Goal: Use online tool/utility: Utilize a website feature to perform a specific function

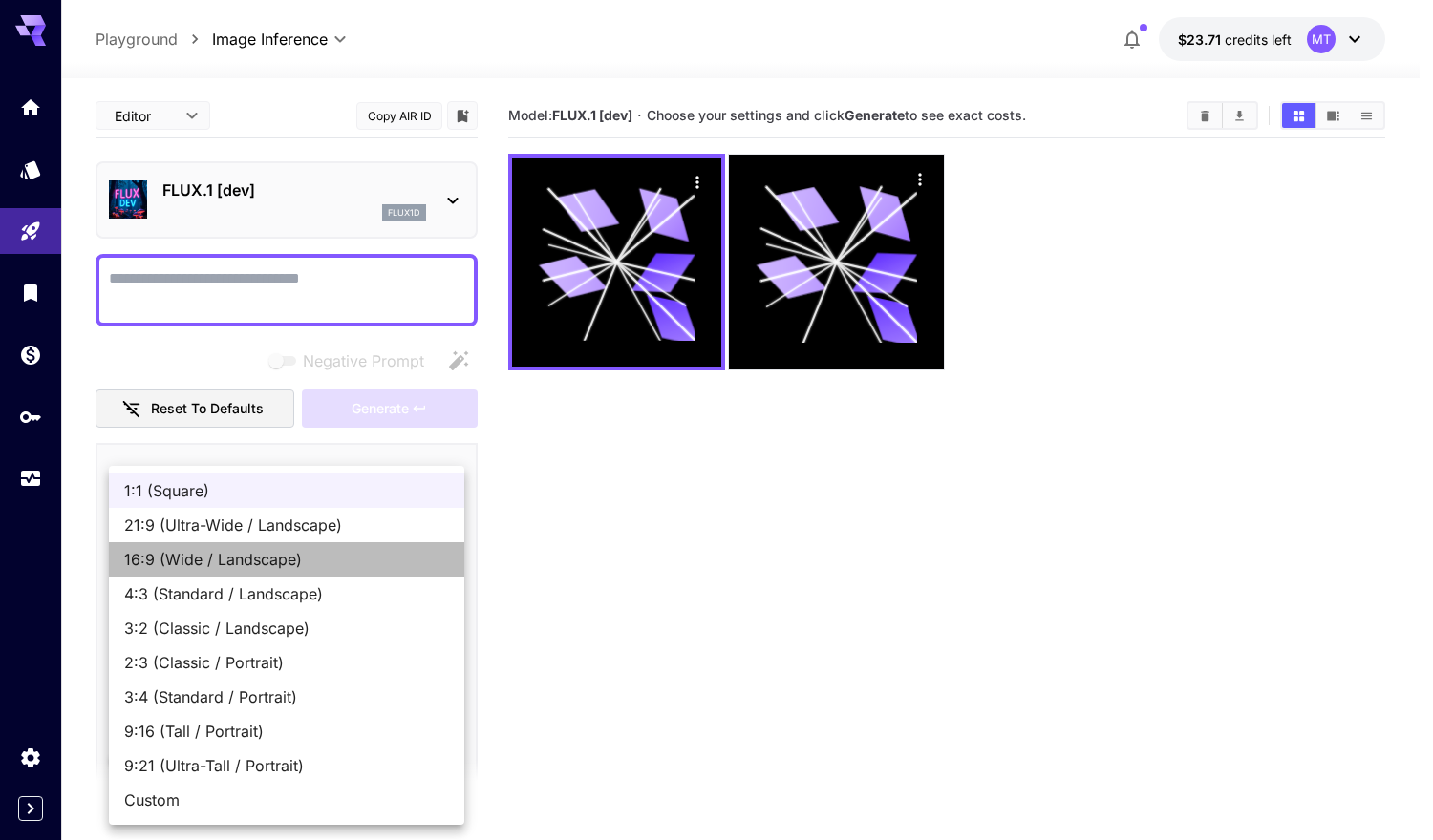
click at [262, 570] on span "16:9 (Wide / Landscape)" at bounding box center [286, 559] width 325 height 23
type input "**********"
type input "****"
type input "***"
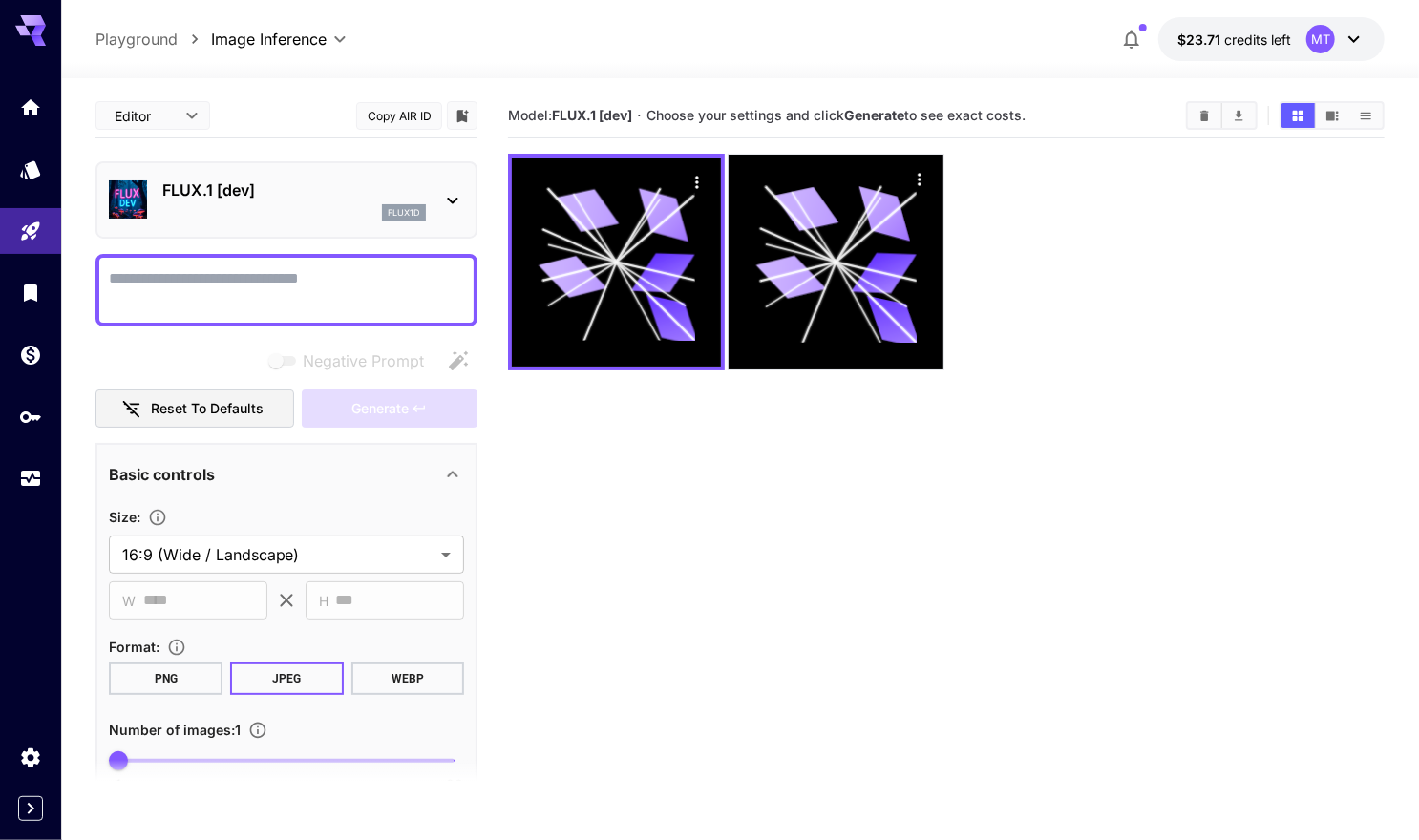
click at [215, 280] on textarea "Negative Prompt" at bounding box center [286, 290] width 356 height 46
paste textarea "**********"
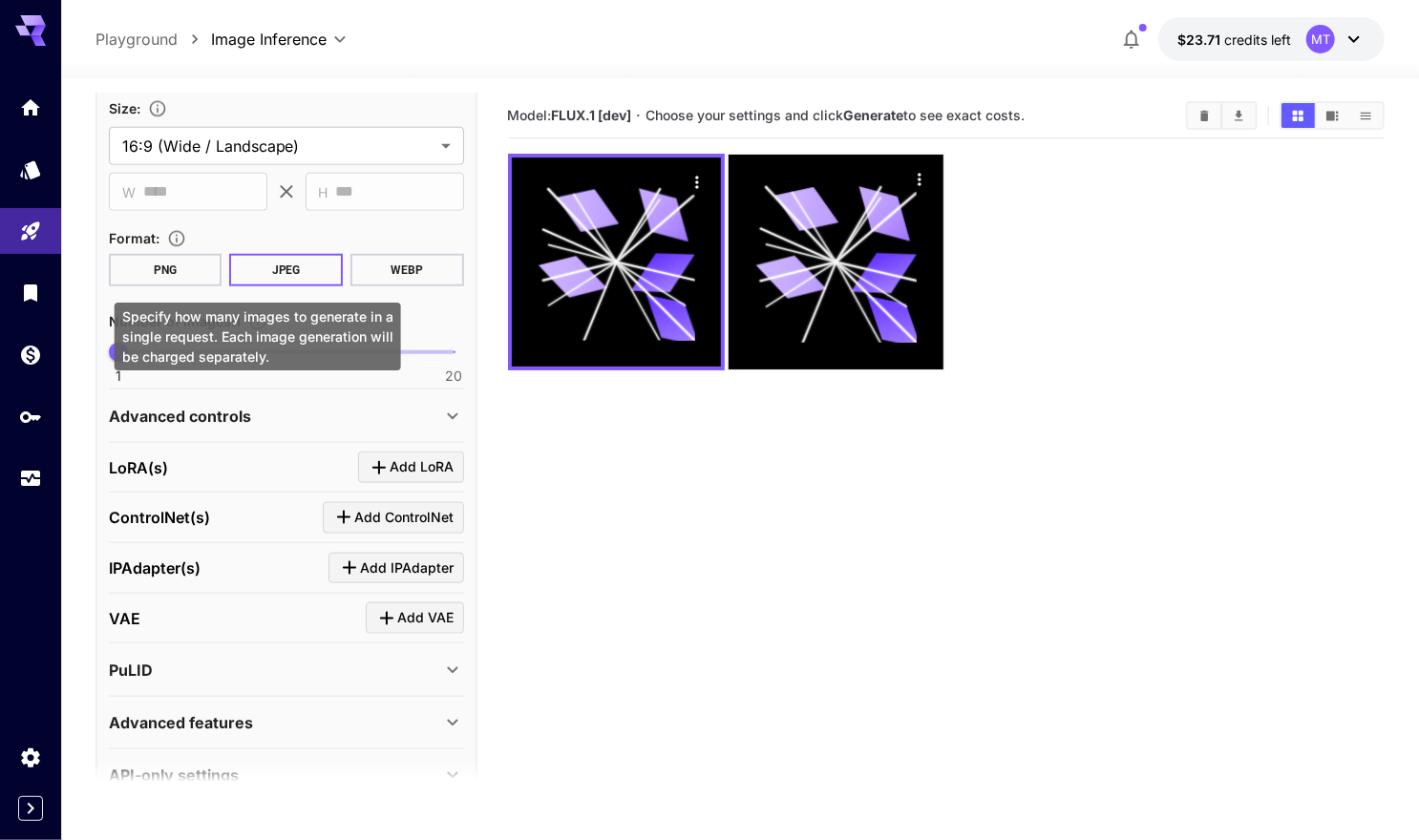
scroll to position [1090, 0]
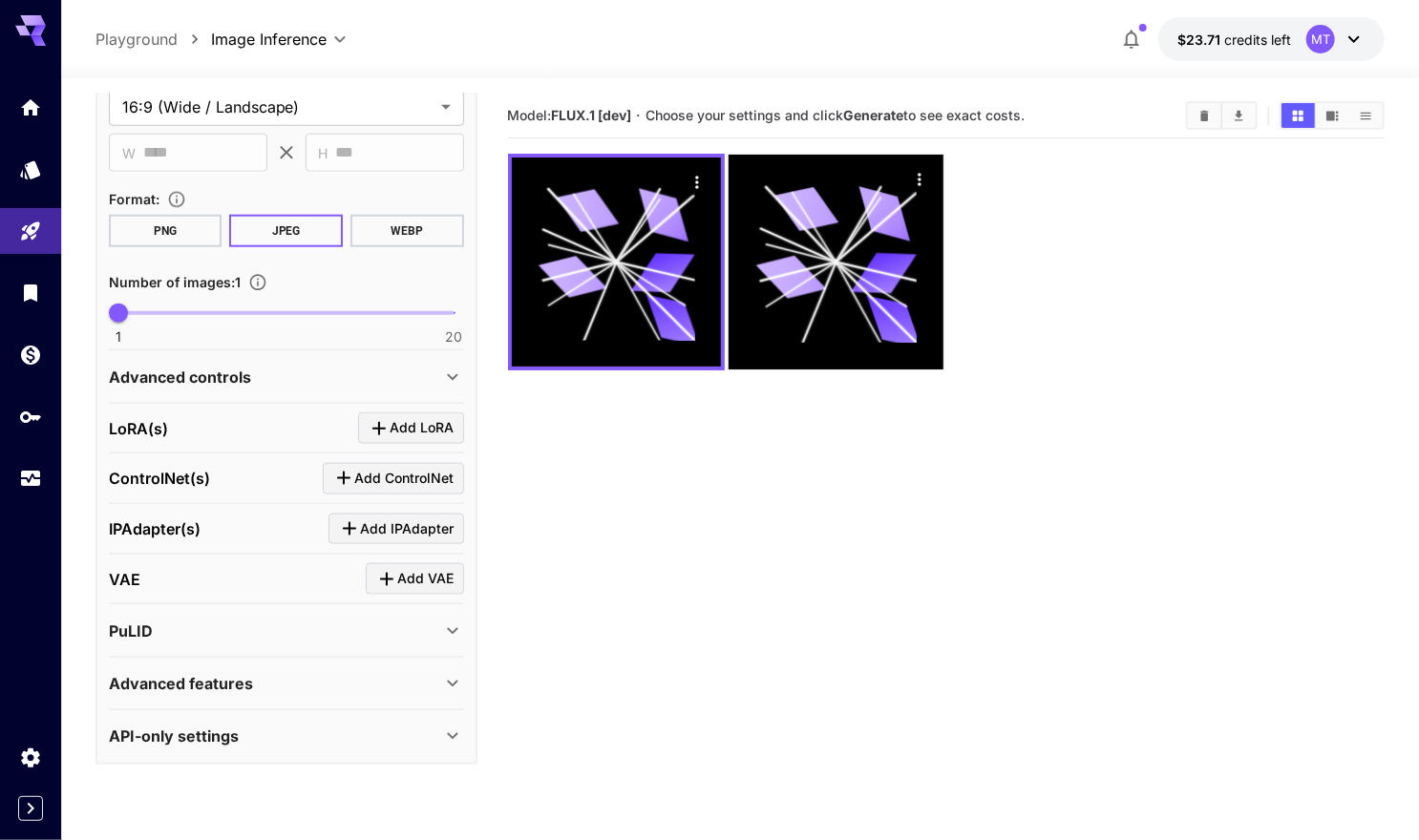
type textarea "**********"
click at [379, 373] on div "Advanced controls" at bounding box center [274, 376] width 332 height 23
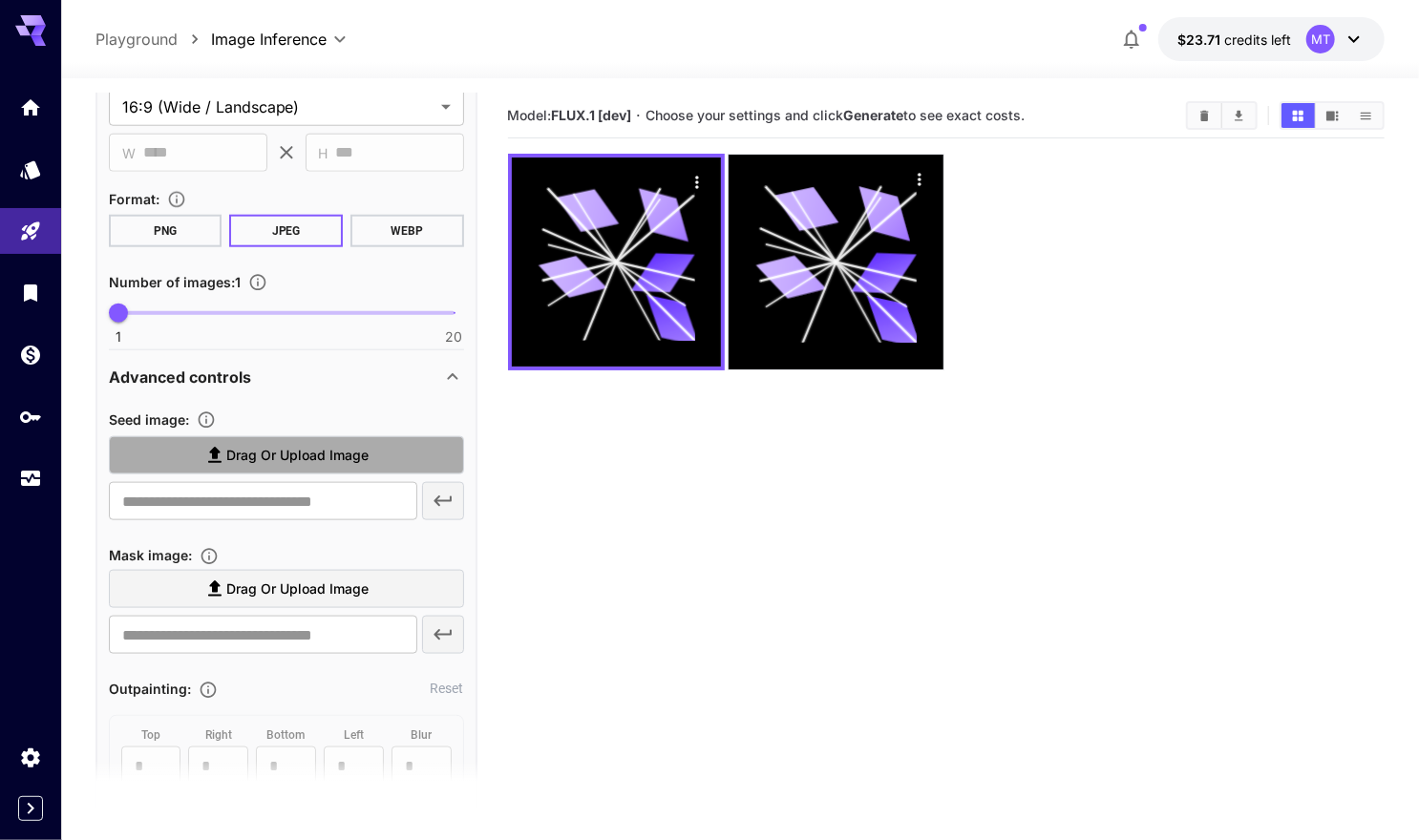
click at [318, 445] on span "Drag or upload image" at bounding box center [297, 456] width 143 height 24
click at [0, 0] on input "Drag or upload image" at bounding box center [0, 0] width 0 height 0
click at [255, 451] on span "Drag or upload image" at bounding box center [297, 456] width 143 height 24
click at [0, 0] on input "Drag or upload image" at bounding box center [0, 0] width 0 height 0
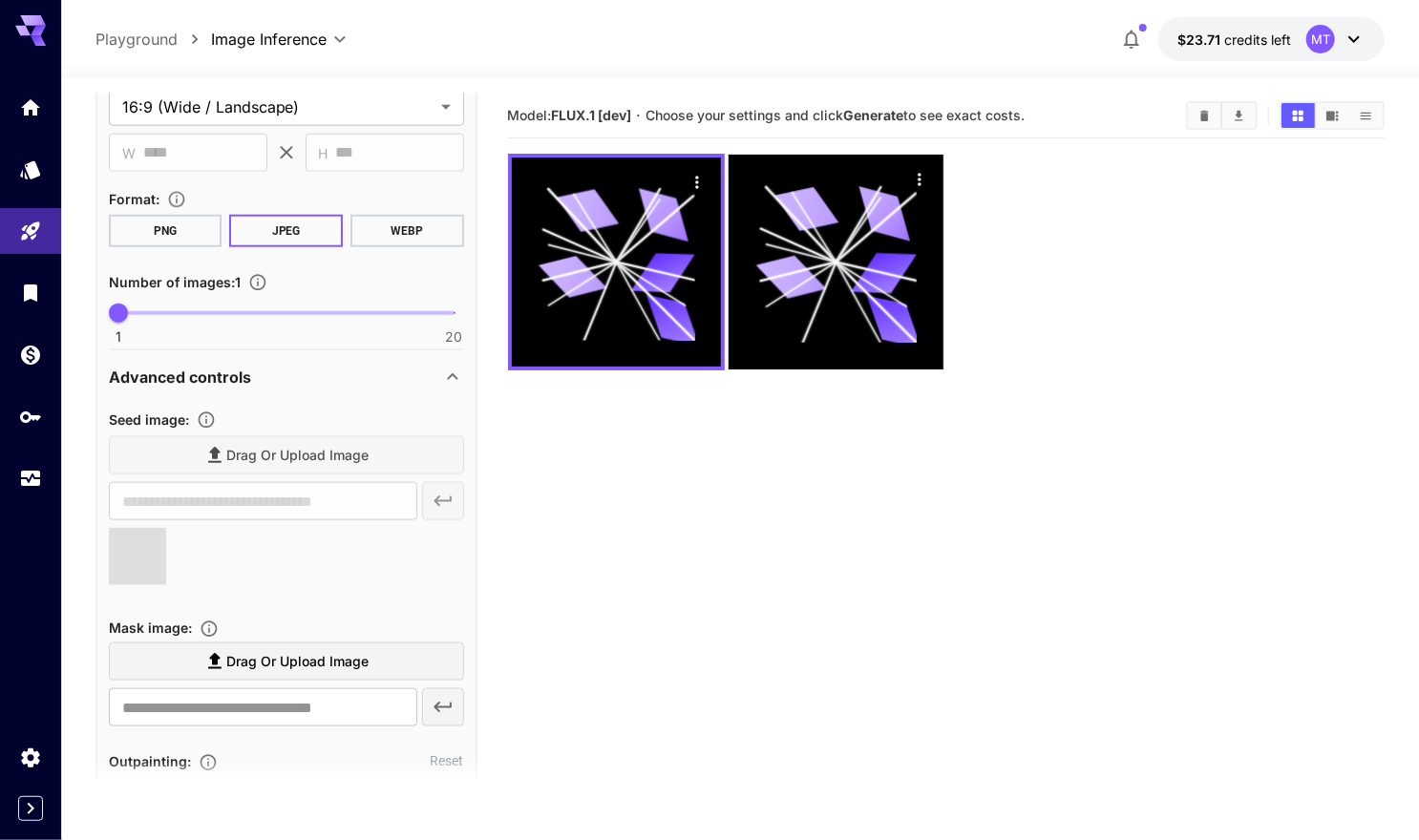
scroll to position [736, 0]
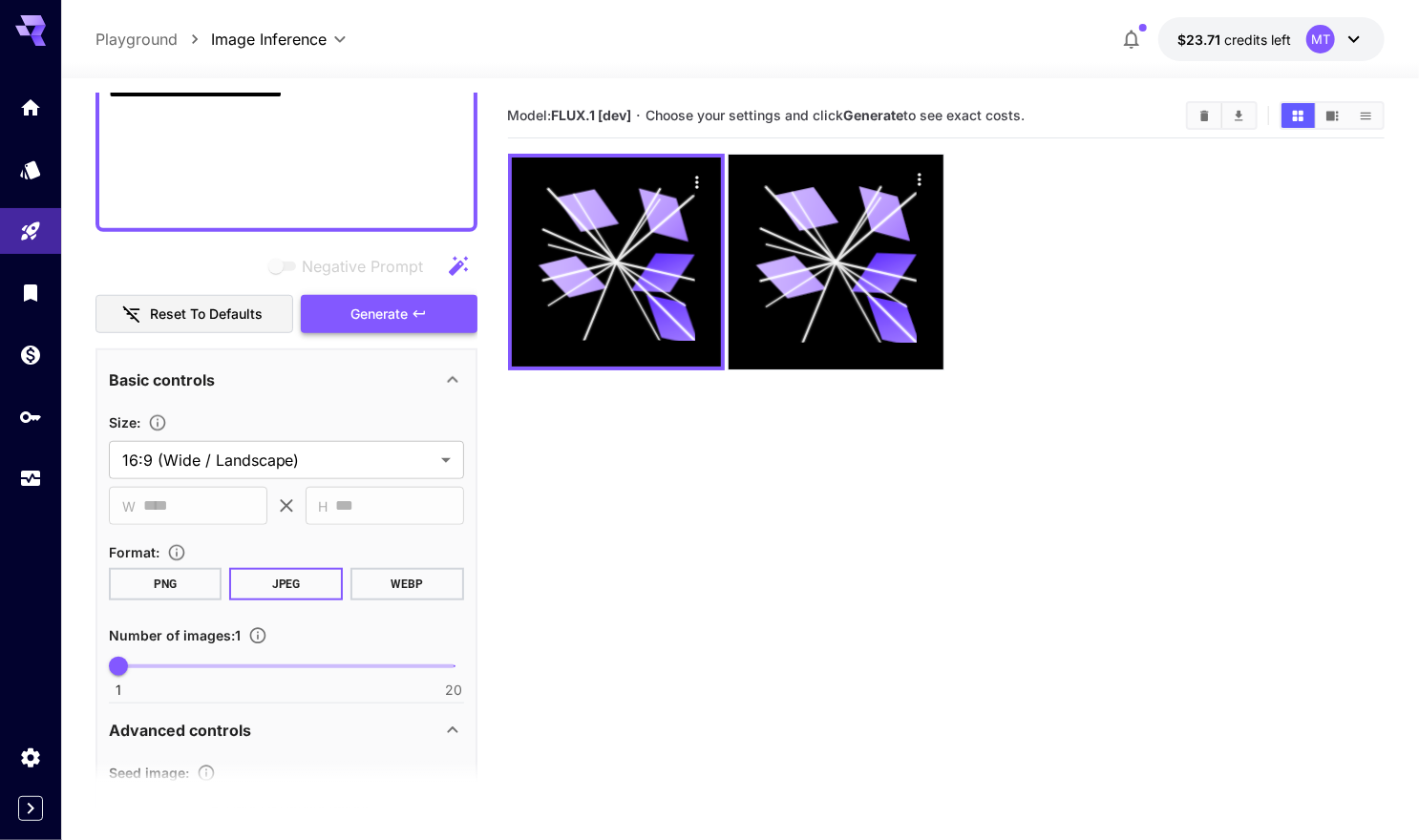
click at [393, 312] on span "Generate" at bounding box center [380, 315] width 57 height 24
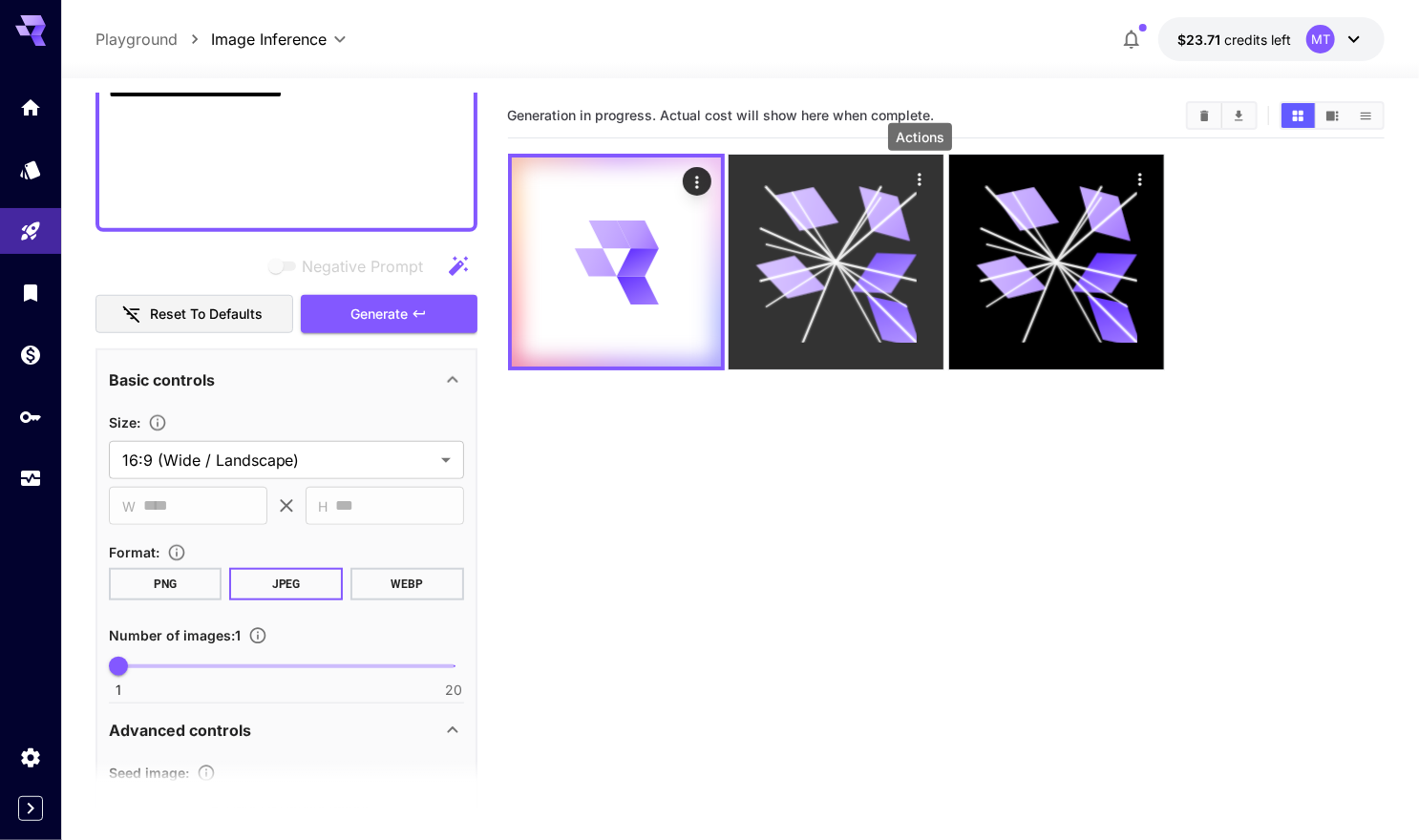
click at [920, 177] on icon "Actions" at bounding box center [920, 178] width 3 height 13
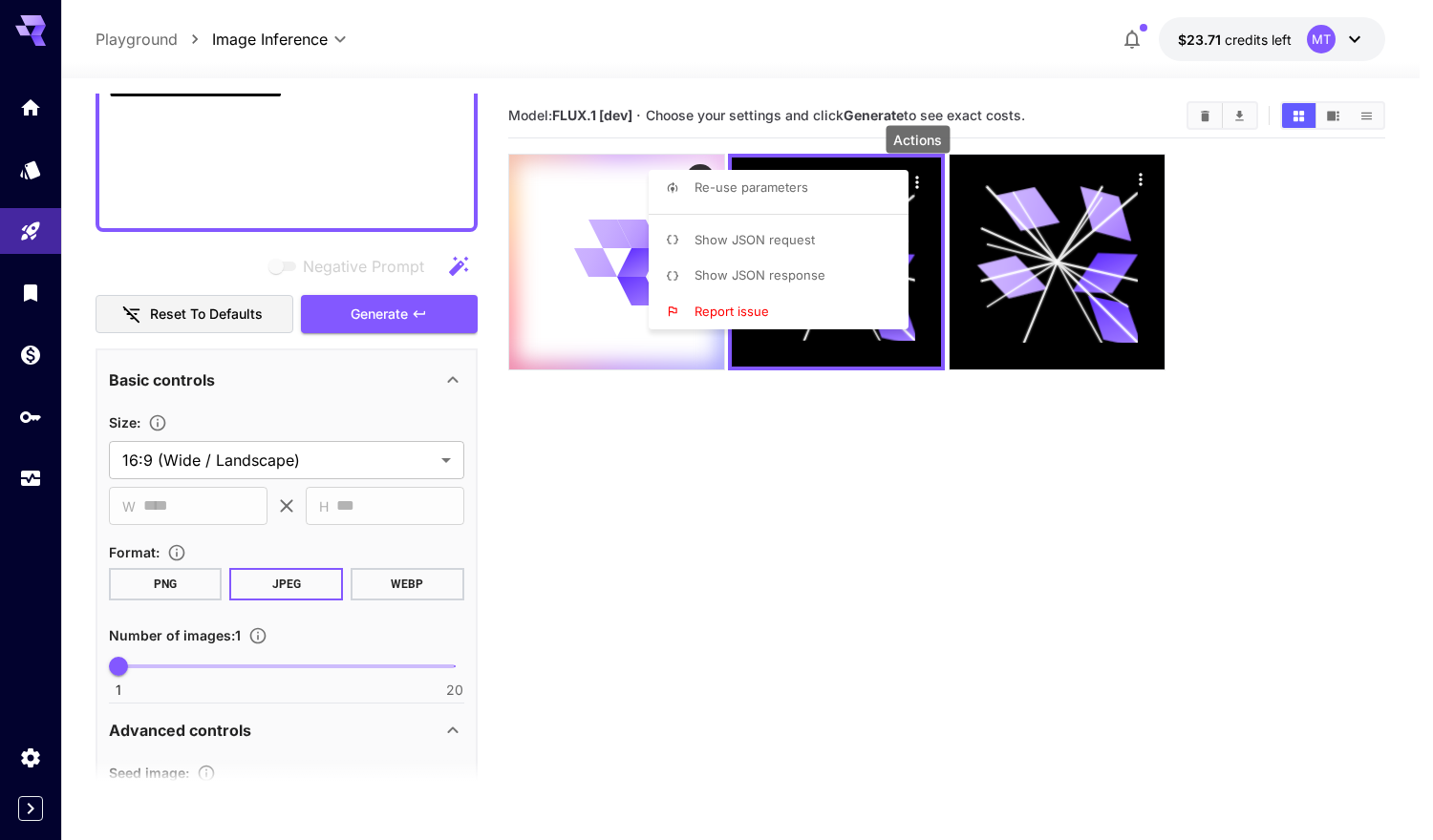
click at [821, 445] on div at bounding box center [716, 420] width 1433 height 840
type input "**********"
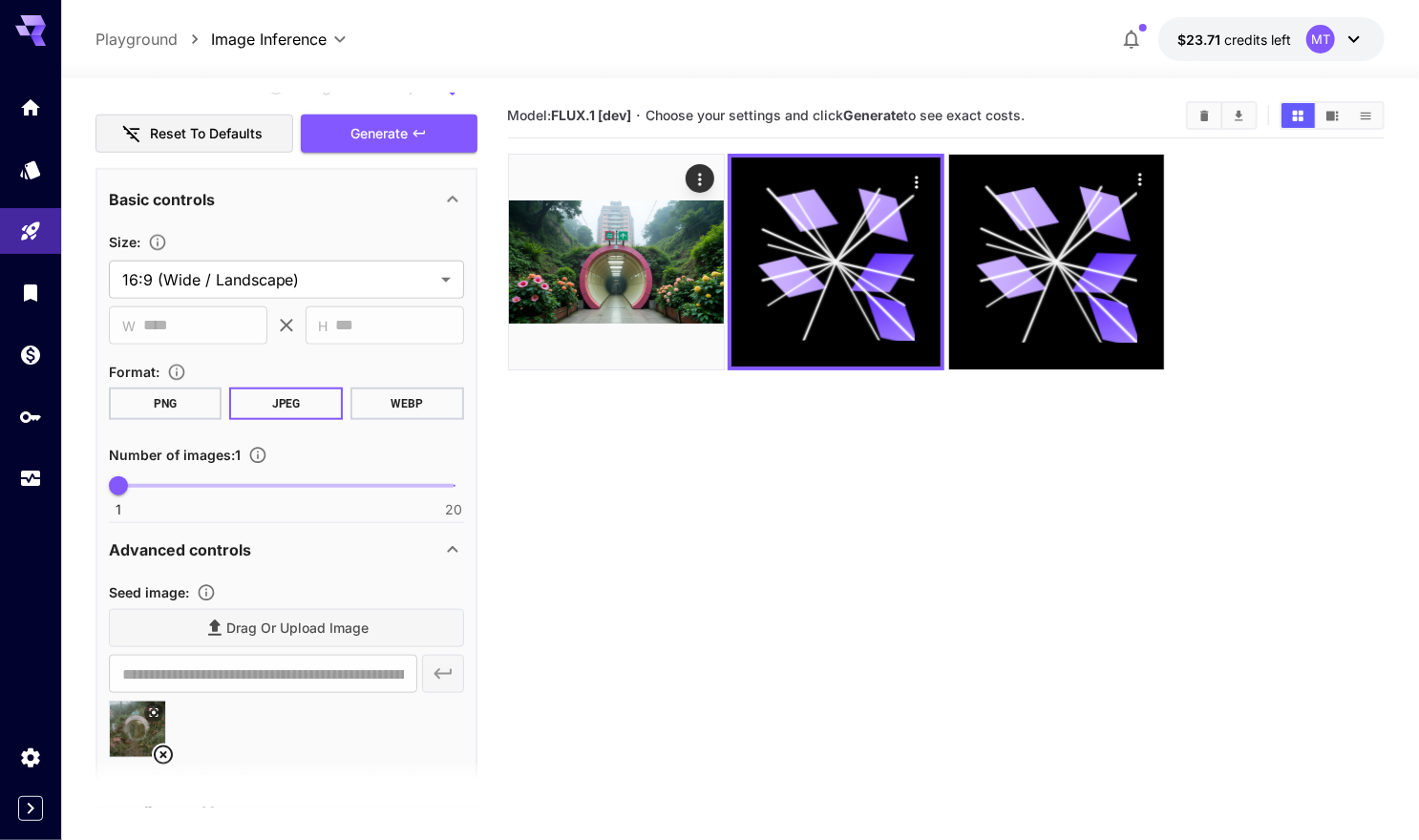
scroll to position [1100, 0]
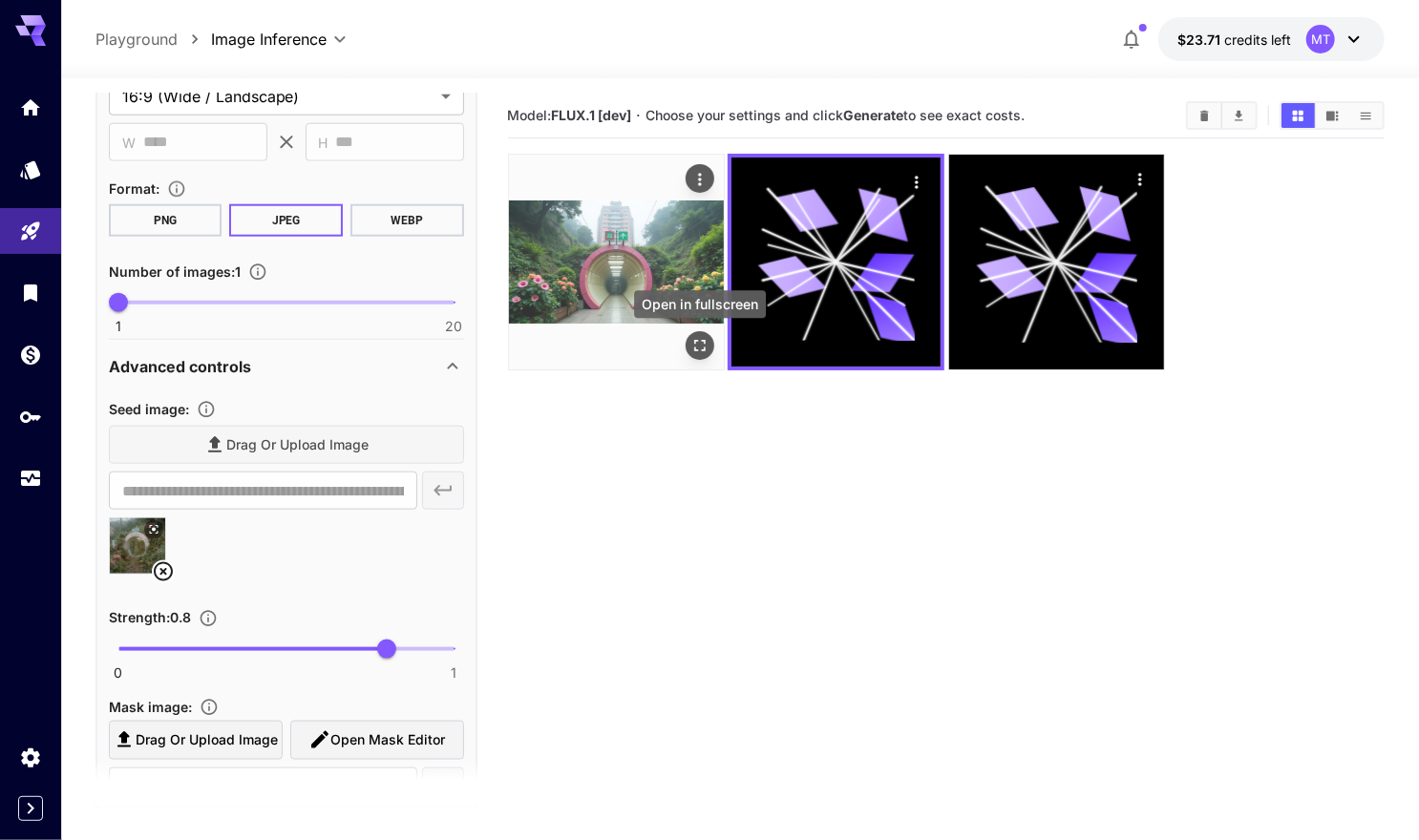
click at [703, 335] on button "Open in fullscreen" at bounding box center [700, 345] width 29 height 29
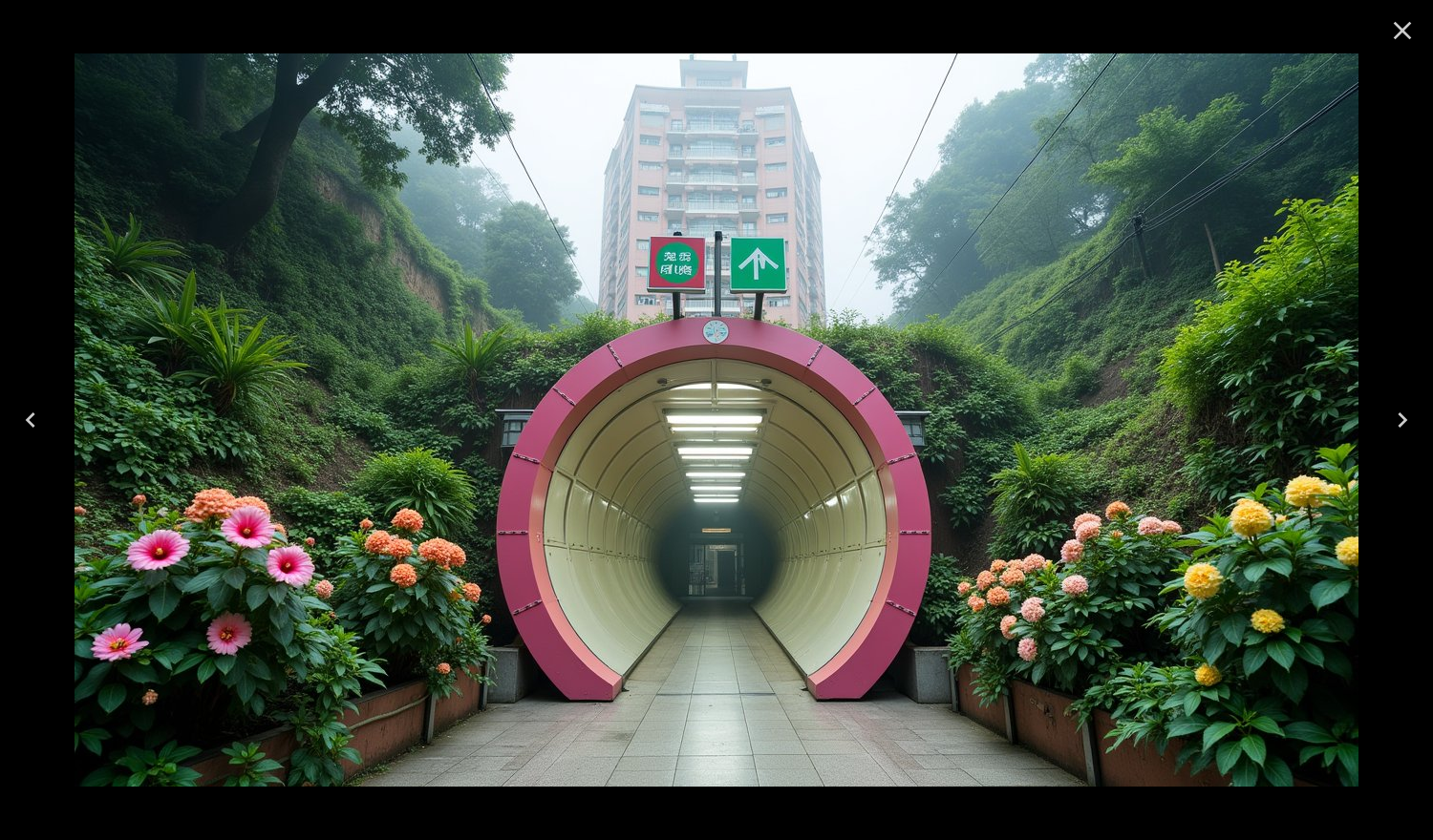
click at [1405, 35] on icon "Close" at bounding box center [1402, 31] width 18 height 18
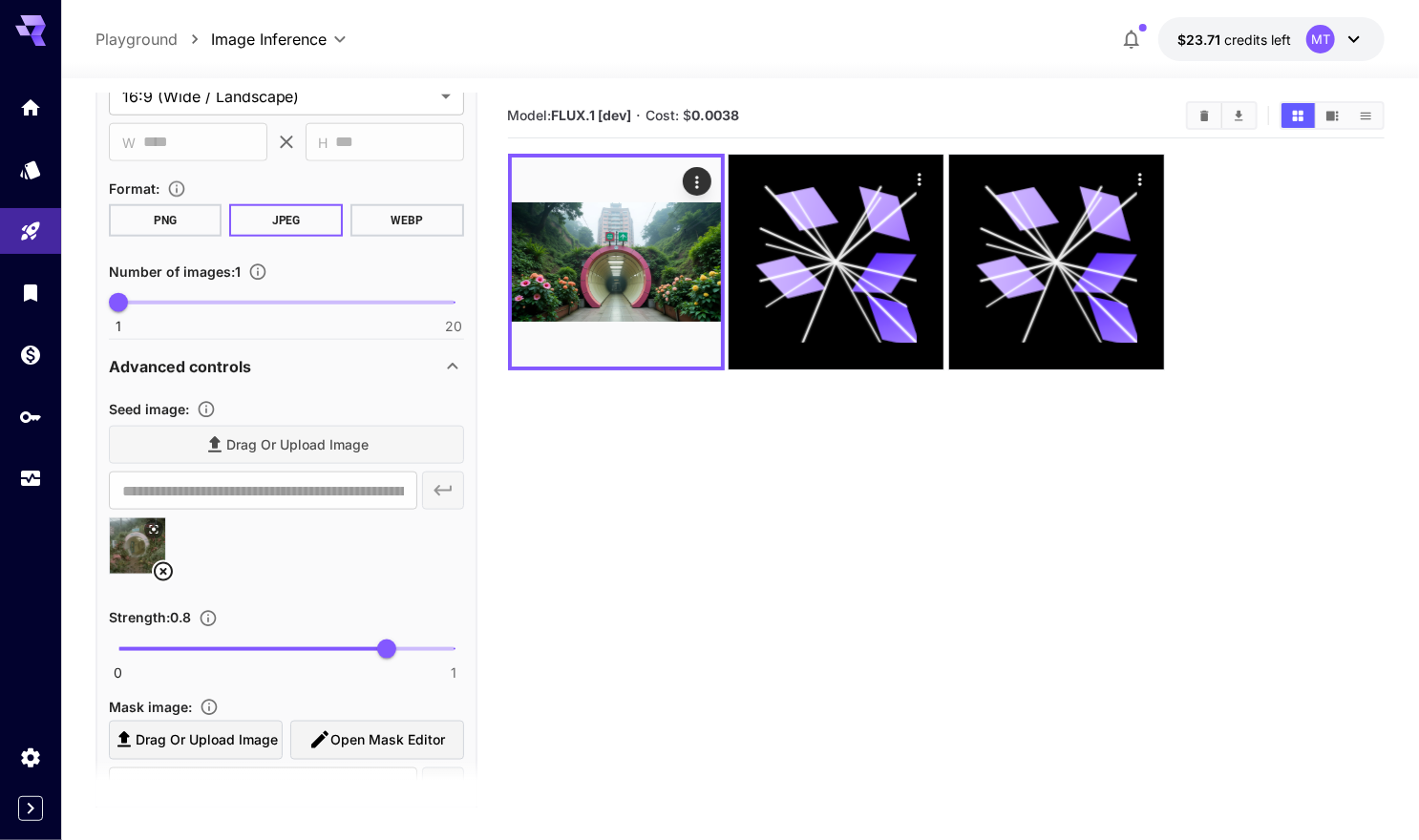
click at [348, 646] on span "0 1 0.8" at bounding box center [286, 649] width 336 height 29
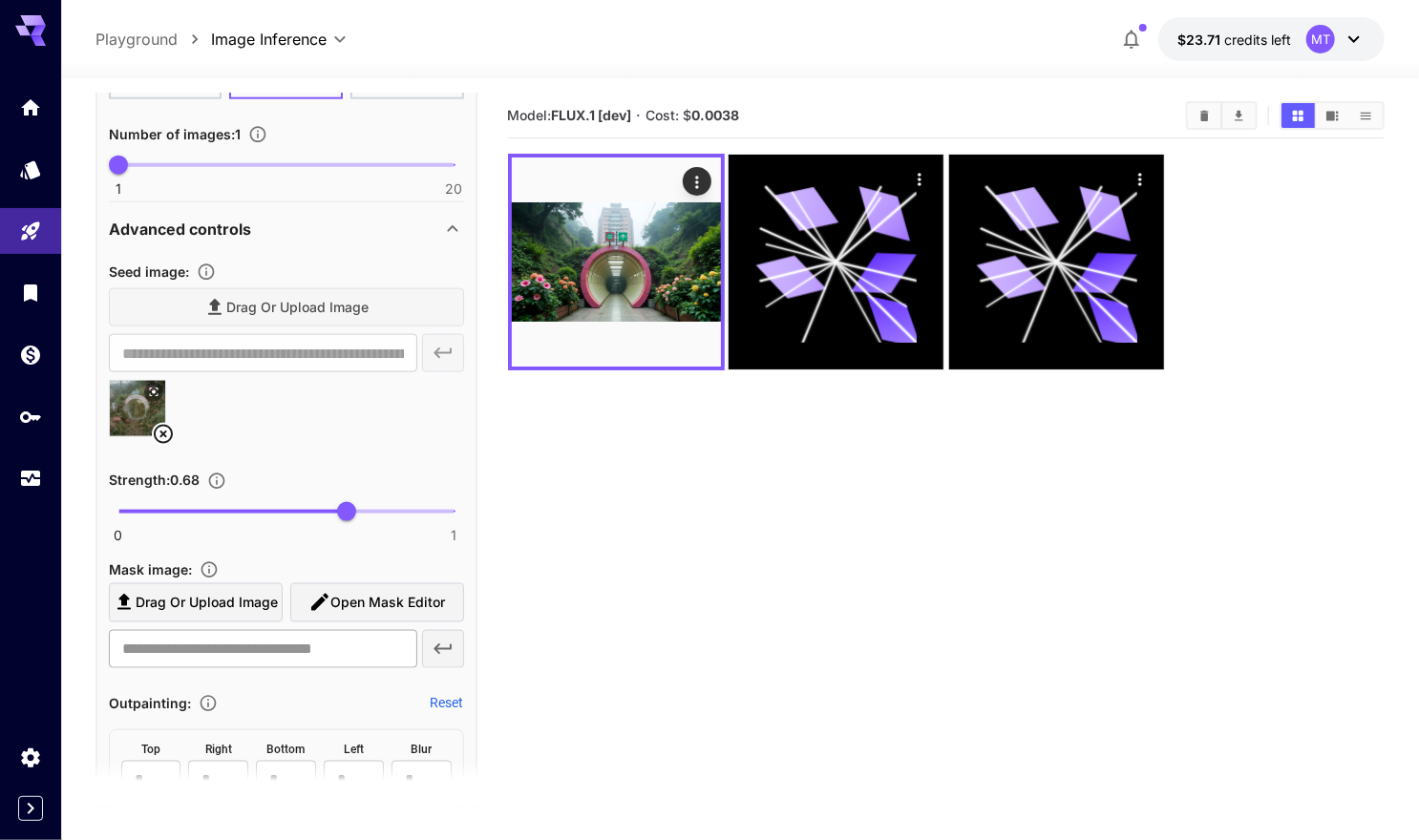
scroll to position [1240, 0]
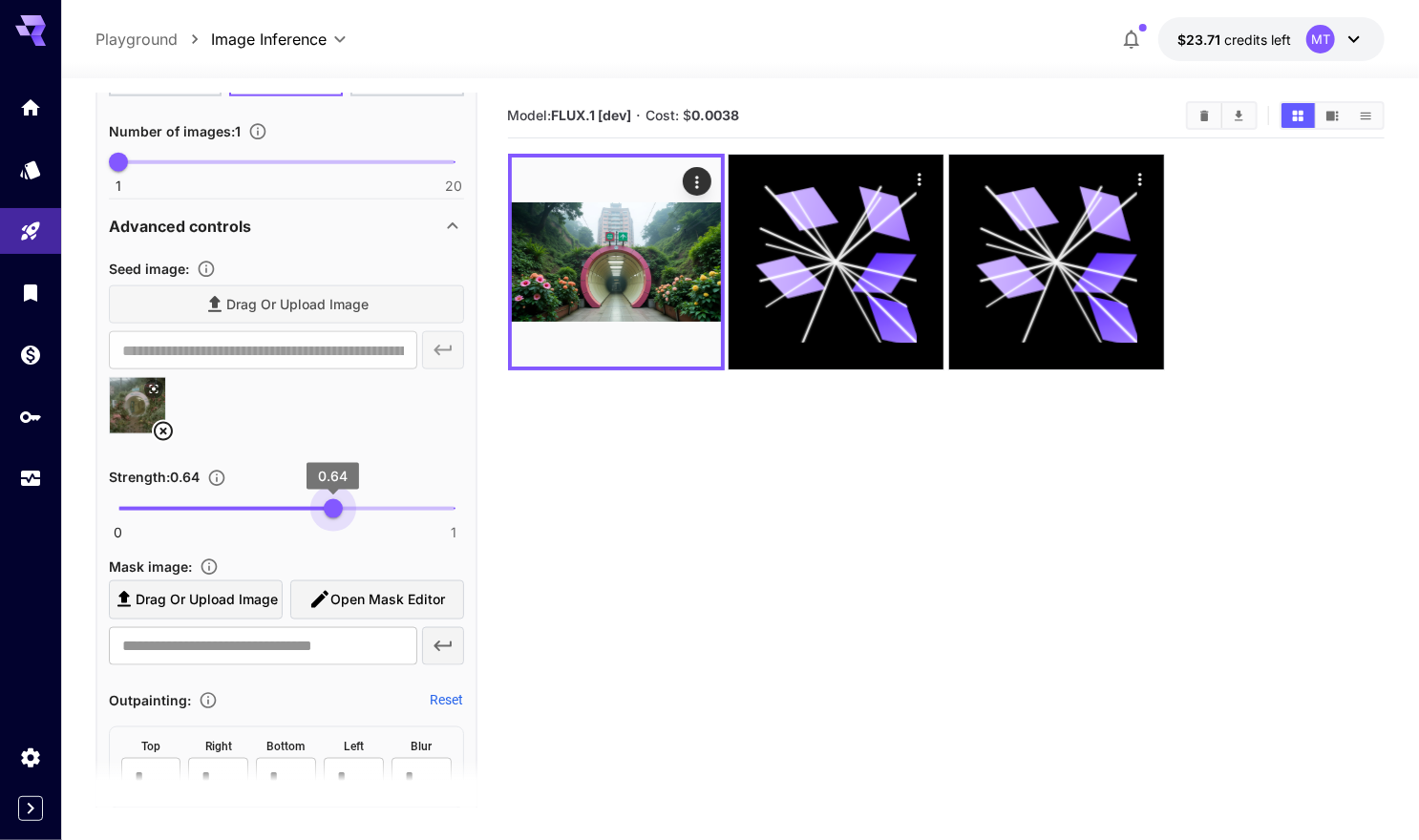
type input "****"
drag, startPoint x: 406, startPoint y: 505, endPoint x: 335, endPoint y: 506, distance: 71.0
click at [335, 506] on span "0 1 0.65" at bounding box center [286, 508] width 336 height 29
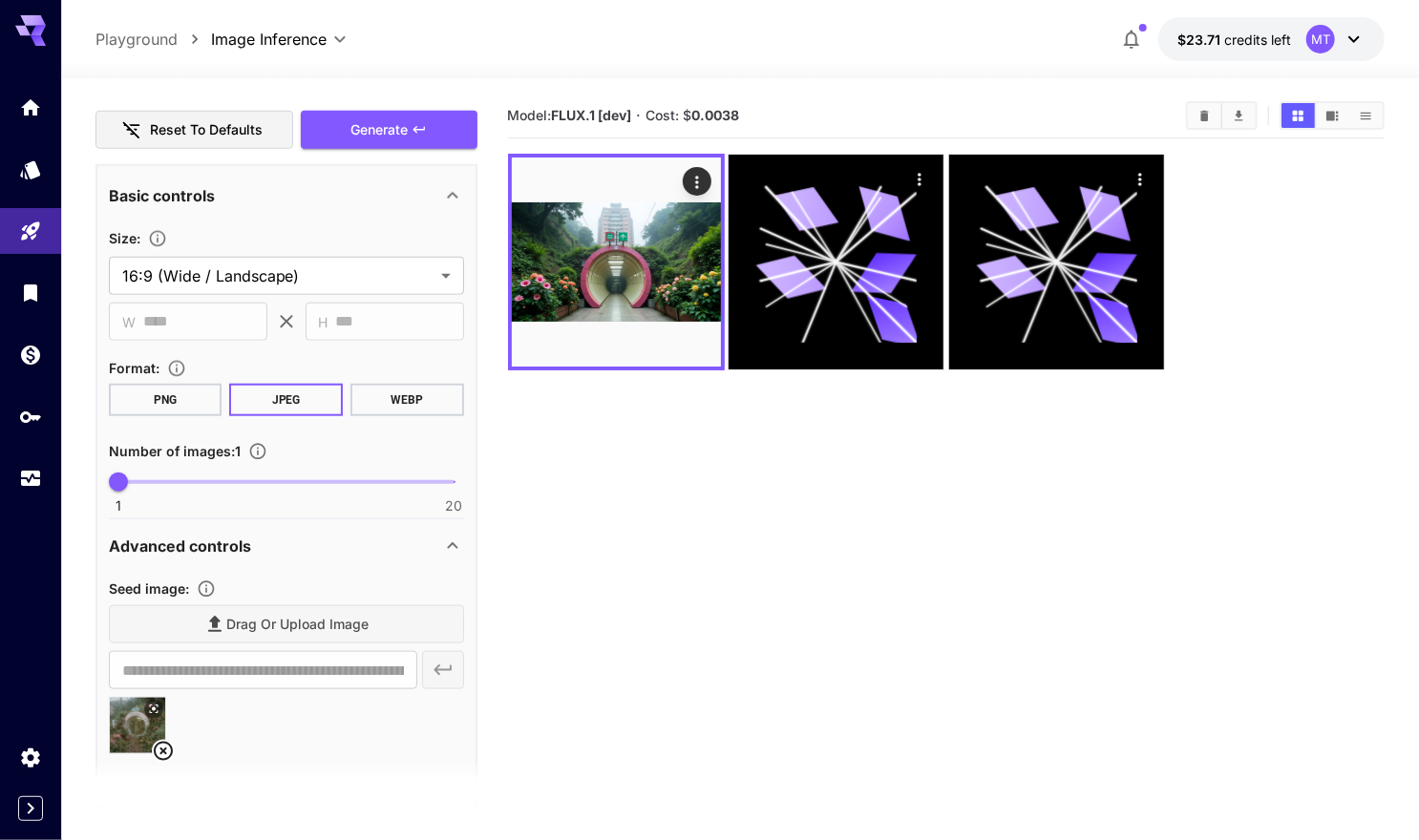
scroll to position [916, 0]
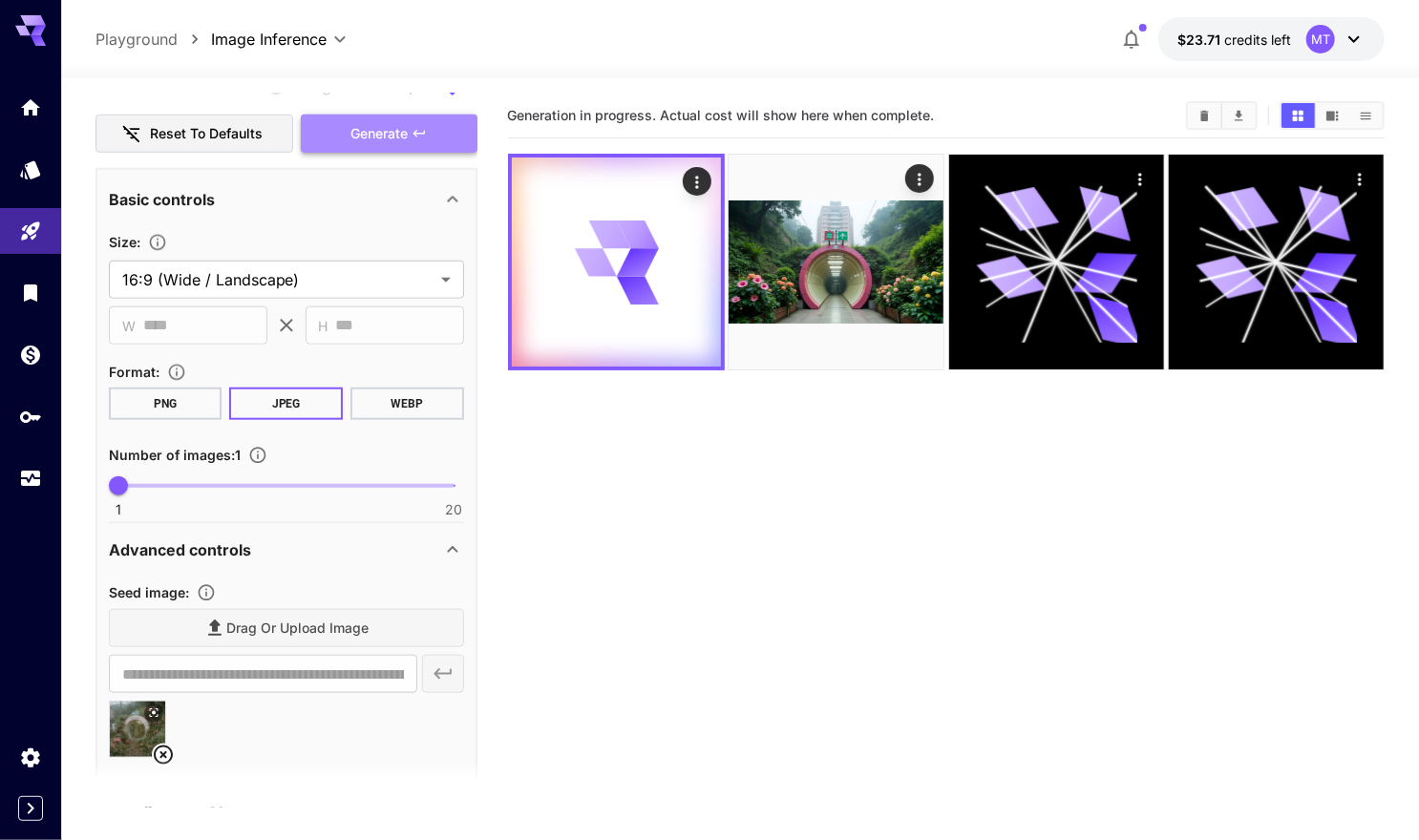
click at [378, 134] on span "Generate" at bounding box center [380, 134] width 57 height 24
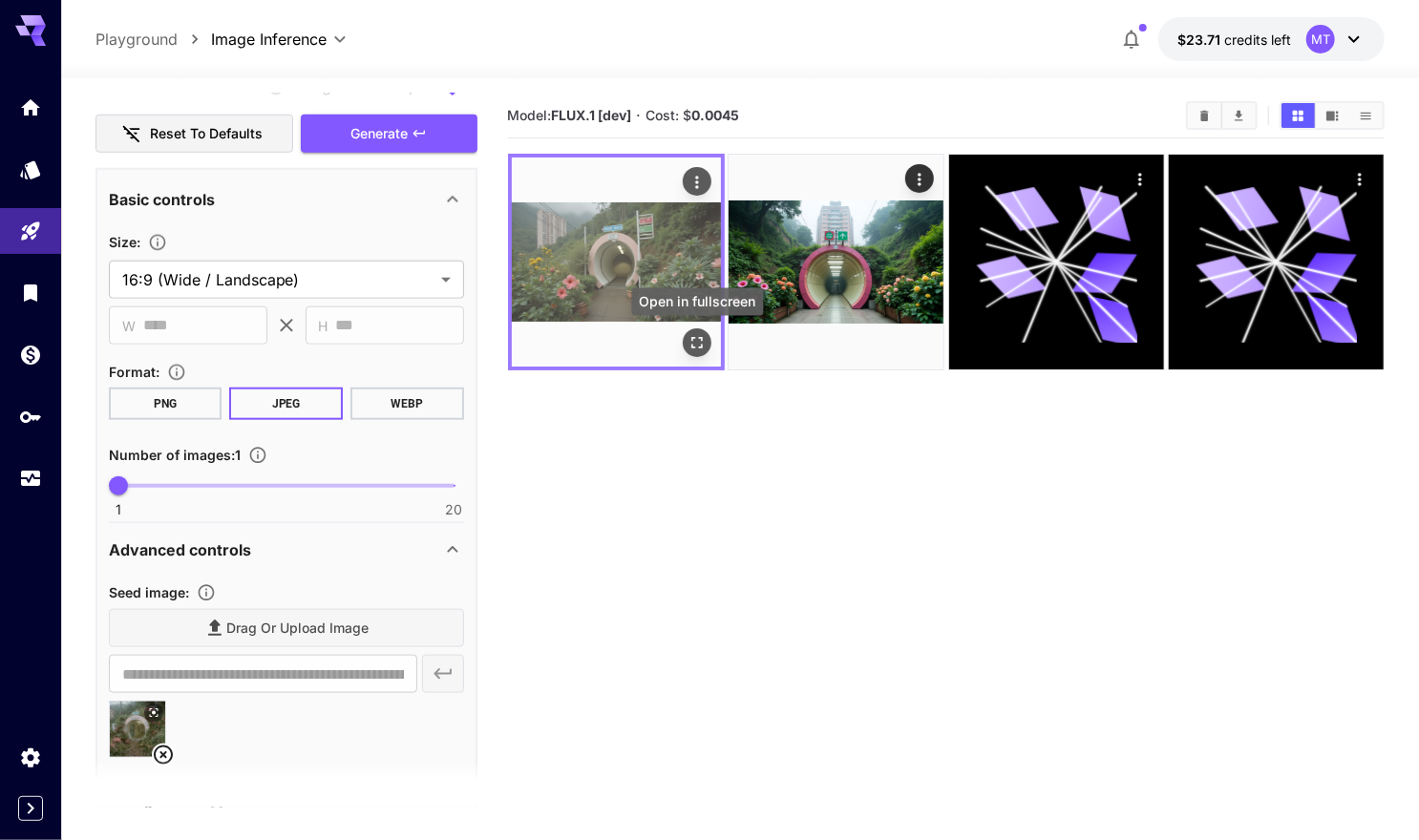
click at [705, 343] on icon "Open in fullscreen" at bounding box center [697, 342] width 19 height 19
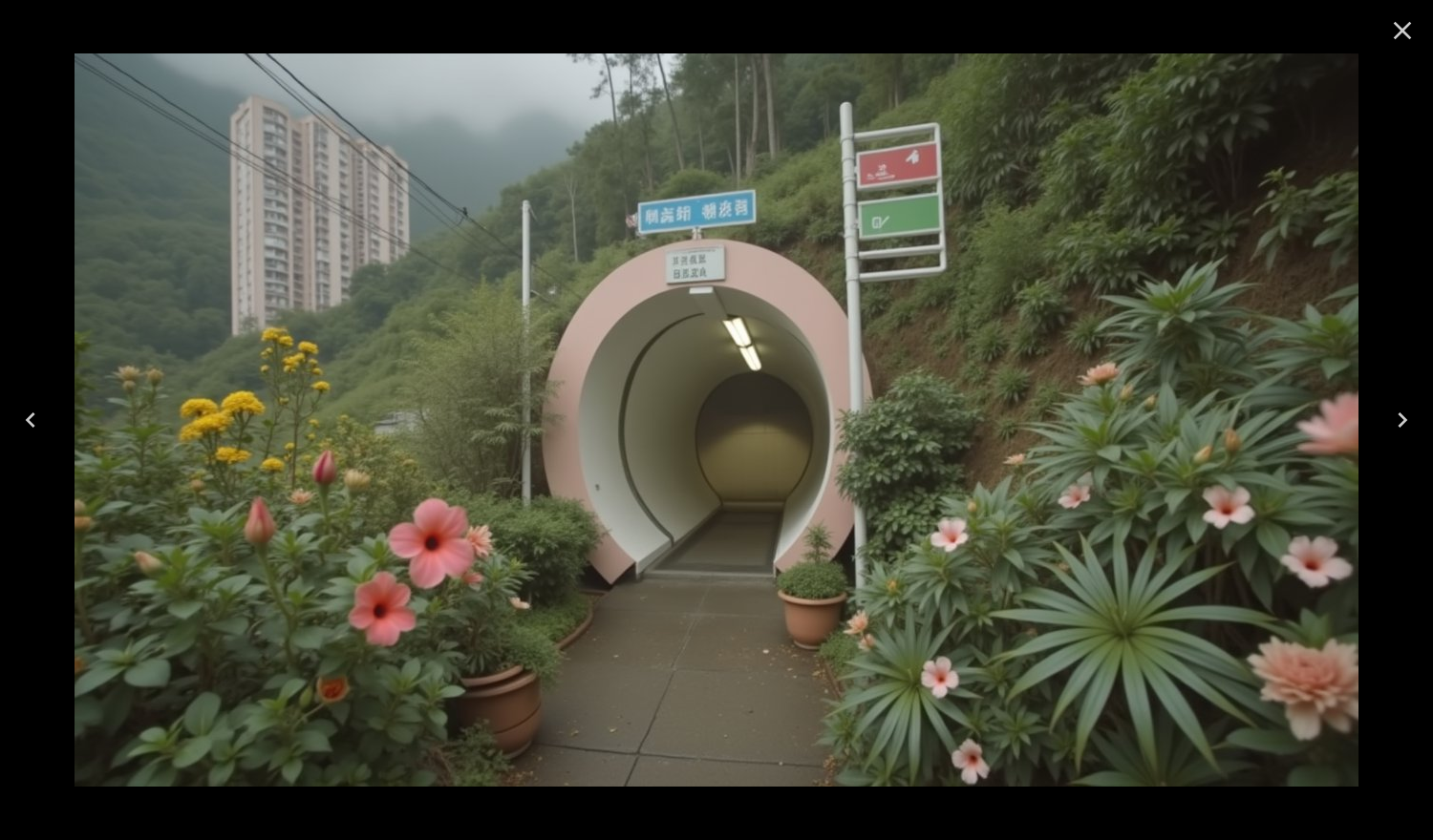
click at [1412, 32] on icon "Close" at bounding box center [1401, 30] width 31 height 31
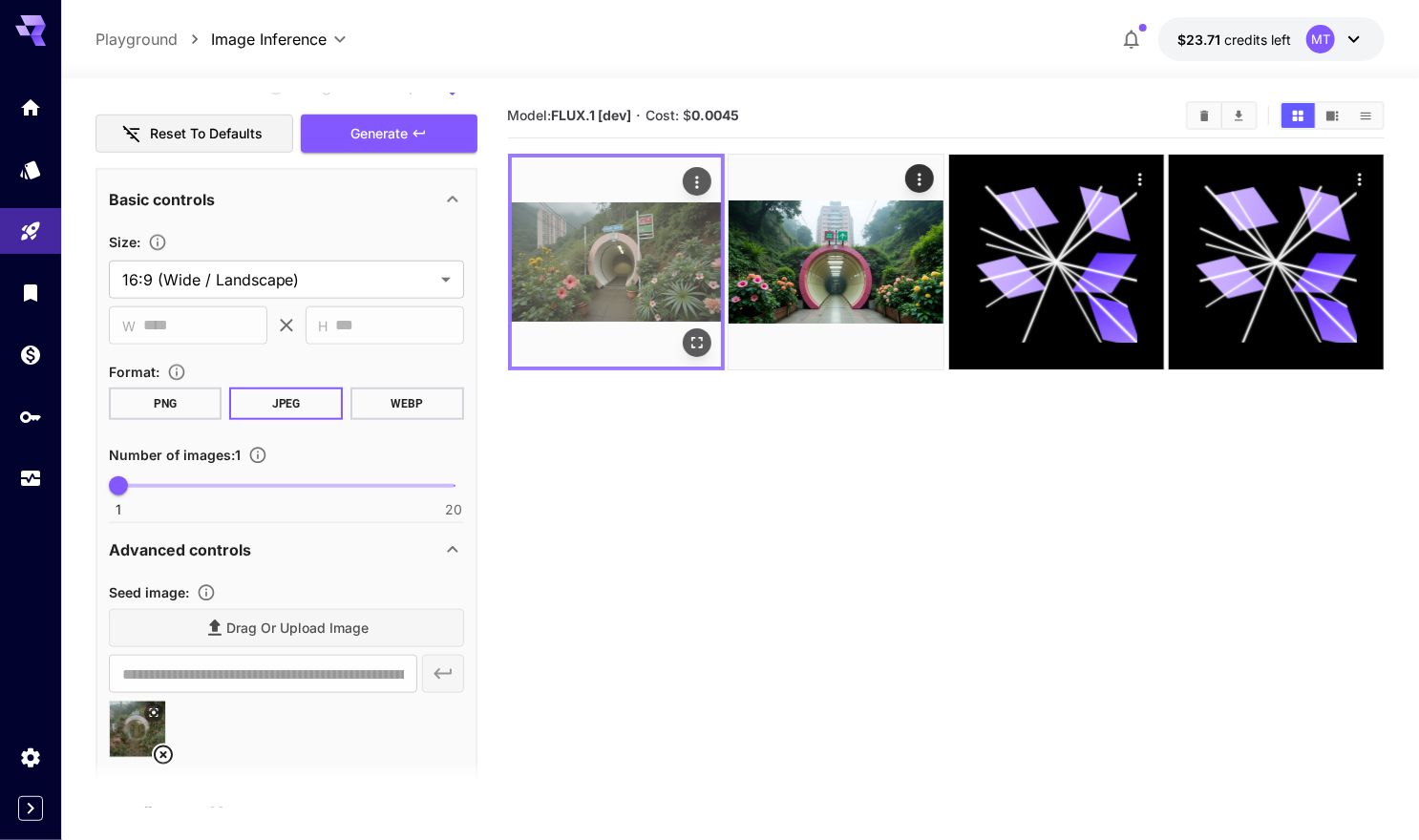
click at [685, 339] on button "Open in fullscreen" at bounding box center [697, 343] width 29 height 29
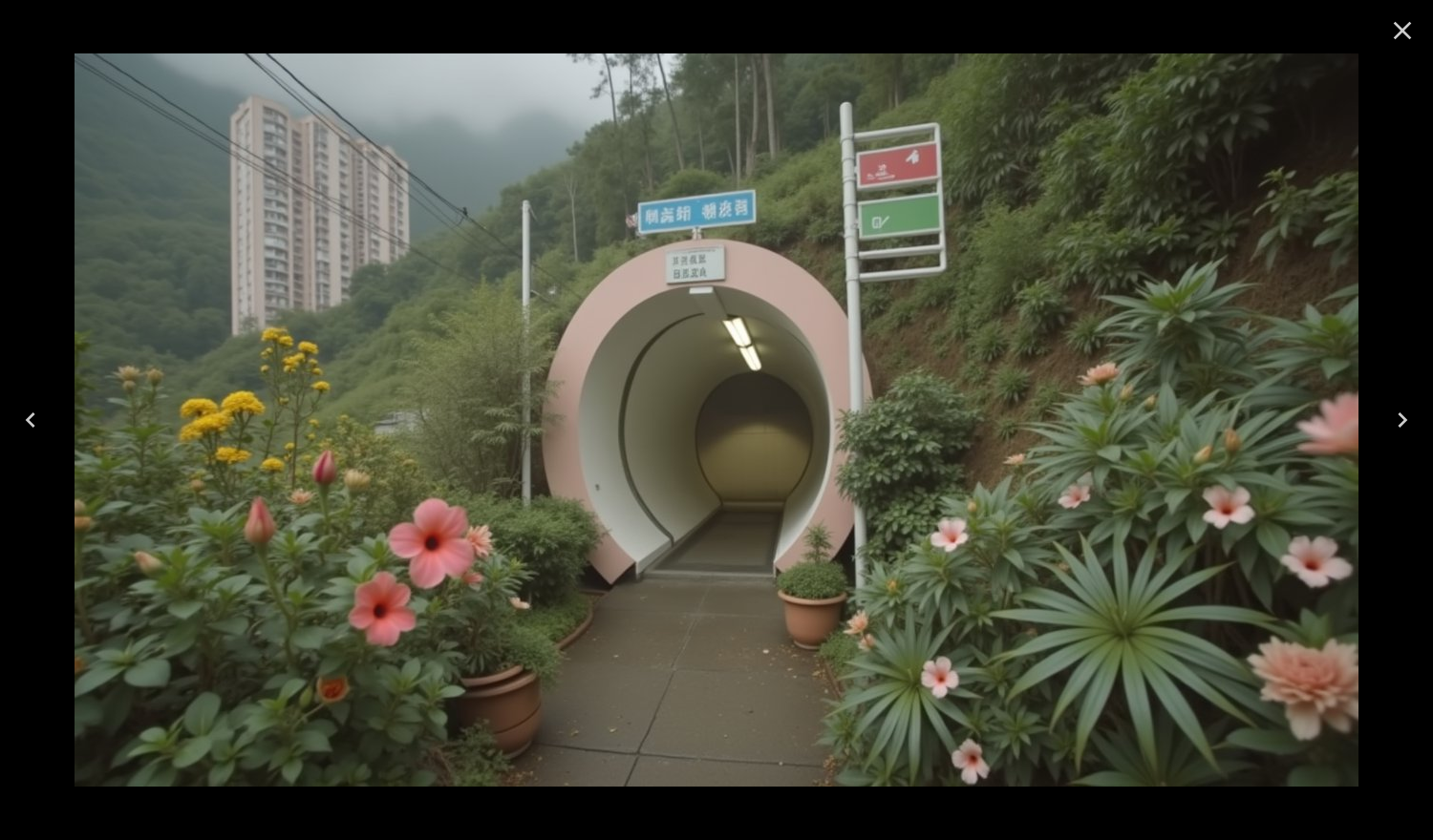
click at [1411, 34] on icon "Close" at bounding box center [1401, 30] width 31 height 31
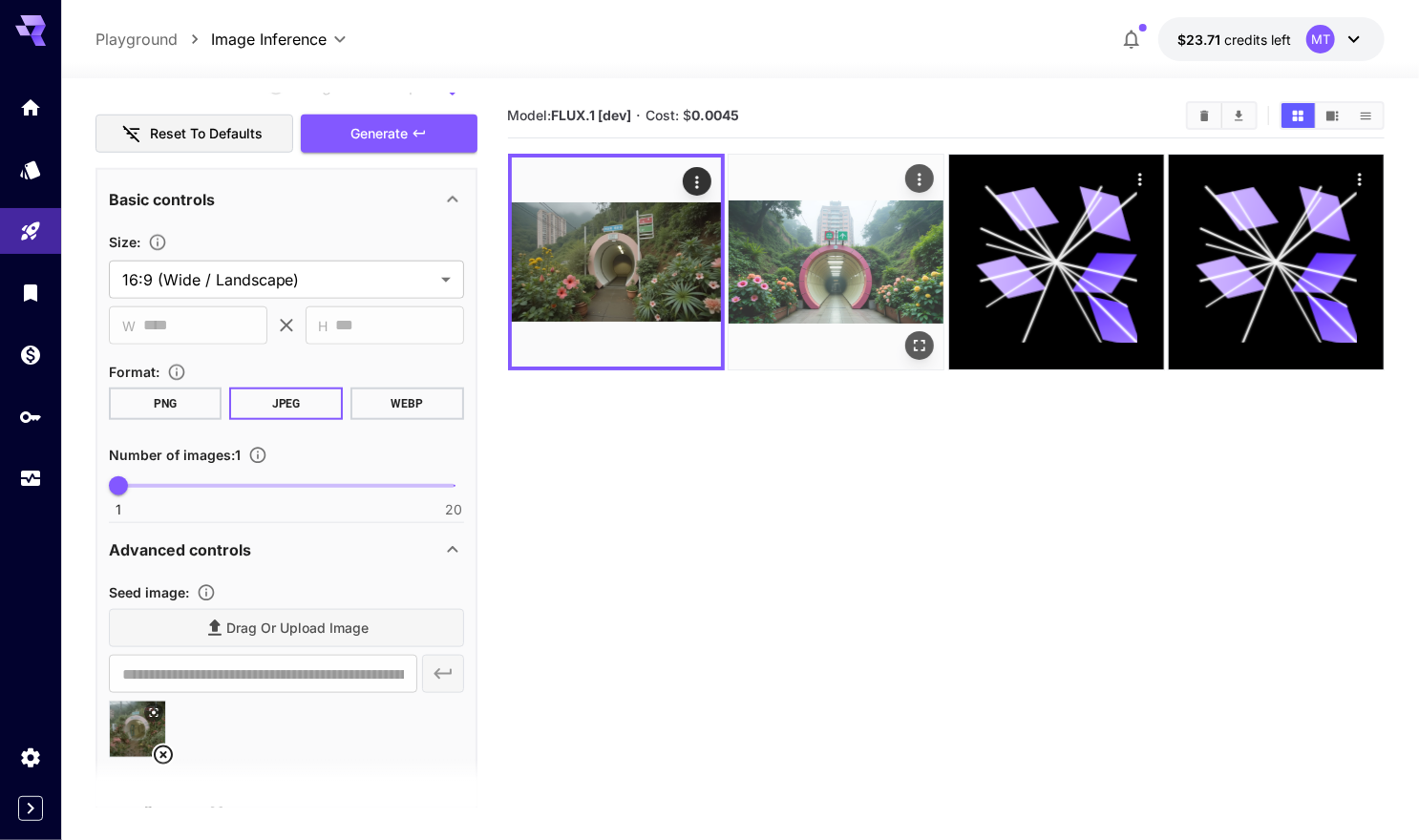
click at [919, 345] on icon "Open in fullscreen" at bounding box center [919, 345] width 19 height 19
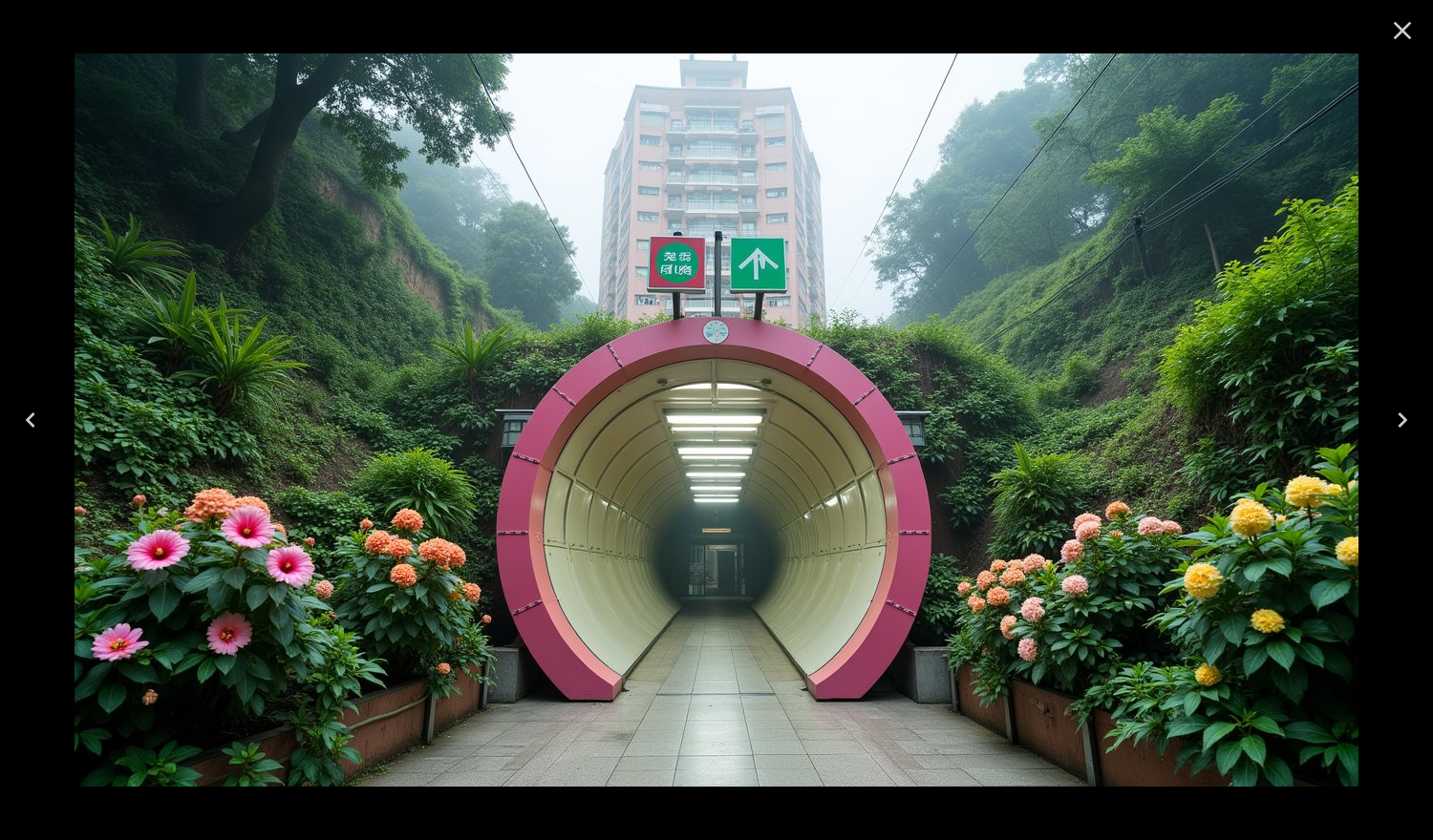
click at [1392, 31] on icon "Close" at bounding box center [1401, 30] width 31 height 31
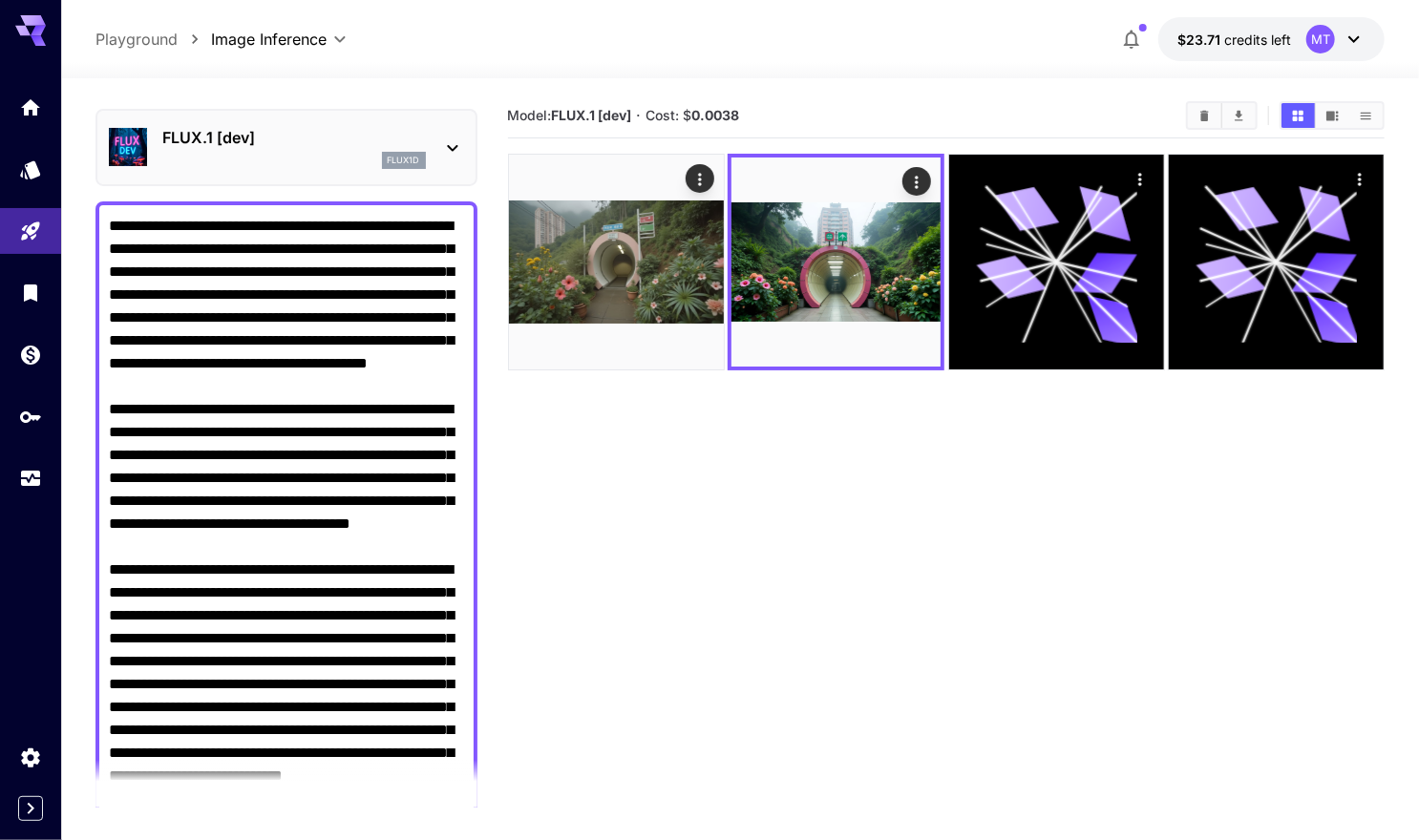
scroll to position [0, 0]
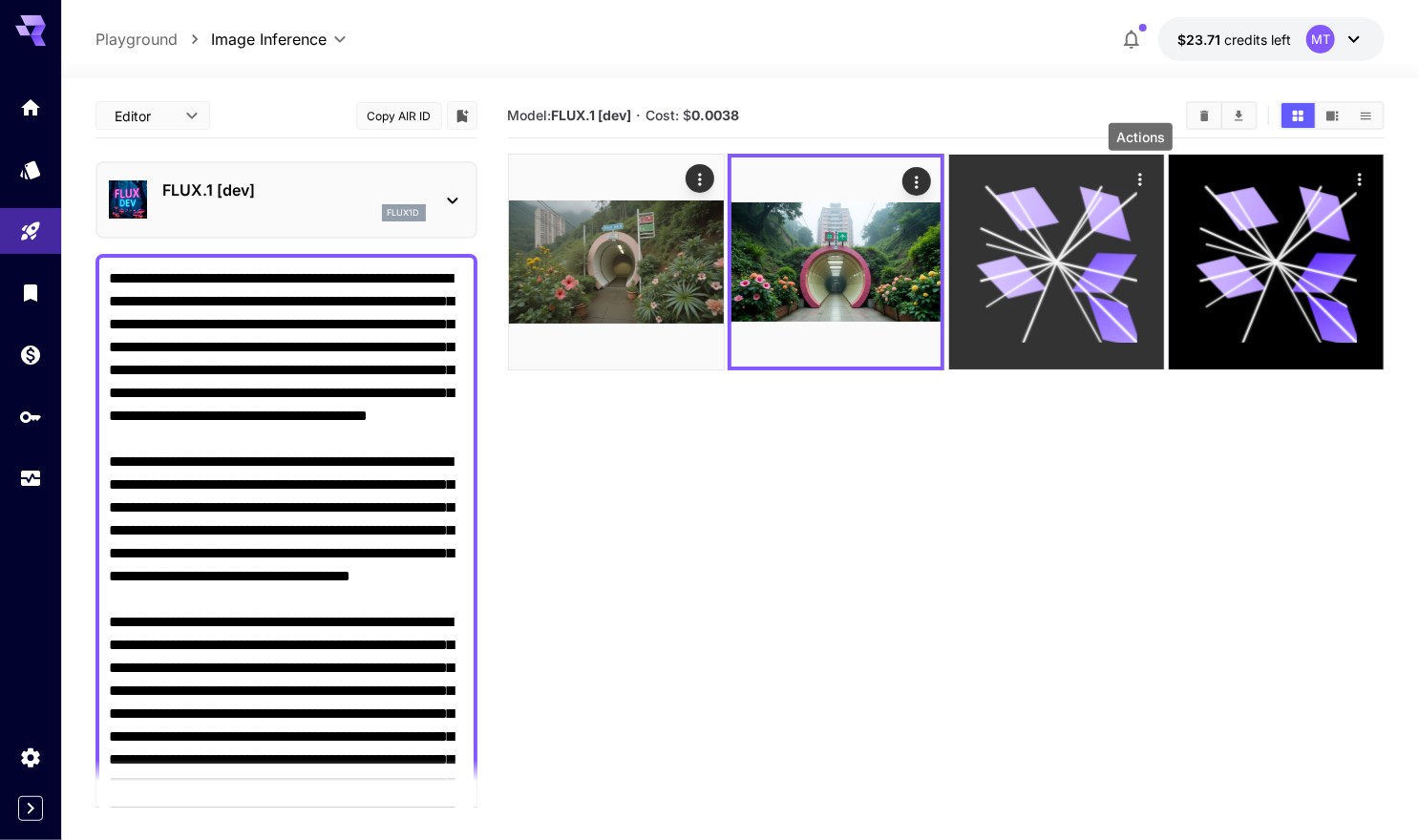
click at [1137, 183] on icon "Actions" at bounding box center [1140, 179] width 19 height 19
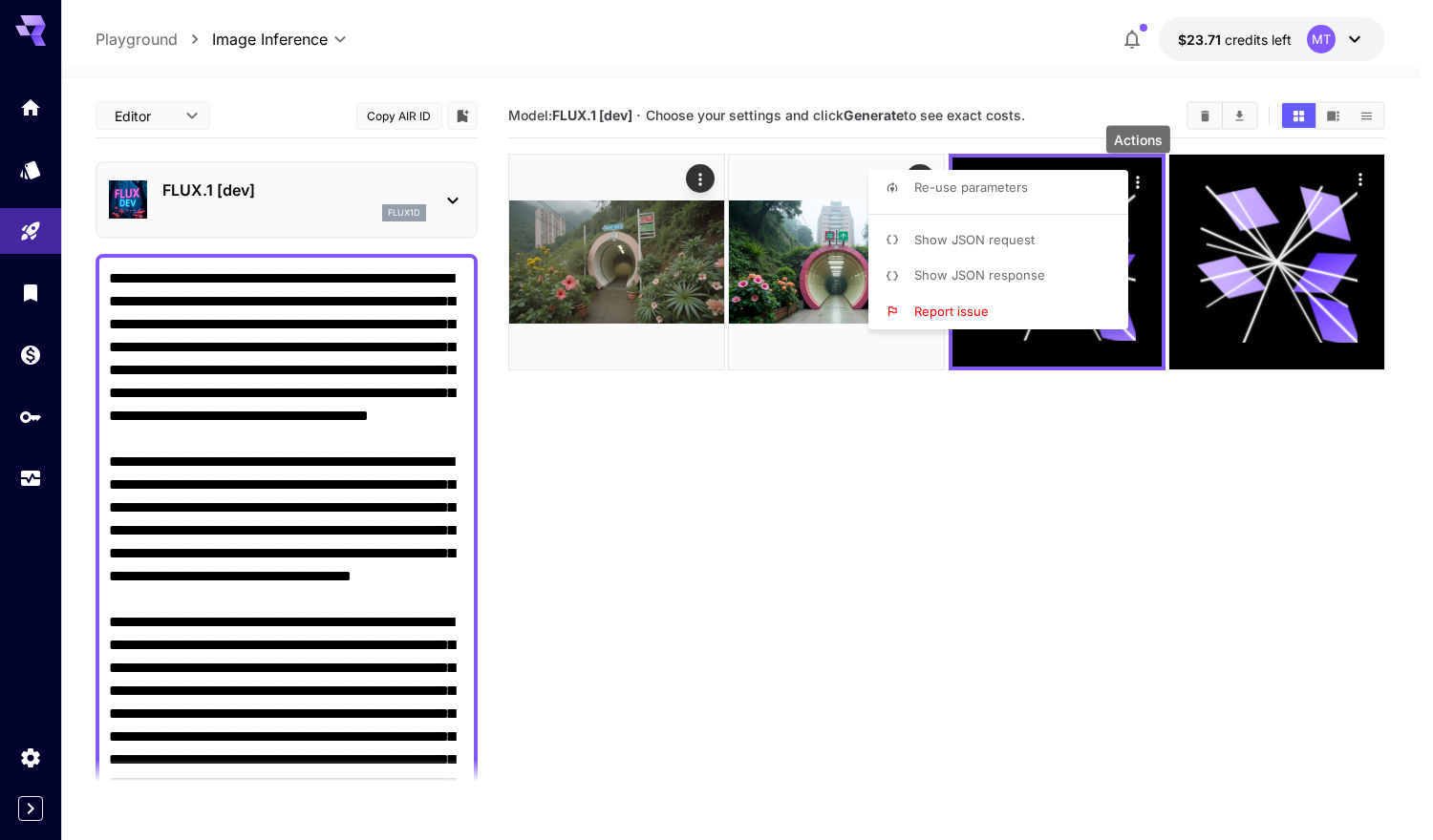
click at [874, 473] on div at bounding box center [716, 420] width 1433 height 840
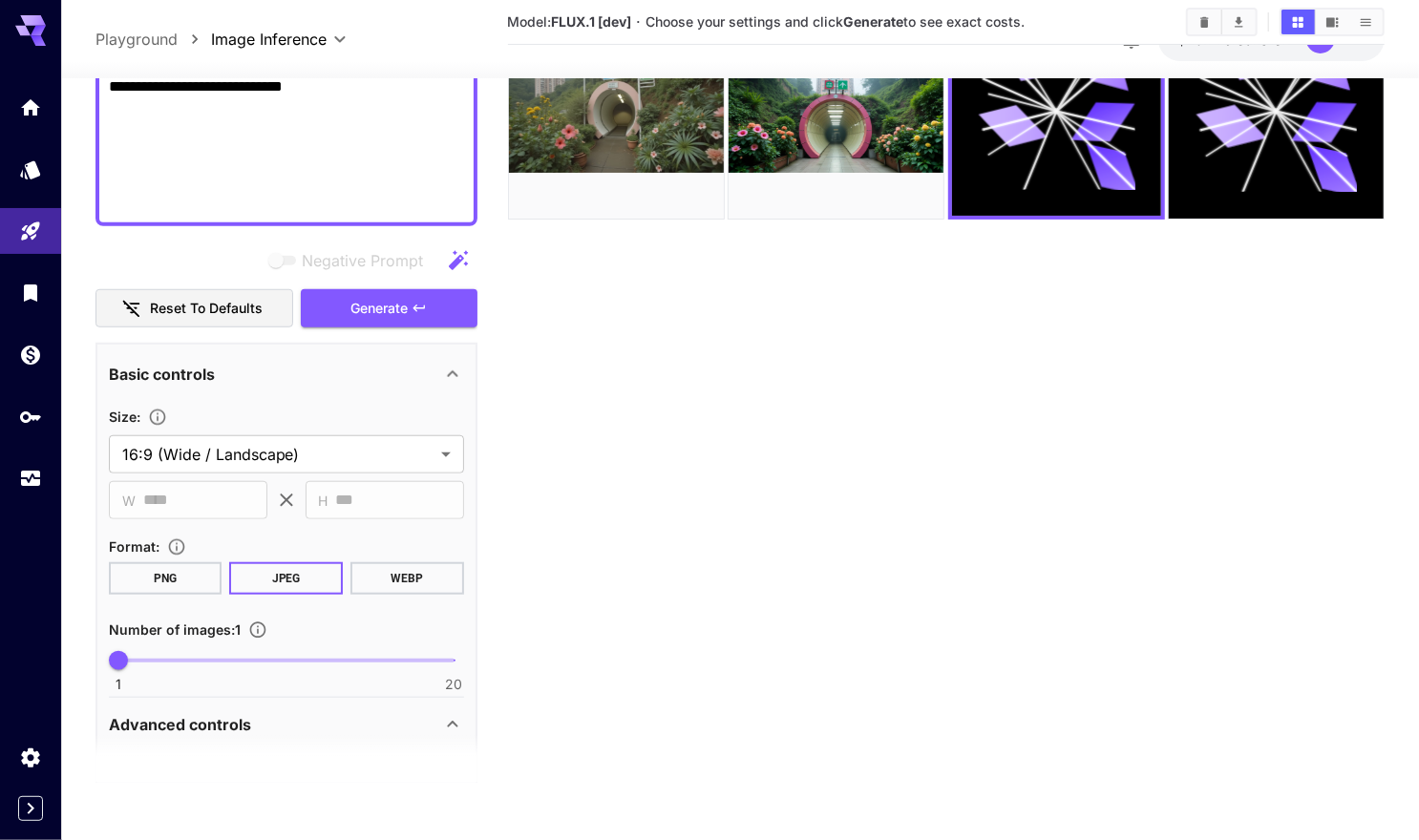
scroll to position [652, 0]
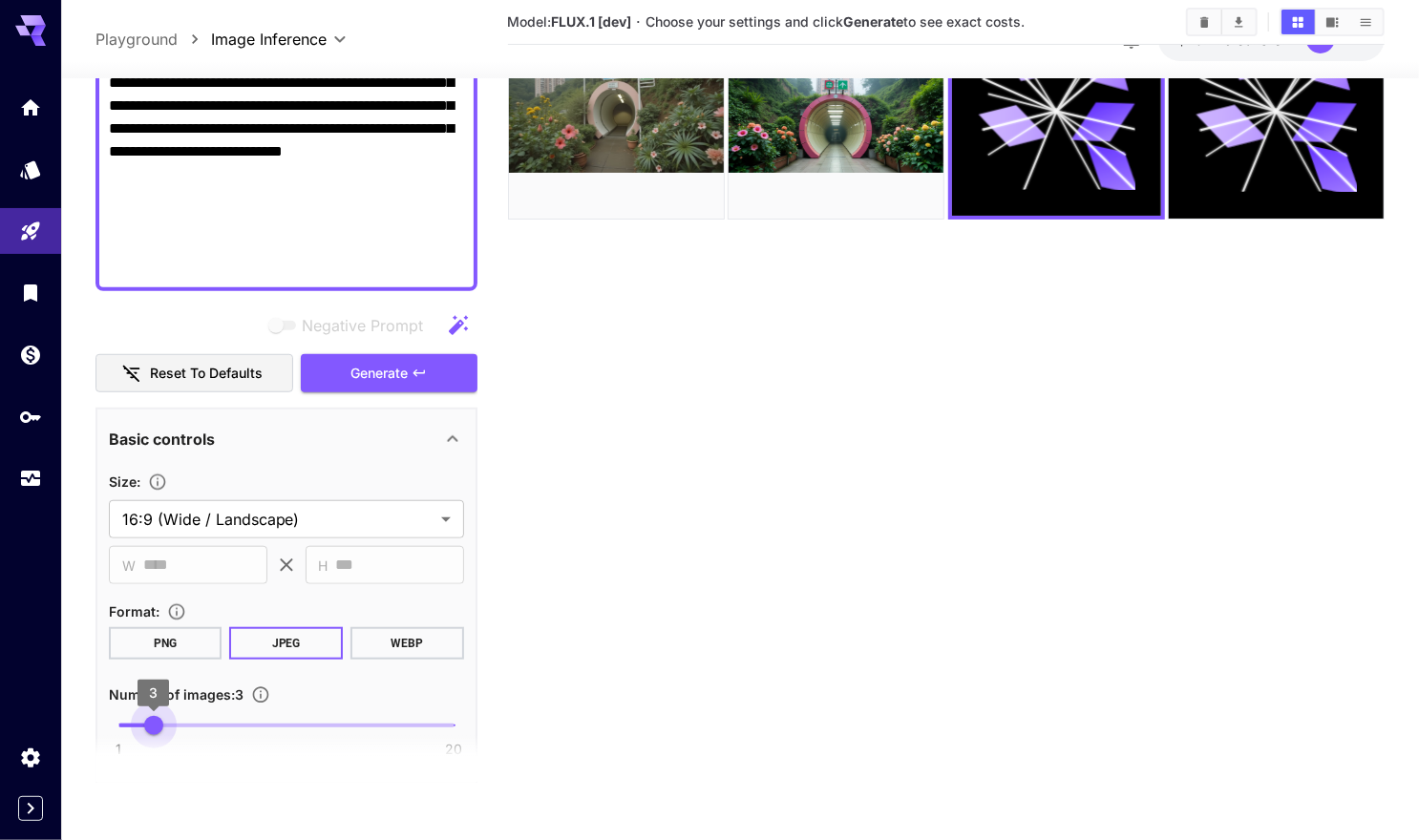
type input "*"
drag, startPoint x: 124, startPoint y: 715, endPoint x: 175, endPoint y: 717, distance: 51.0
click at [175, 717] on span "4" at bounding box center [170, 725] width 19 height 19
click at [378, 381] on span "Generate" at bounding box center [380, 373] width 57 height 24
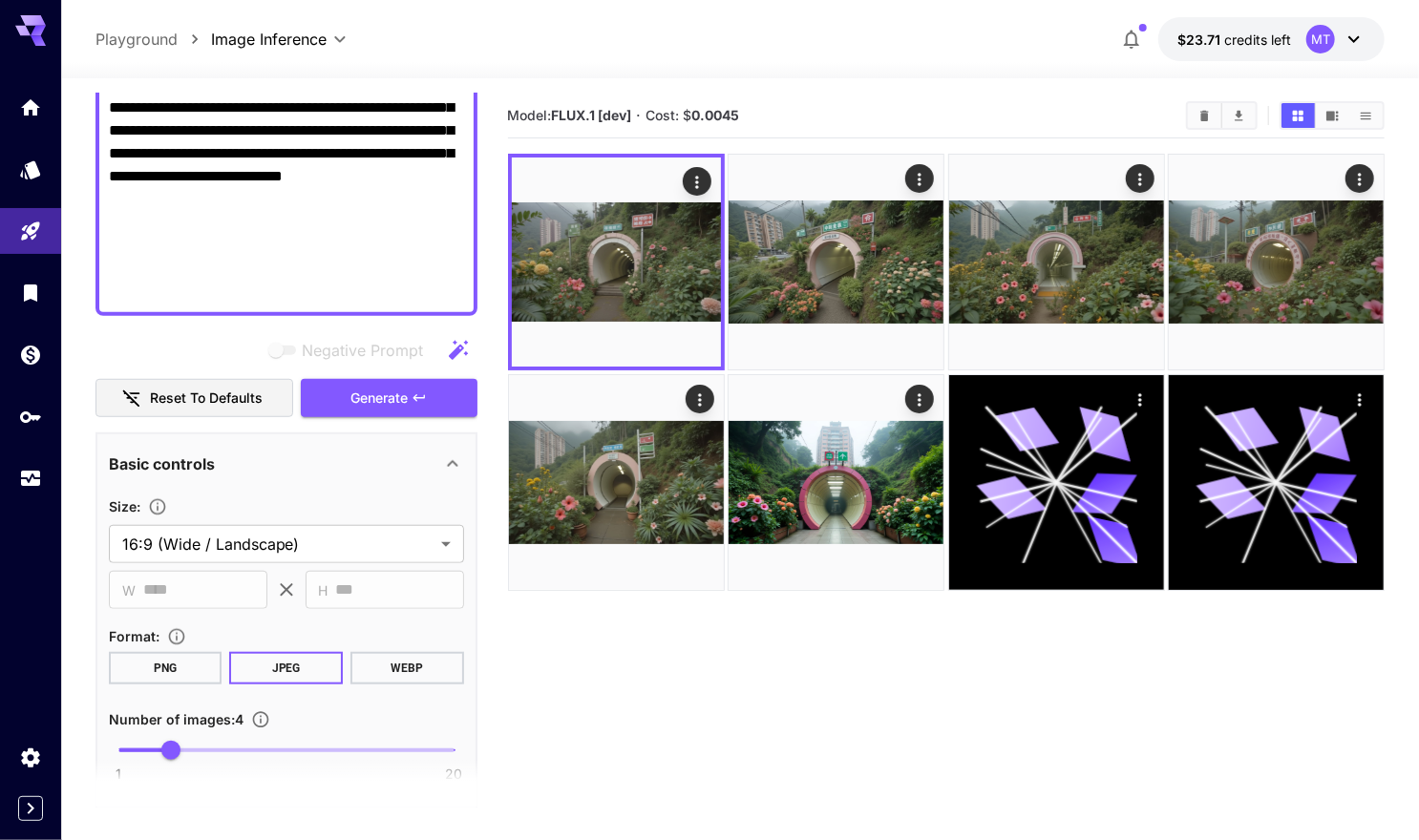
scroll to position [1013, 0]
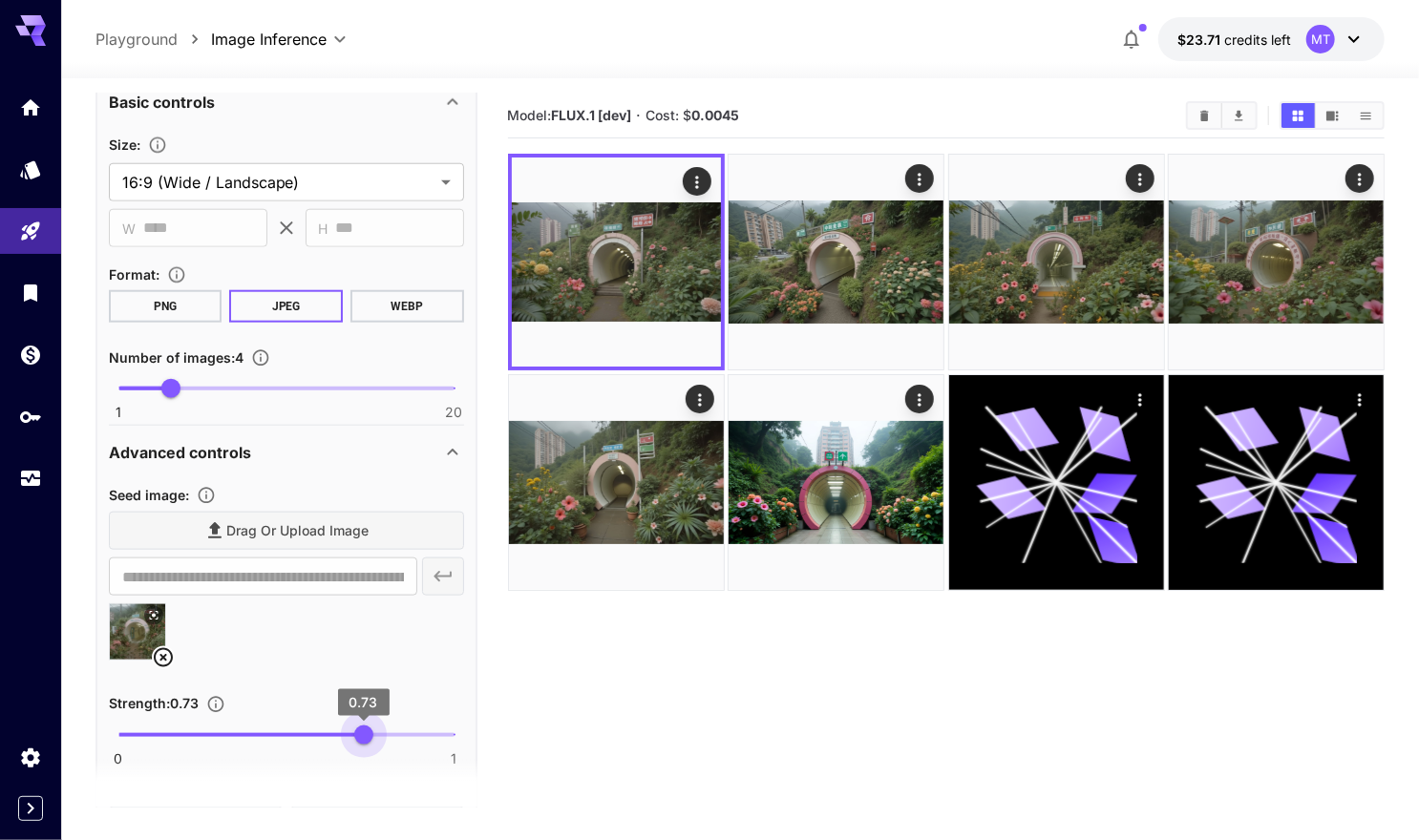
drag, startPoint x: 341, startPoint y: 737, endPoint x: 363, endPoint y: 735, distance: 22.1
click at [363, 735] on span "0.73" at bounding box center [364, 734] width 19 height 19
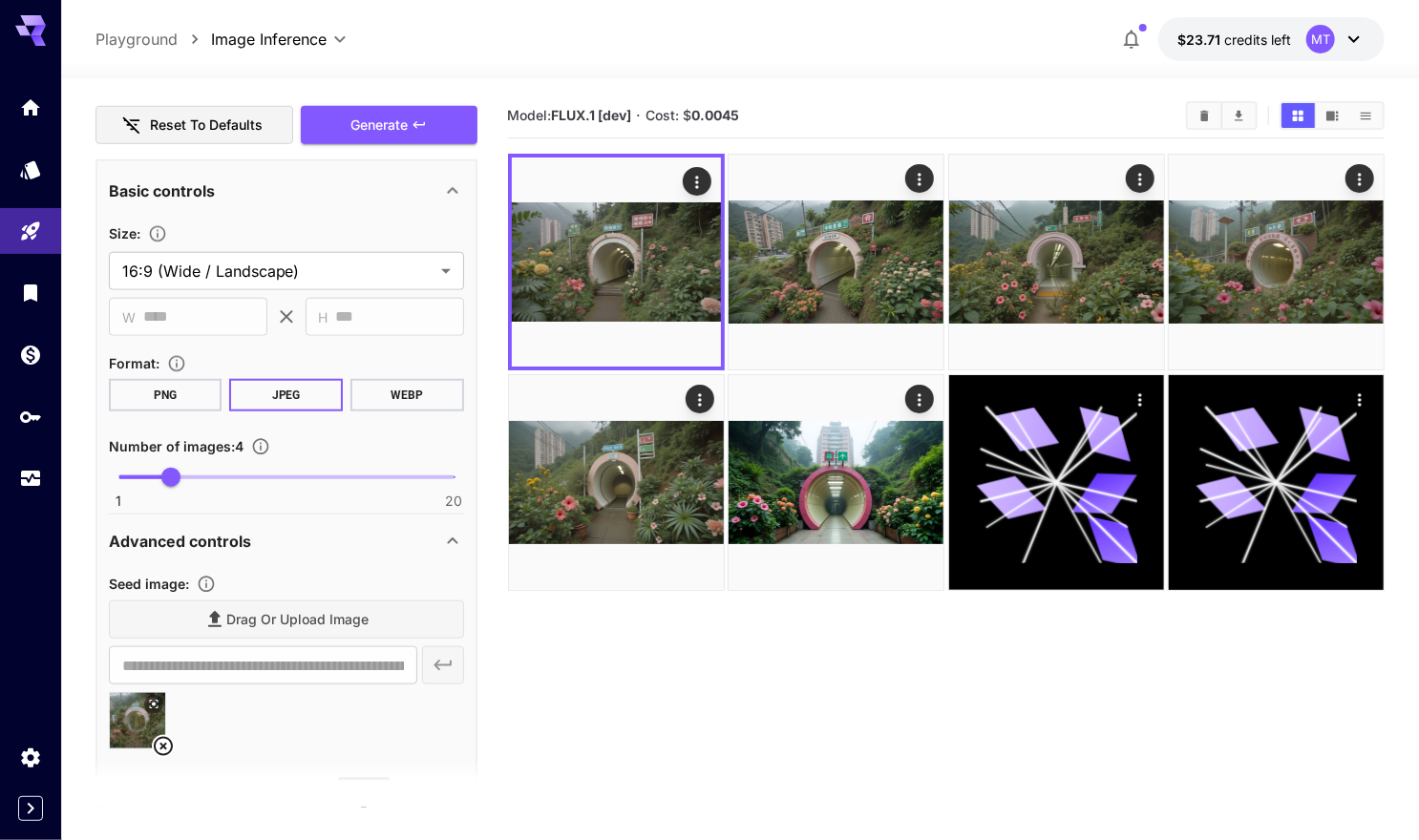
scroll to position [649, 0]
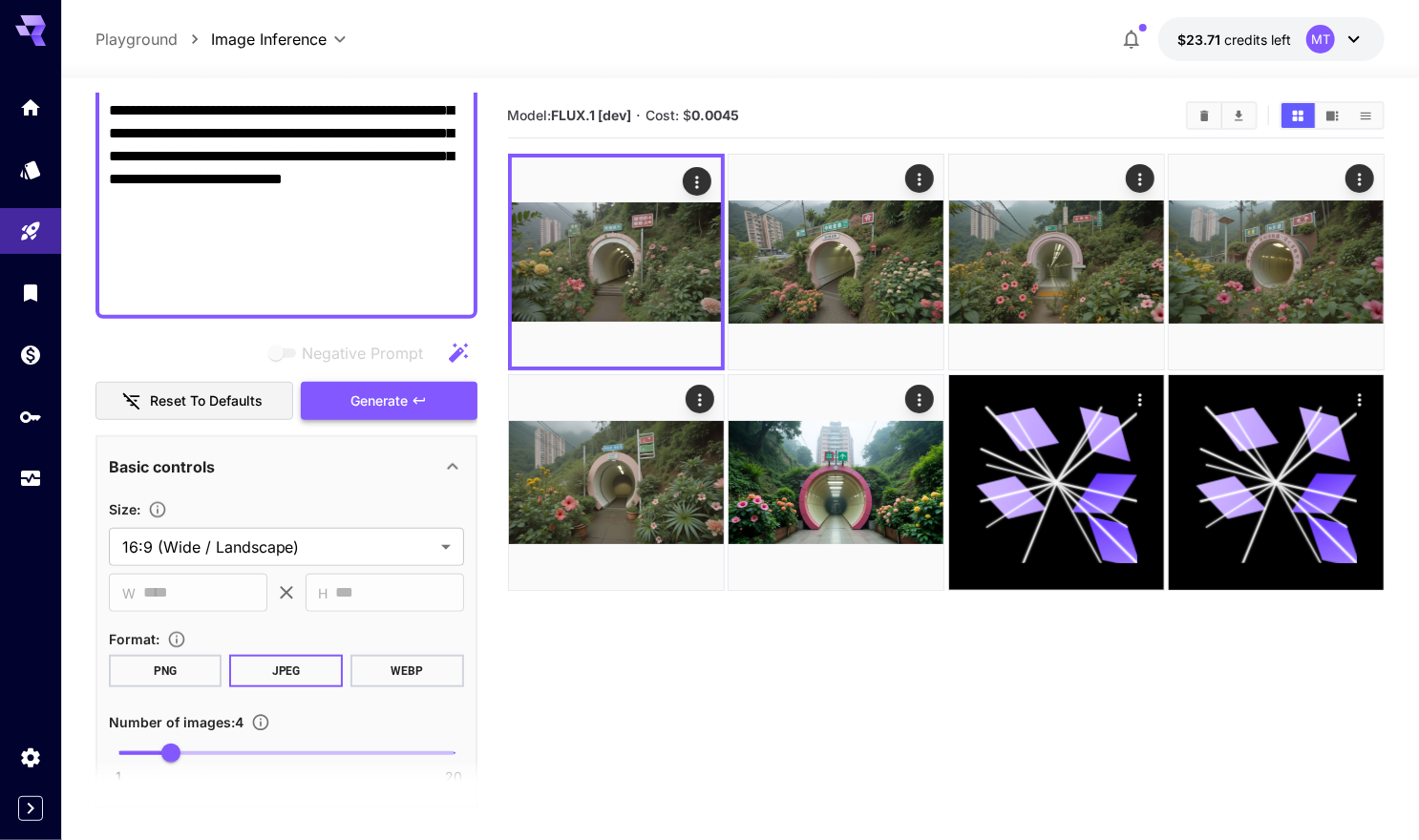
click at [397, 401] on span "Generate" at bounding box center [380, 401] width 57 height 24
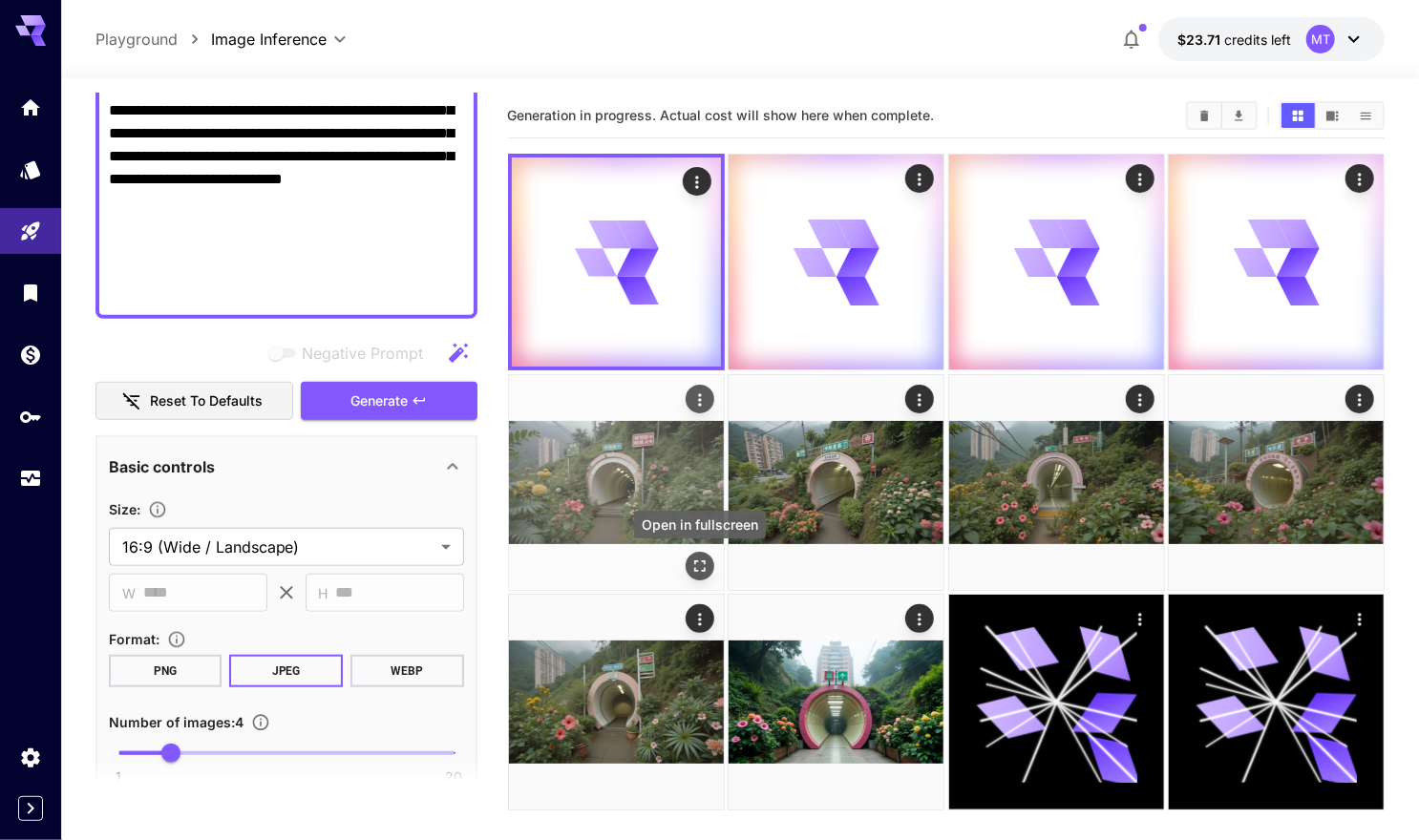
click at [697, 564] on icon "Open in fullscreen" at bounding box center [700, 566] width 19 height 19
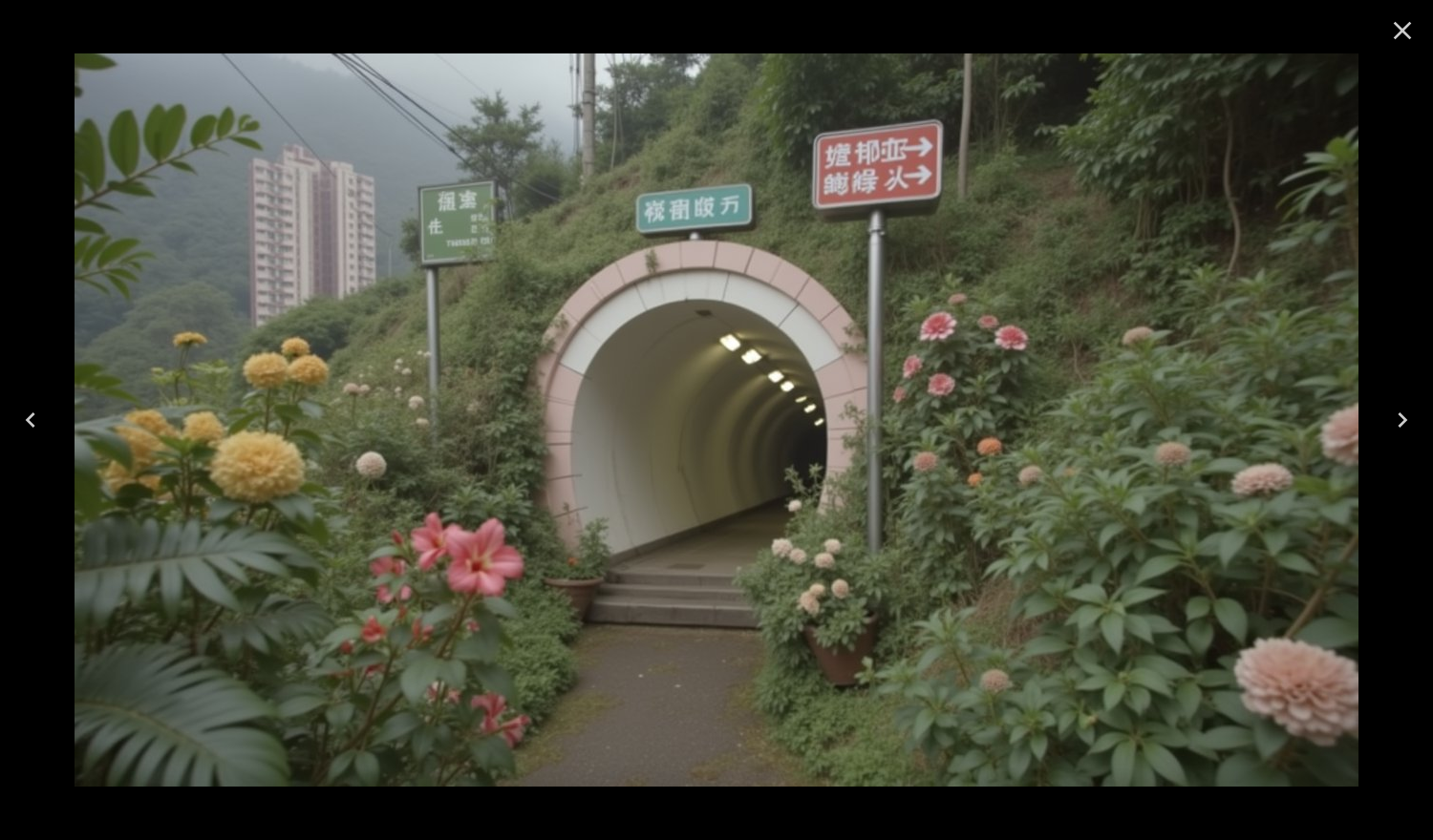
click at [1398, 41] on icon "Close" at bounding box center [1401, 30] width 31 height 31
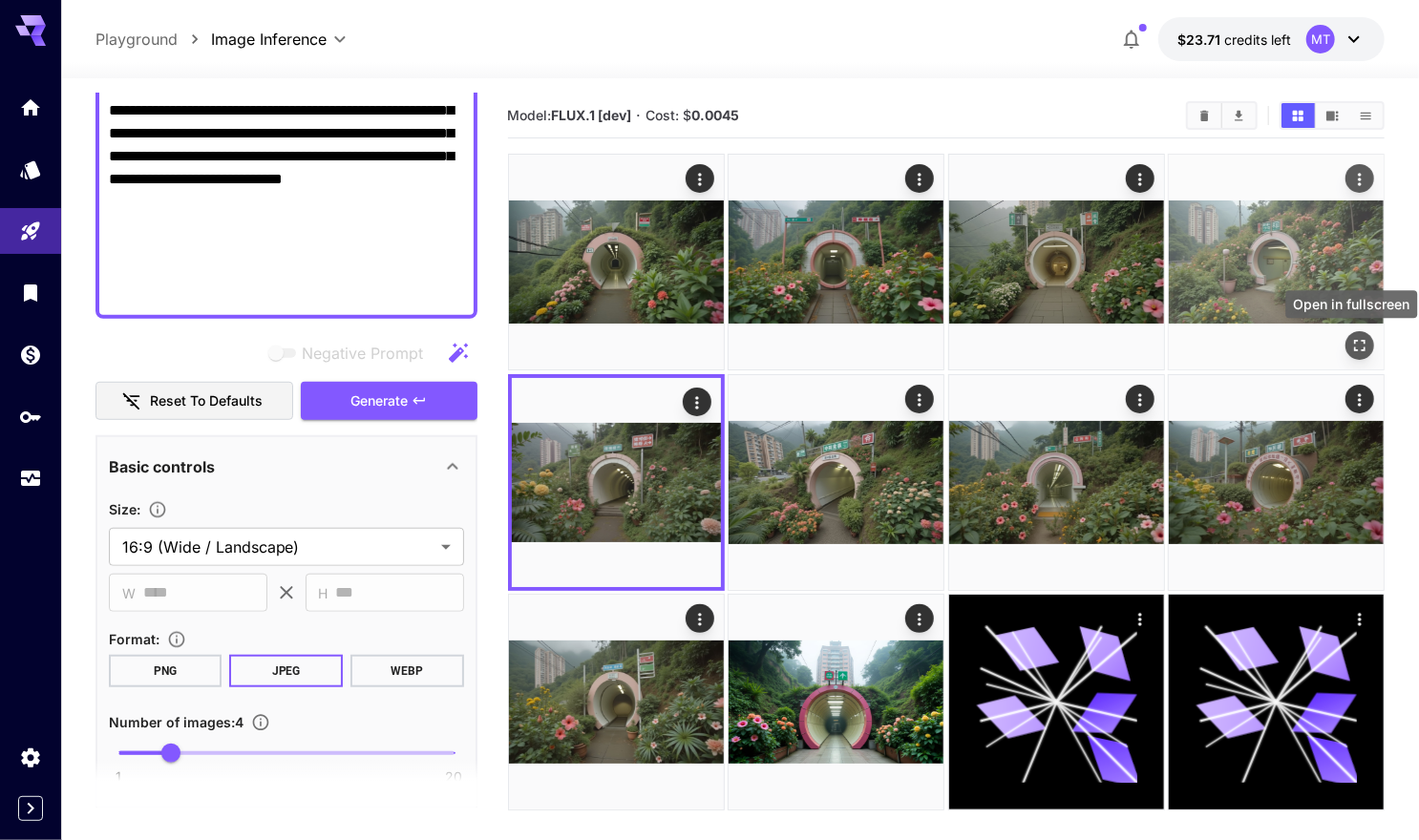
click at [1355, 340] on icon "Open in fullscreen" at bounding box center [1360, 345] width 19 height 19
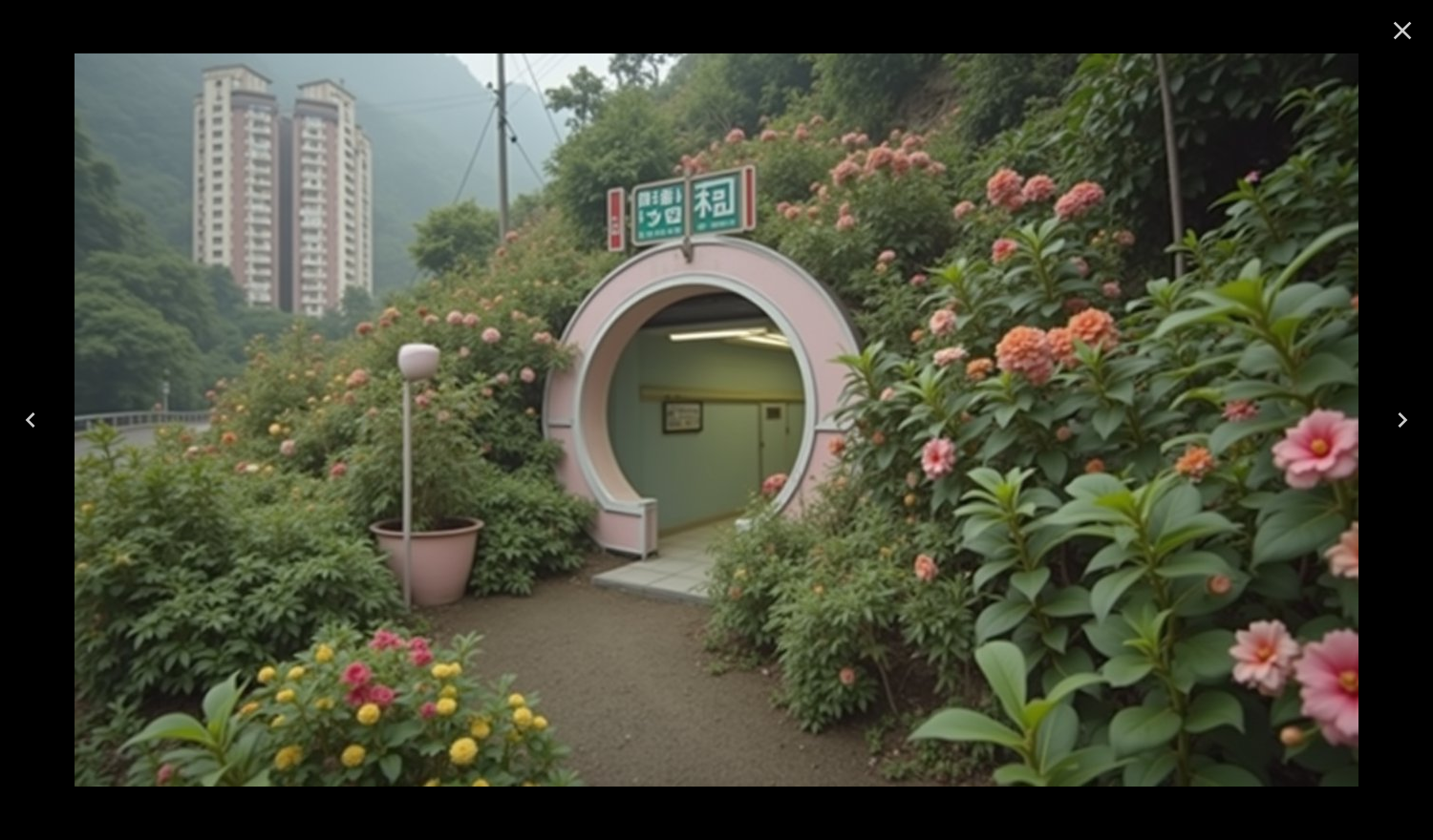
click at [1395, 36] on icon "Close" at bounding box center [1402, 31] width 18 height 18
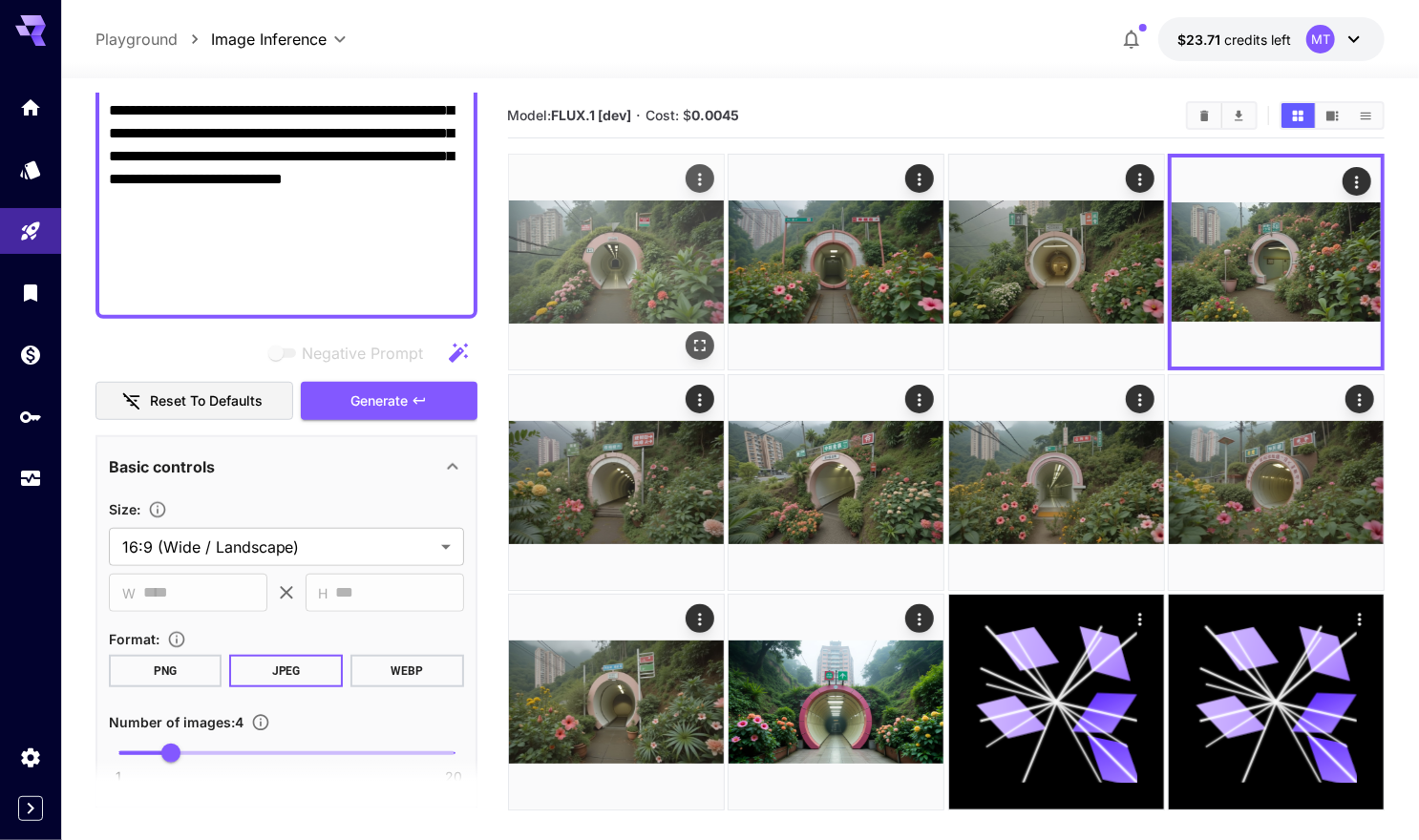
click at [710, 347] on button "Open in fullscreen" at bounding box center [700, 345] width 29 height 29
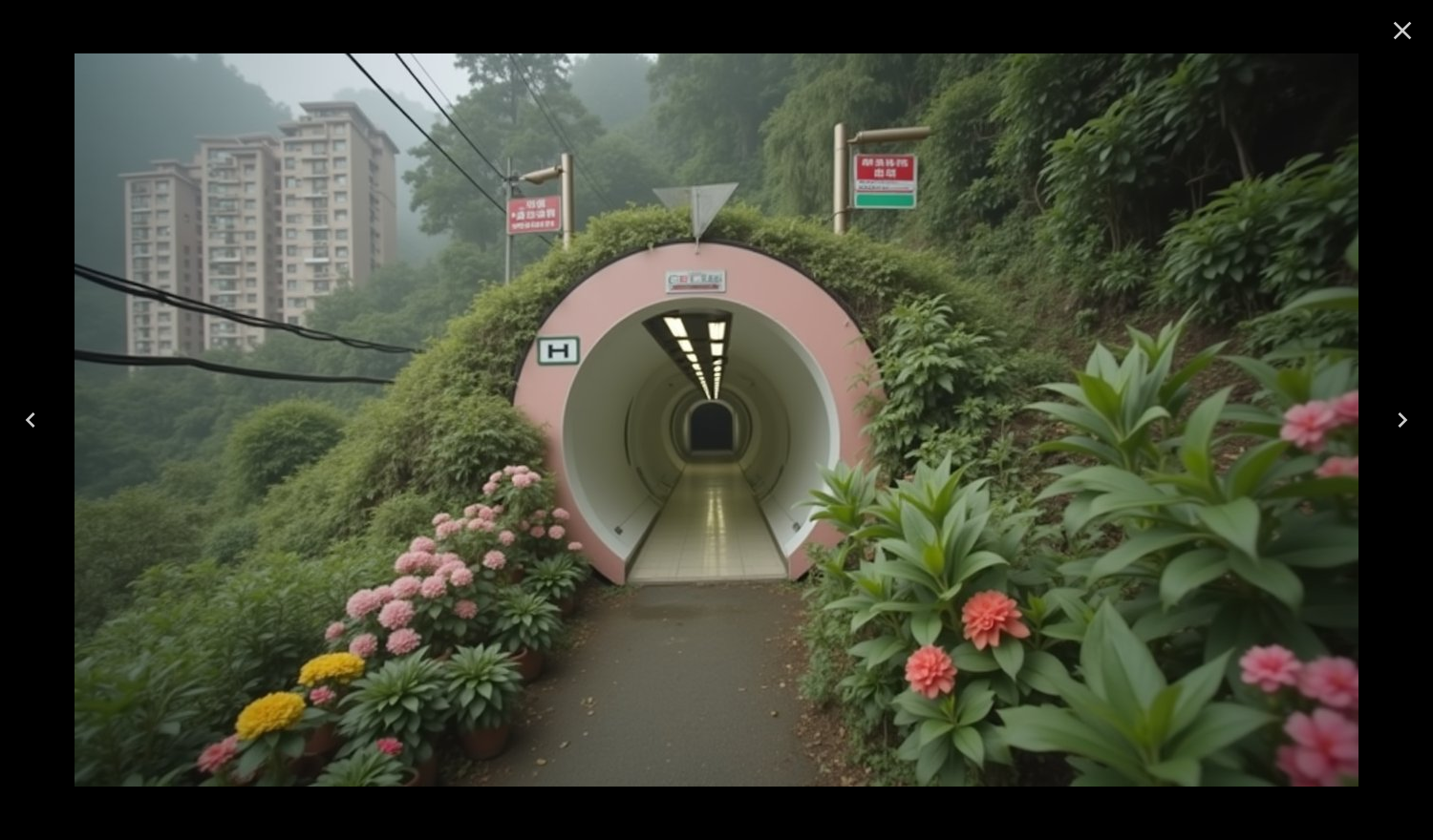
click at [1397, 31] on icon "Close" at bounding box center [1401, 30] width 31 height 31
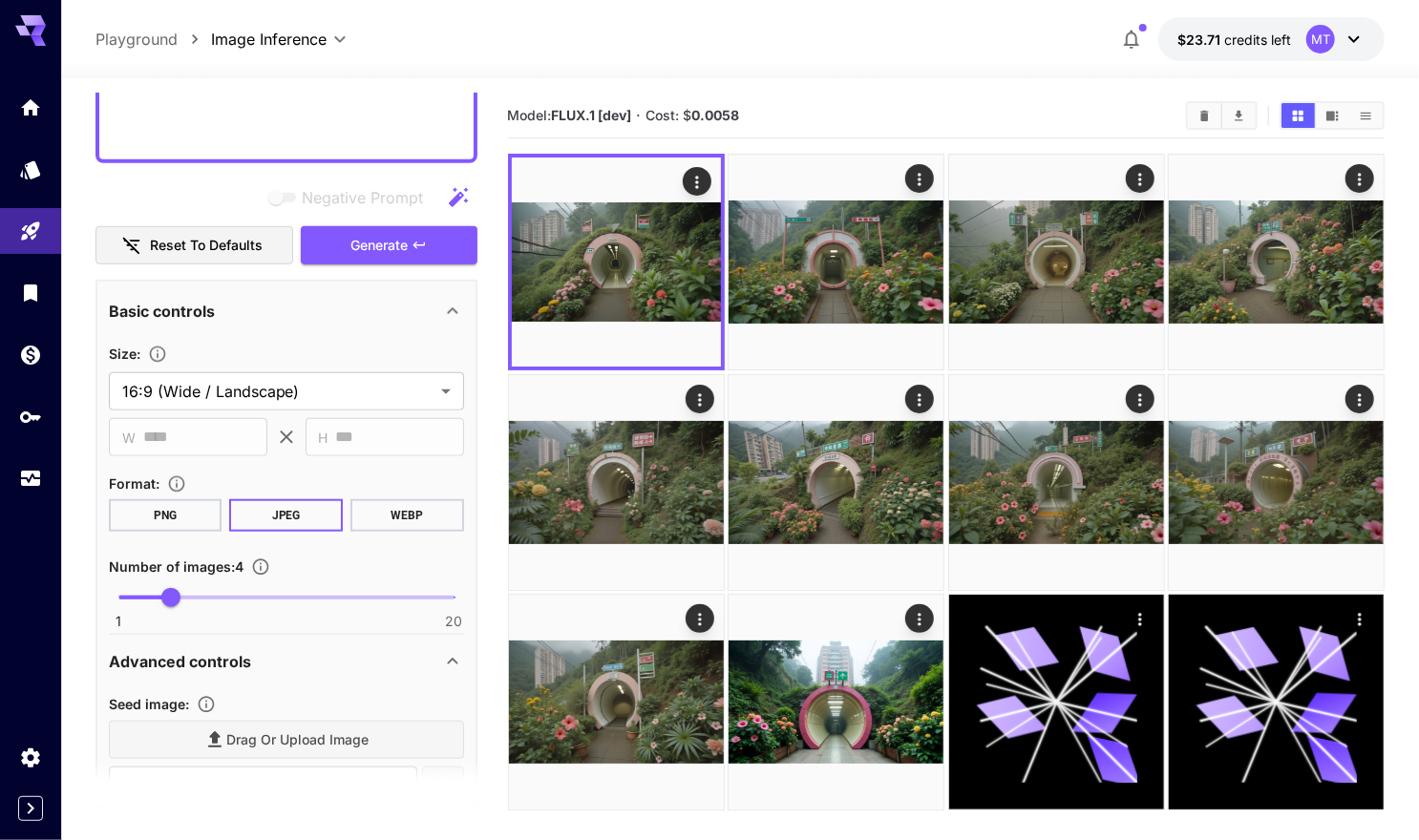
scroll to position [1011, 0]
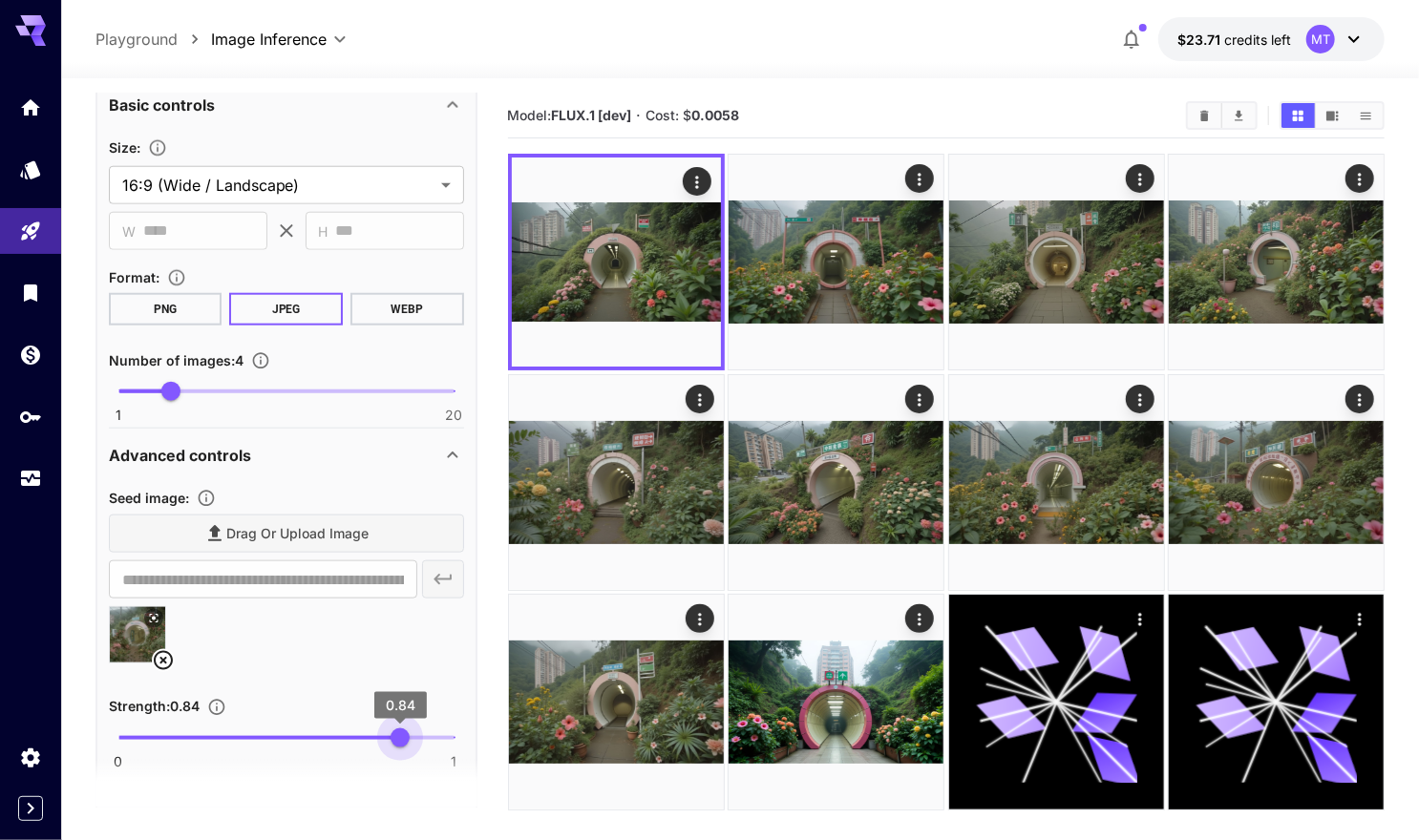
drag, startPoint x: 366, startPoint y: 734, endPoint x: 399, endPoint y: 735, distance: 33.0
click at [399, 735] on span "0.84" at bounding box center [399, 737] width 19 height 19
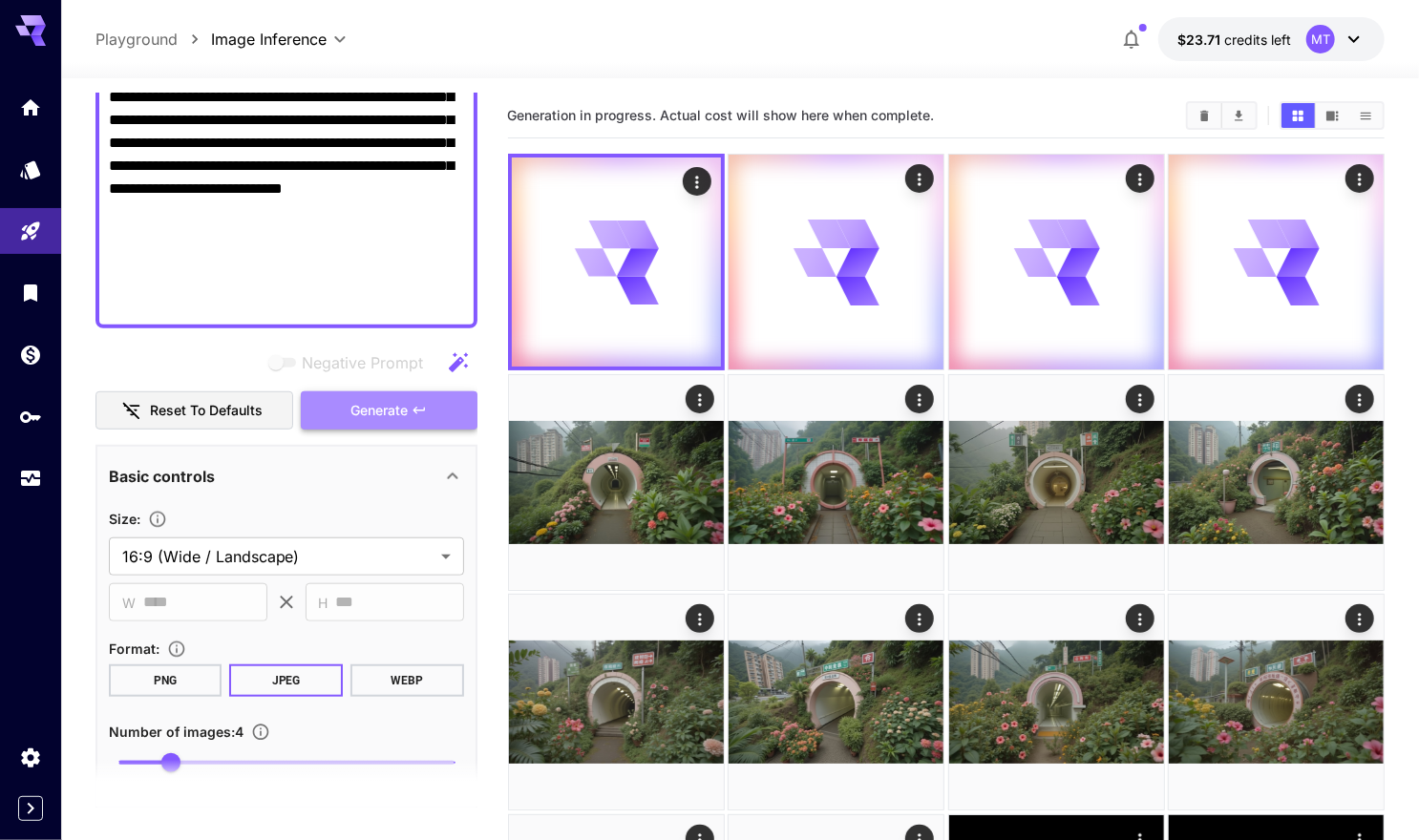
click at [387, 392] on button "Generate" at bounding box center [388, 411] width 175 height 40
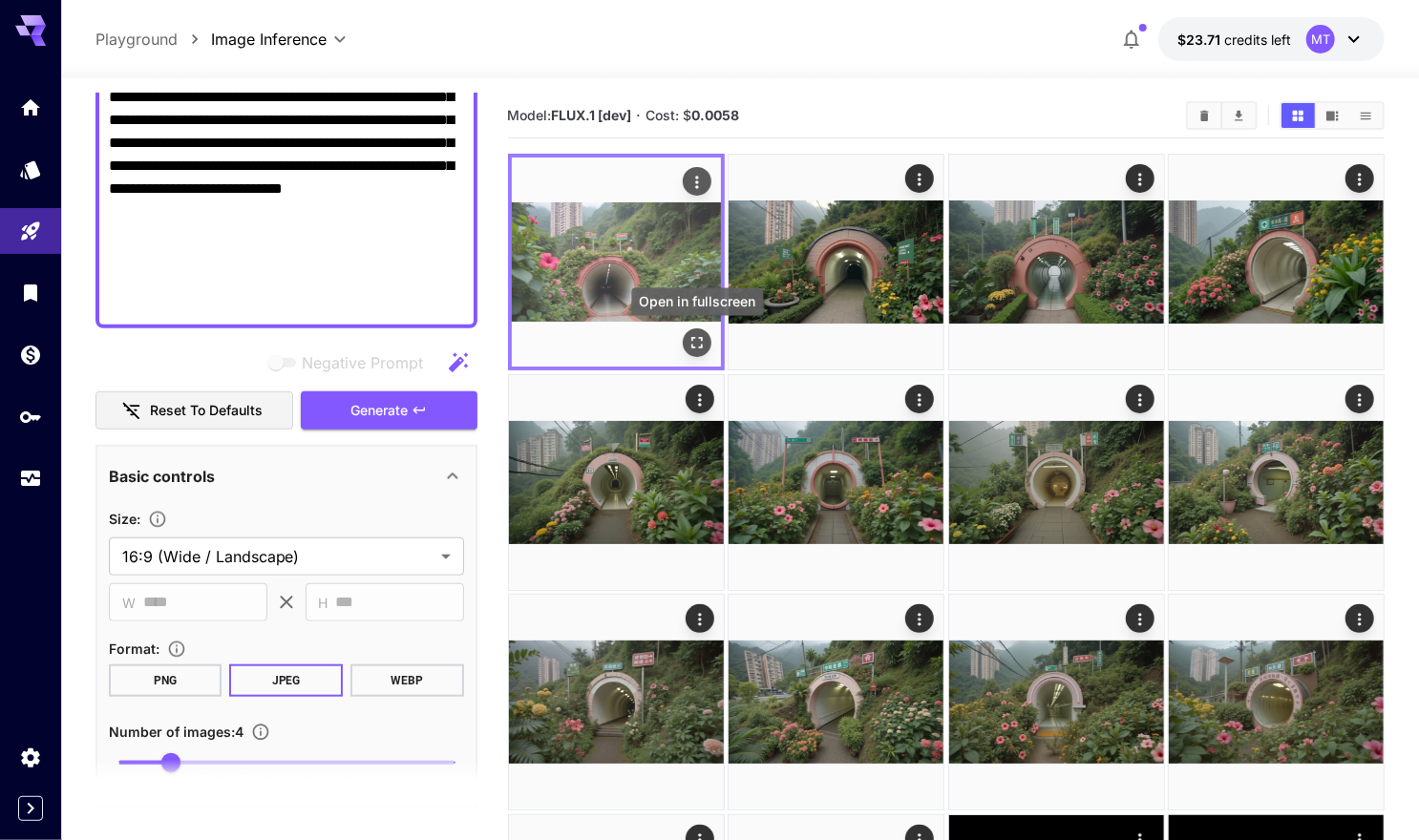
click at [692, 338] on icon "Open in fullscreen" at bounding box center [698, 343] width 12 height 12
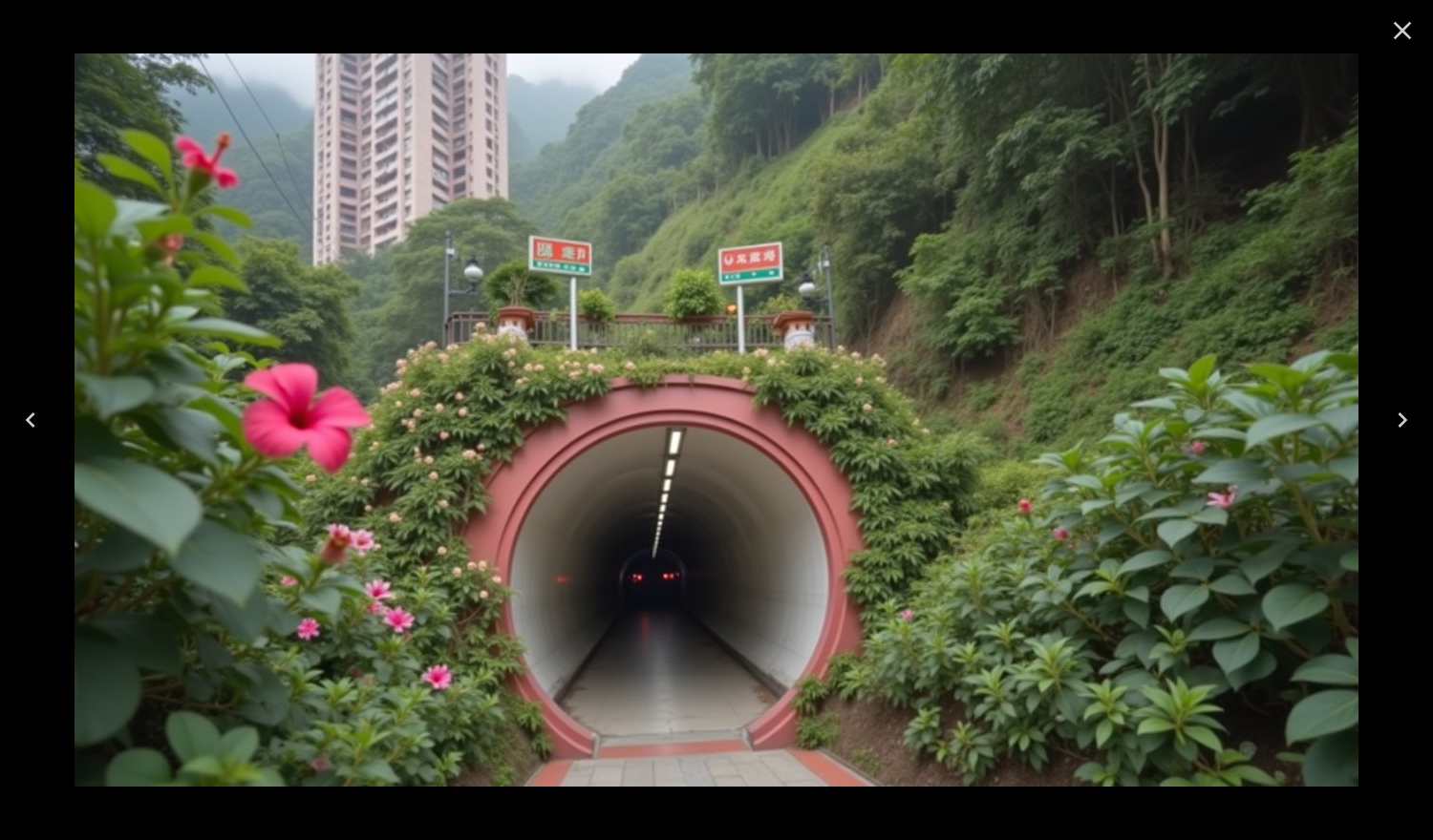
click at [1393, 38] on icon "Close" at bounding box center [1402, 31] width 18 height 18
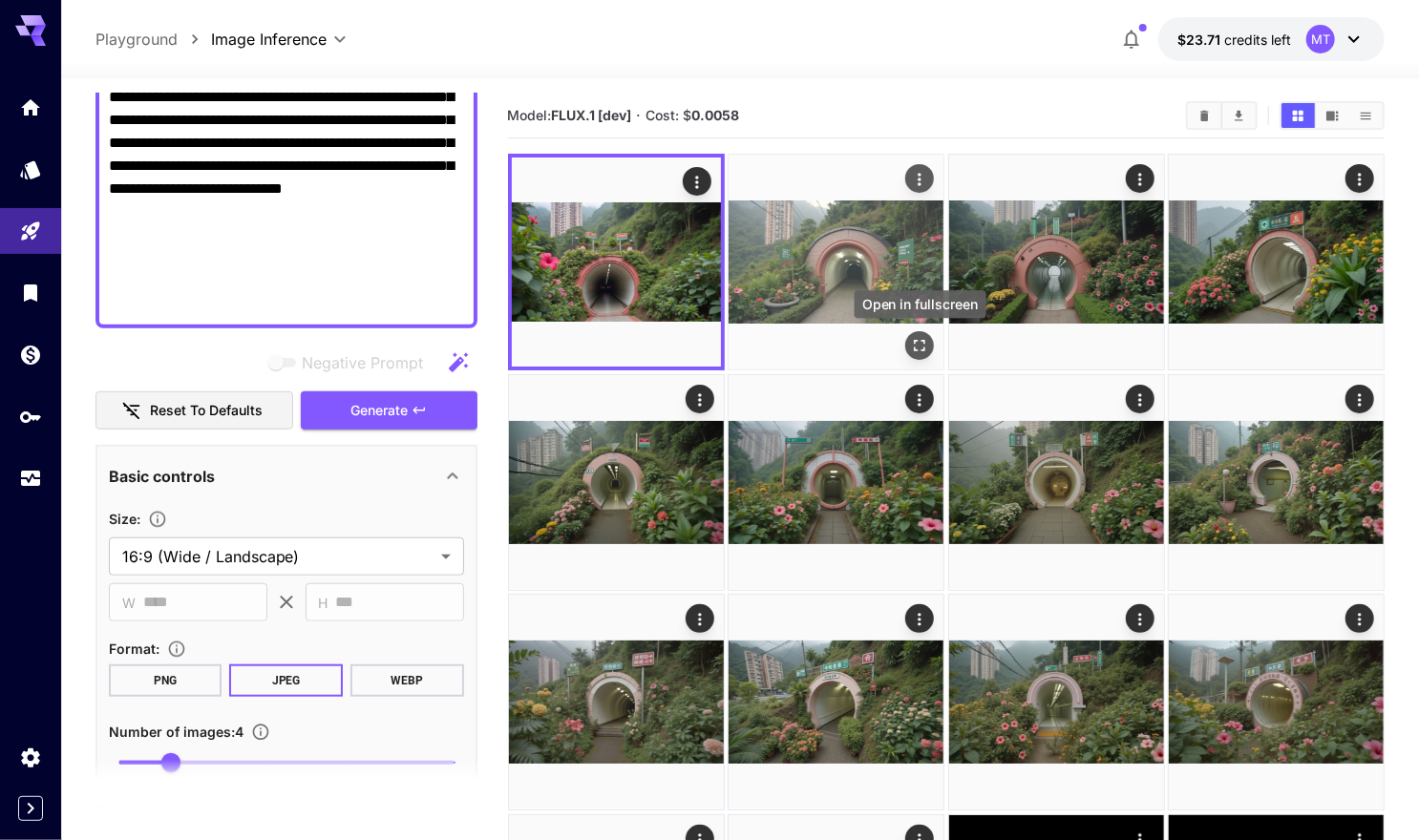
click at [928, 337] on icon "Open in fullscreen" at bounding box center [919, 345] width 19 height 19
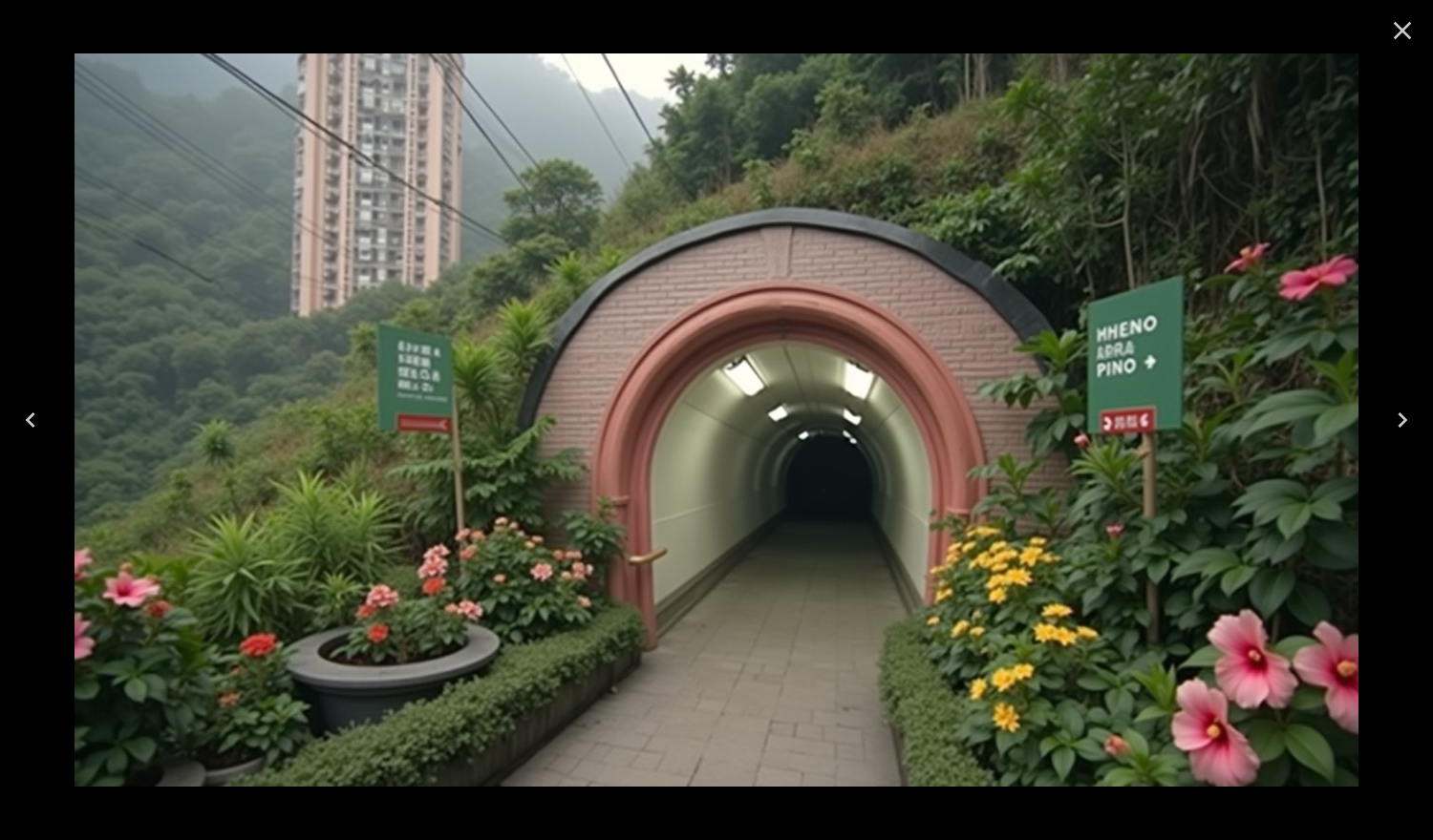
click at [1399, 34] on icon "Close" at bounding box center [1402, 31] width 18 height 18
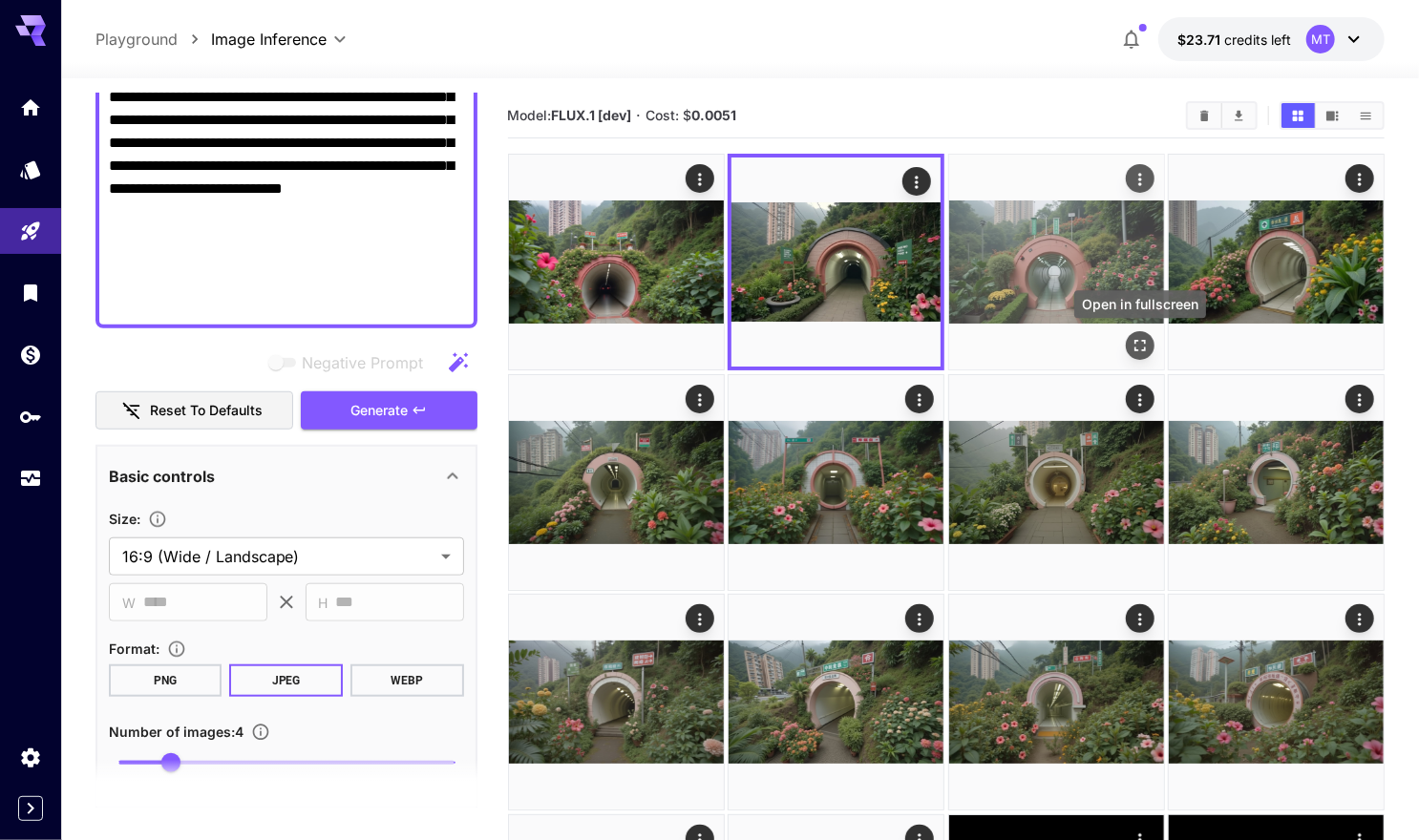
click at [1141, 350] on icon "Open in fullscreen" at bounding box center [1140, 345] width 19 height 19
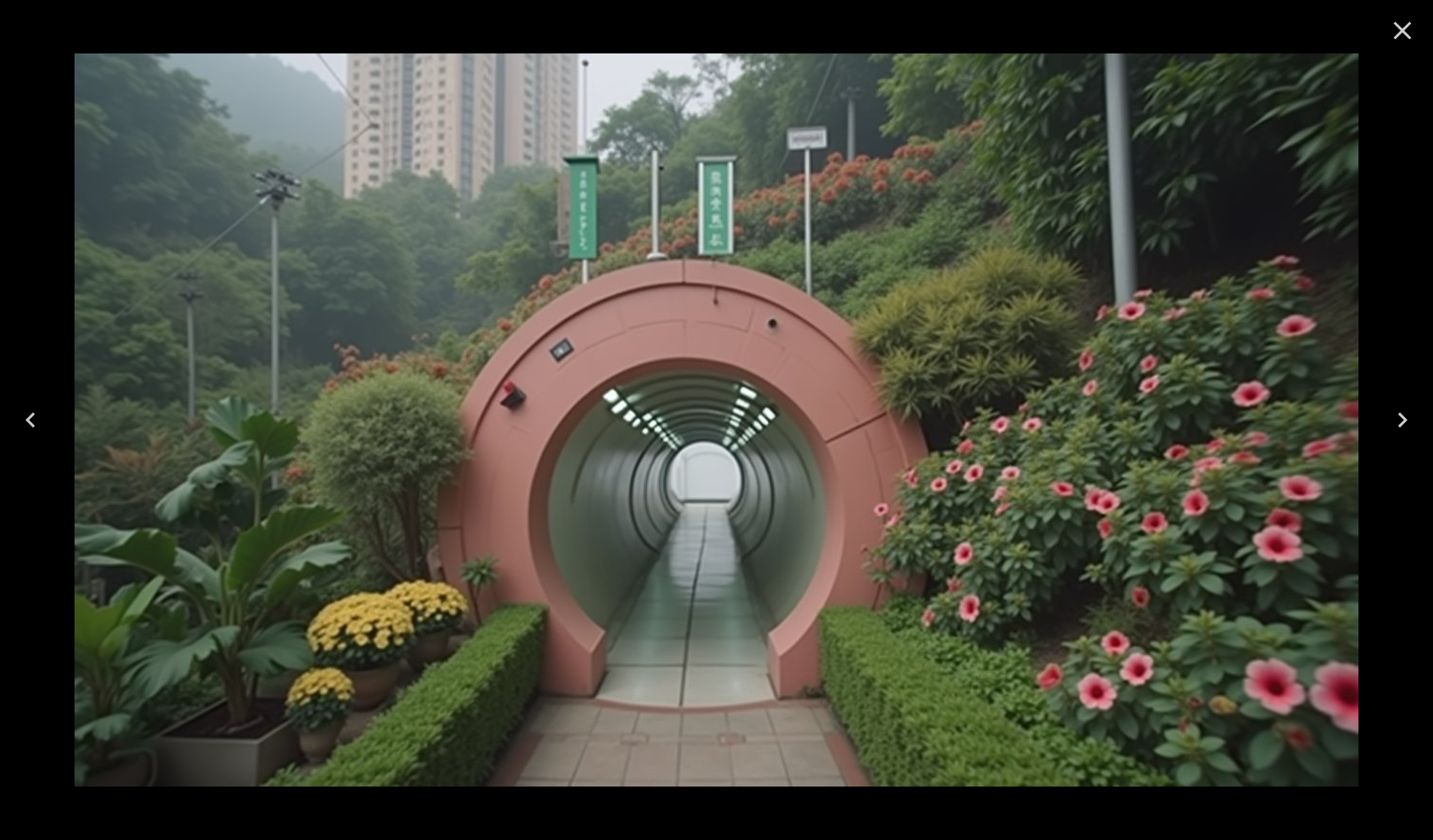
click at [1403, 29] on icon "Close" at bounding box center [1402, 31] width 18 height 18
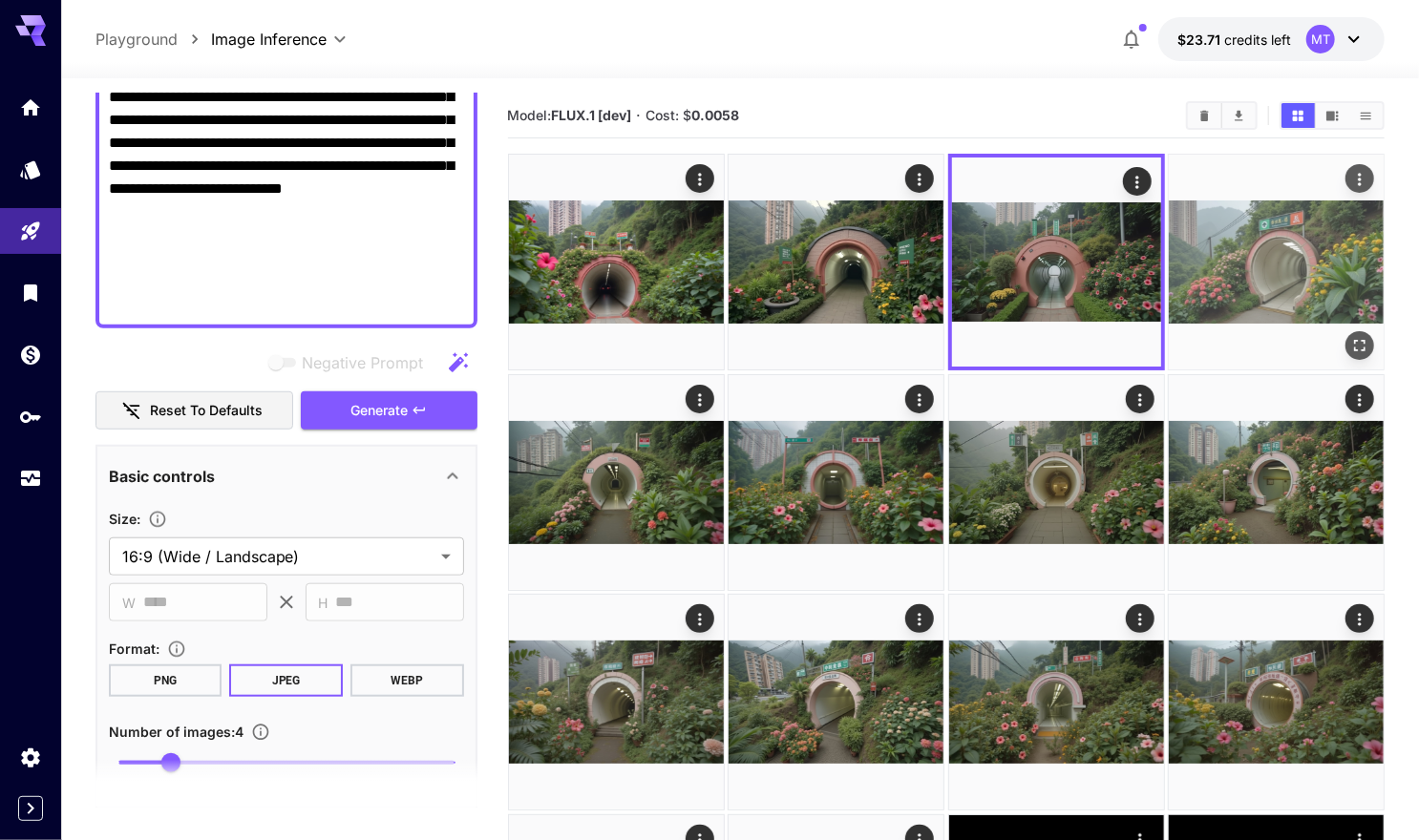
click at [1364, 349] on icon "Open in fullscreen" at bounding box center [1362, 347] width 12 height 12
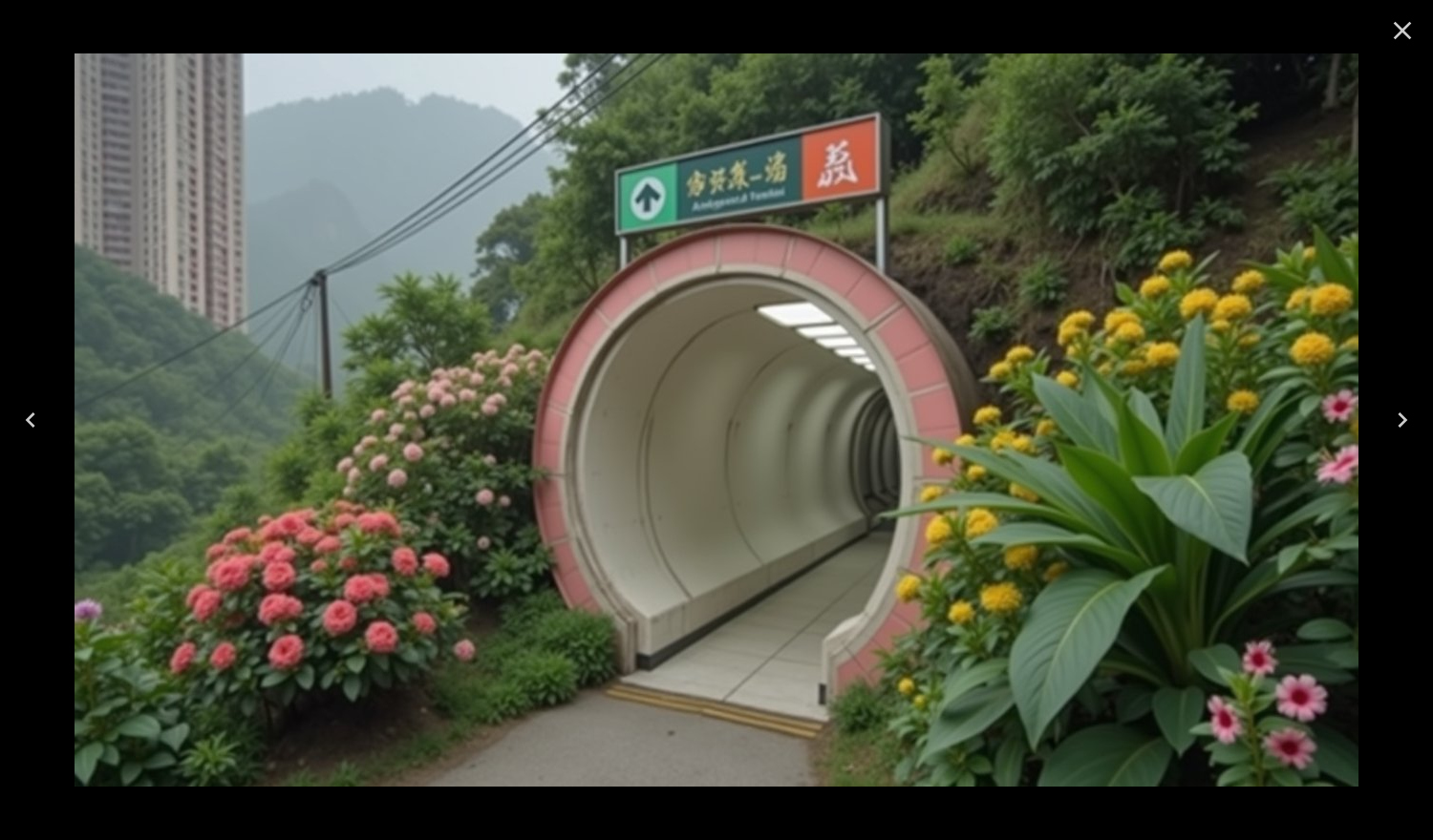
click at [1406, 31] on icon "Close" at bounding box center [1401, 30] width 31 height 31
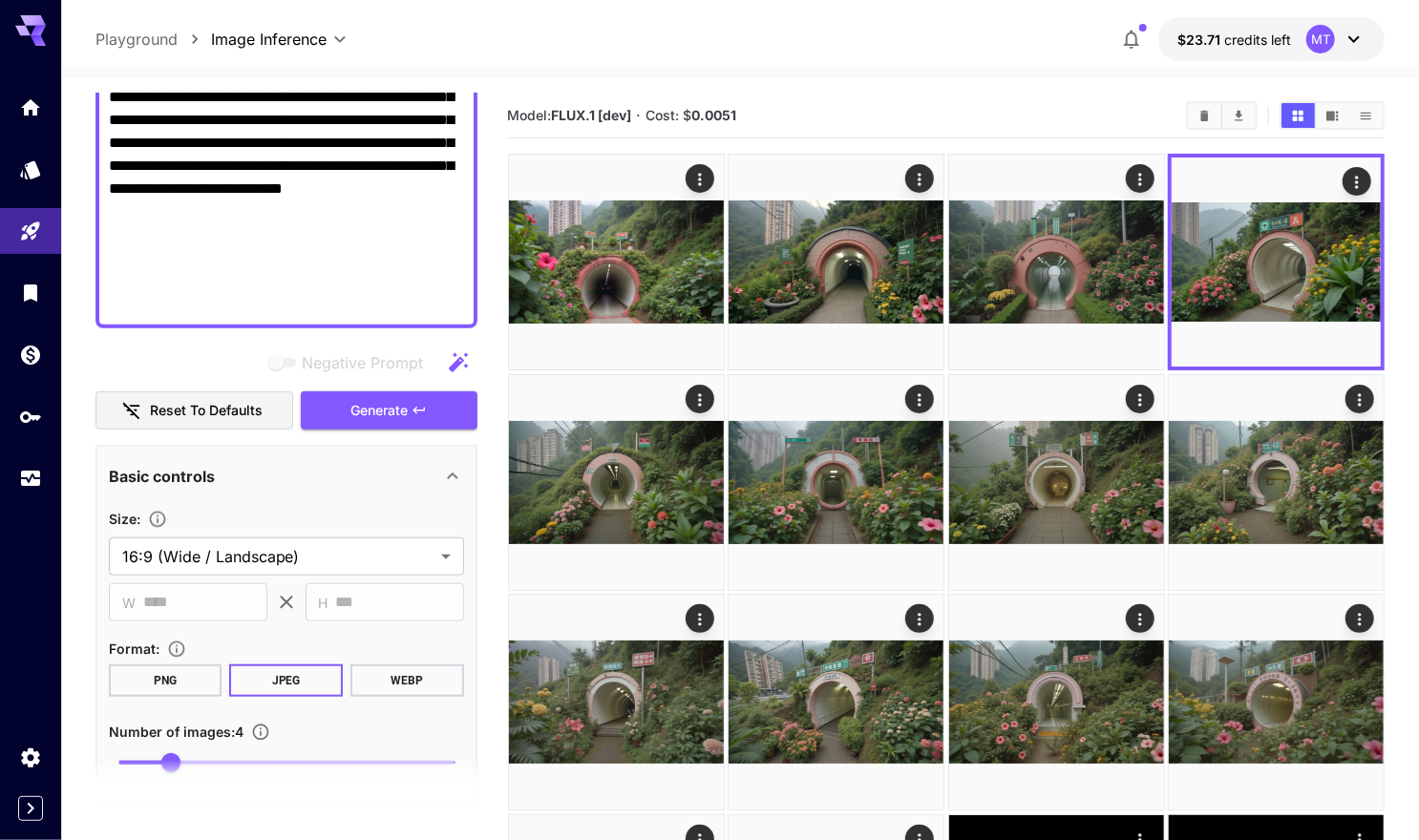
scroll to position [1013, 0]
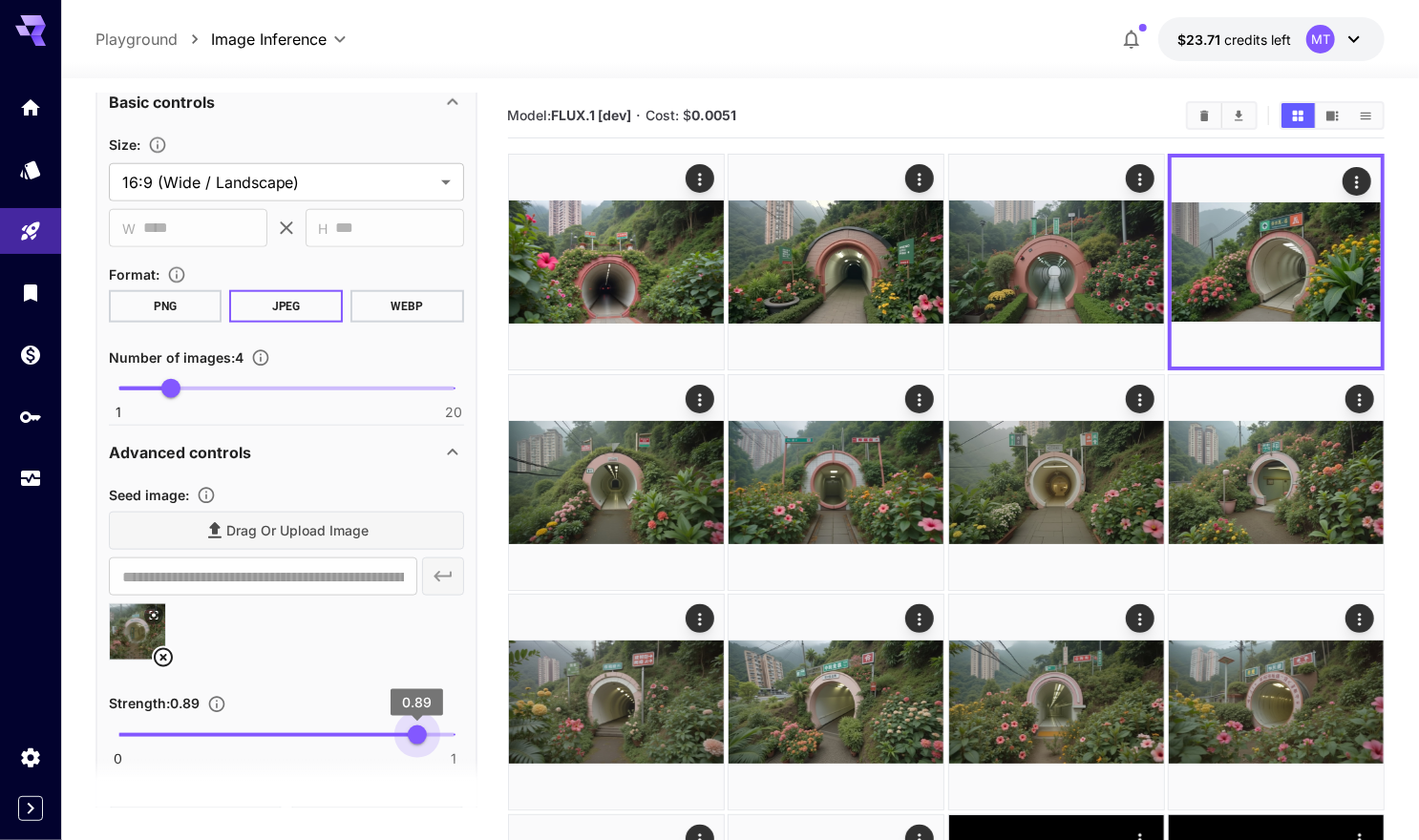
type input "***"
click at [419, 728] on span "0.9" at bounding box center [419, 734] width 19 height 19
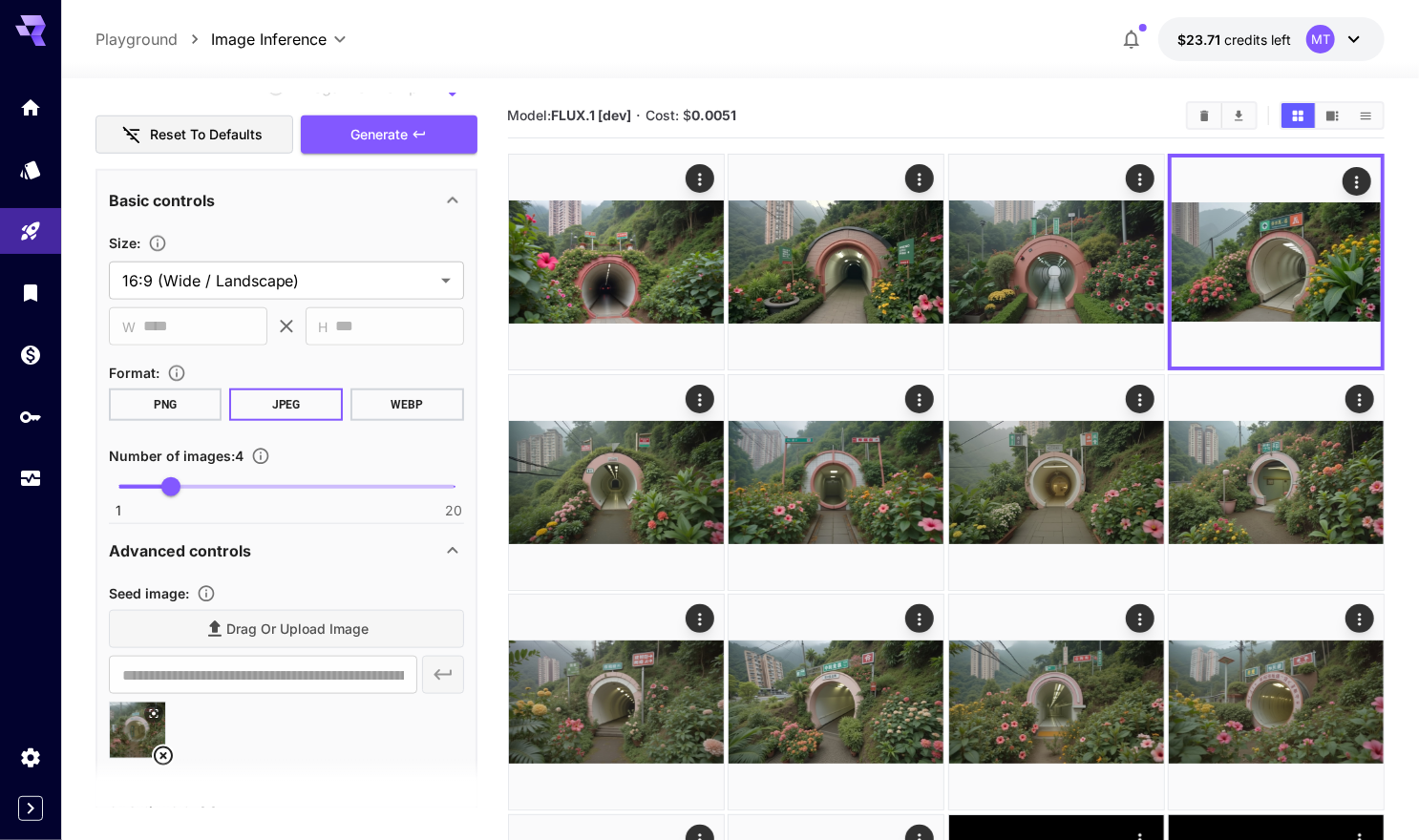
scroll to position [675, 0]
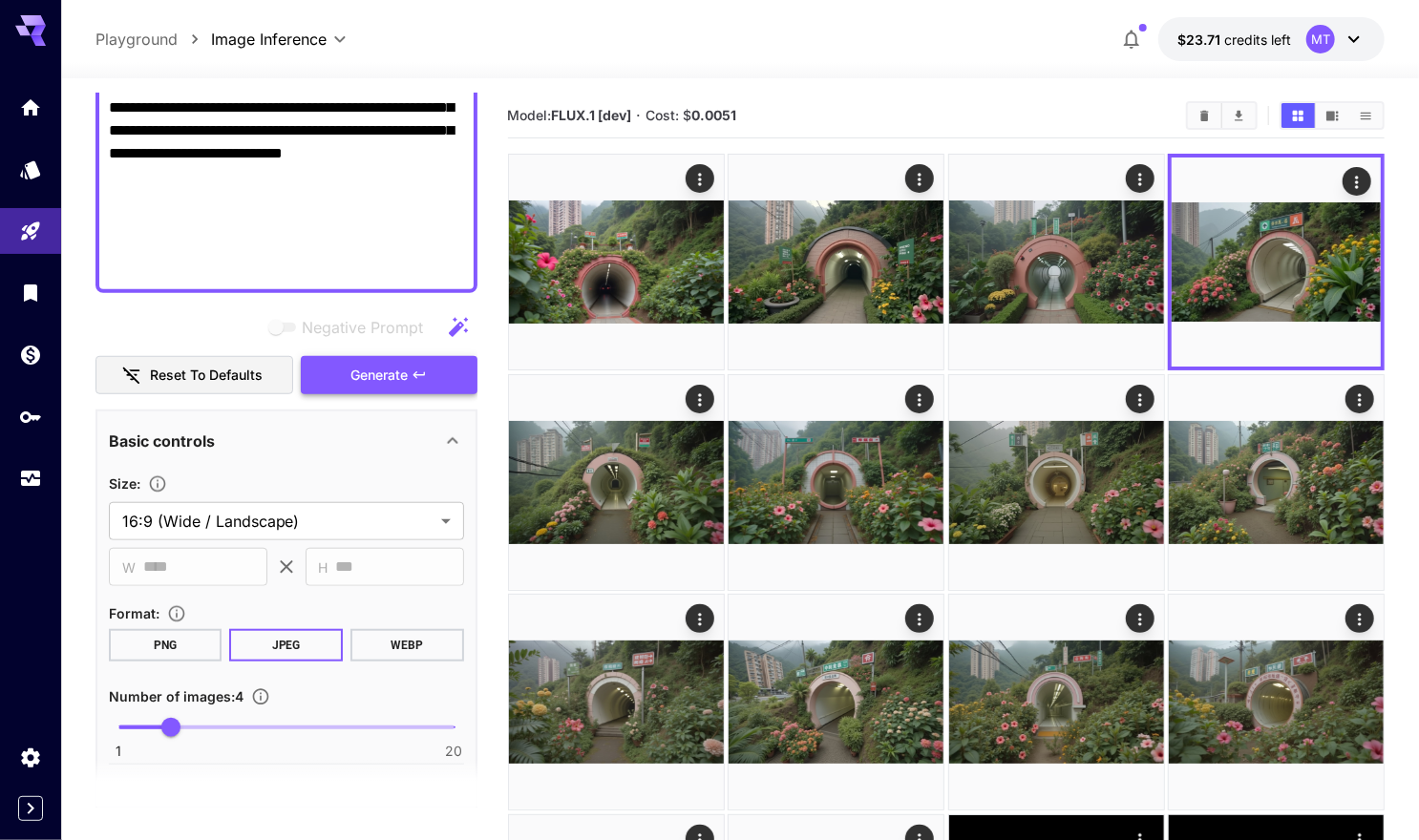
click at [381, 375] on span "Generate" at bounding box center [380, 375] width 57 height 24
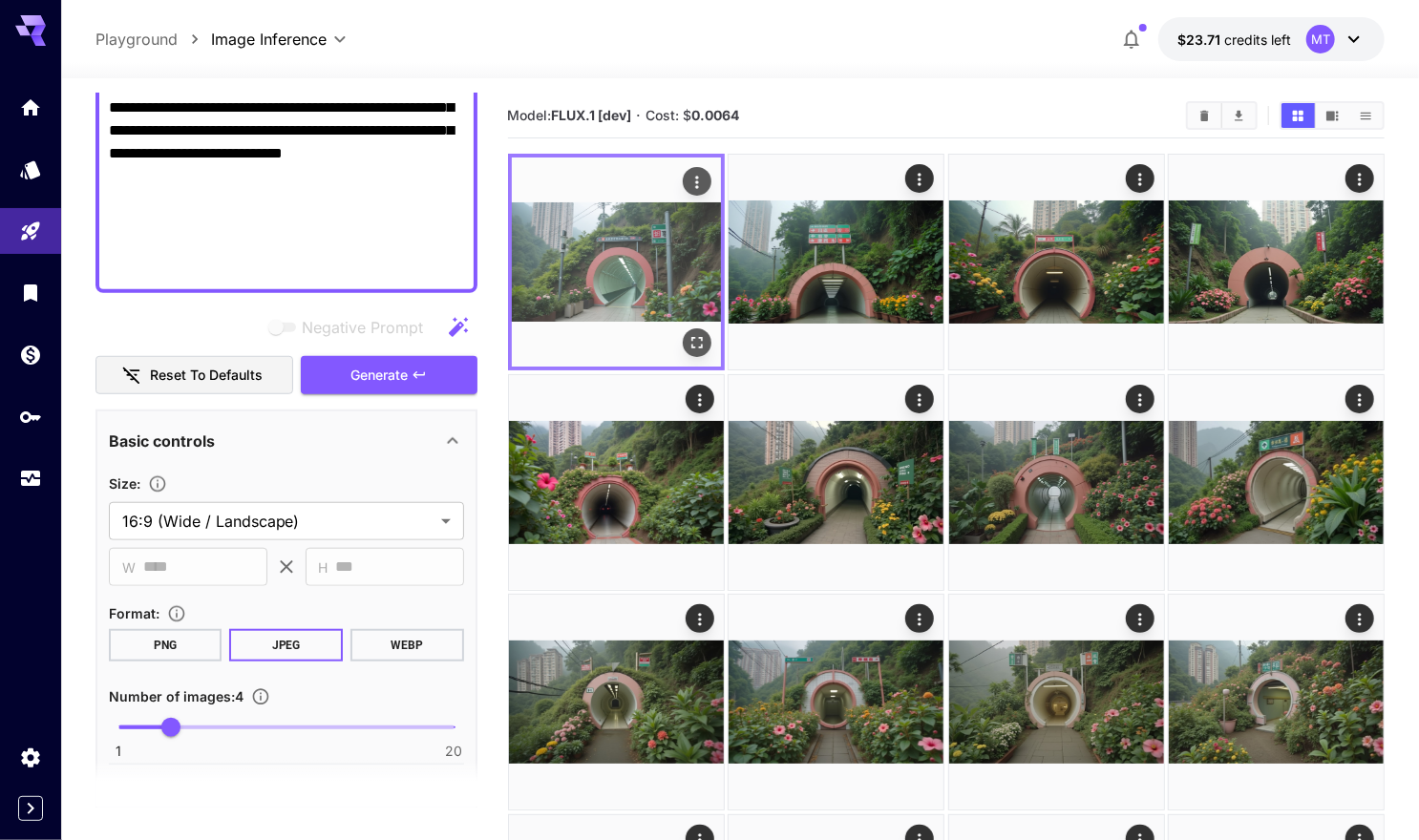
click at [706, 340] on icon "Open in fullscreen" at bounding box center [697, 342] width 19 height 19
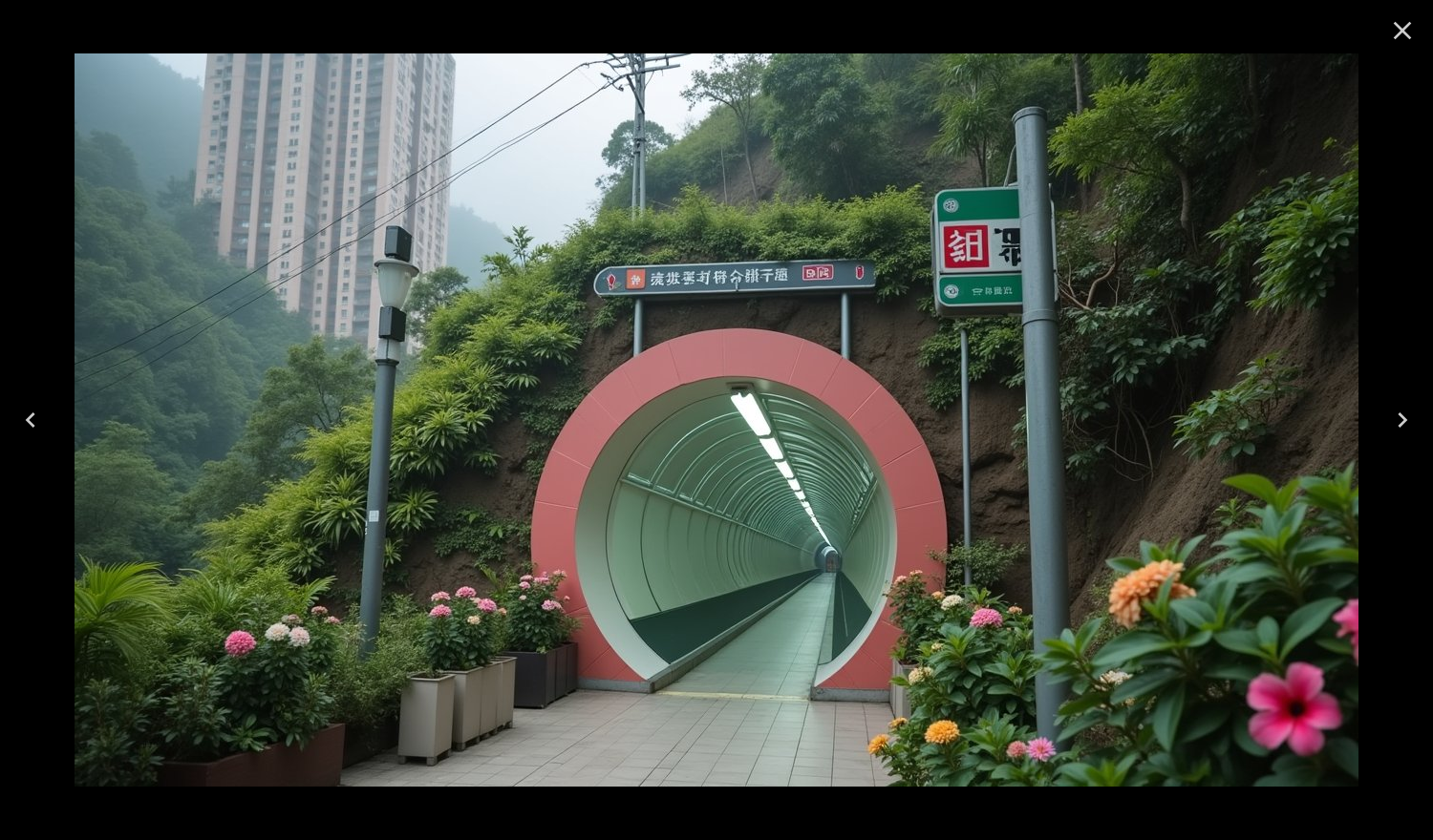
click at [1397, 41] on icon "Close" at bounding box center [1401, 30] width 31 height 31
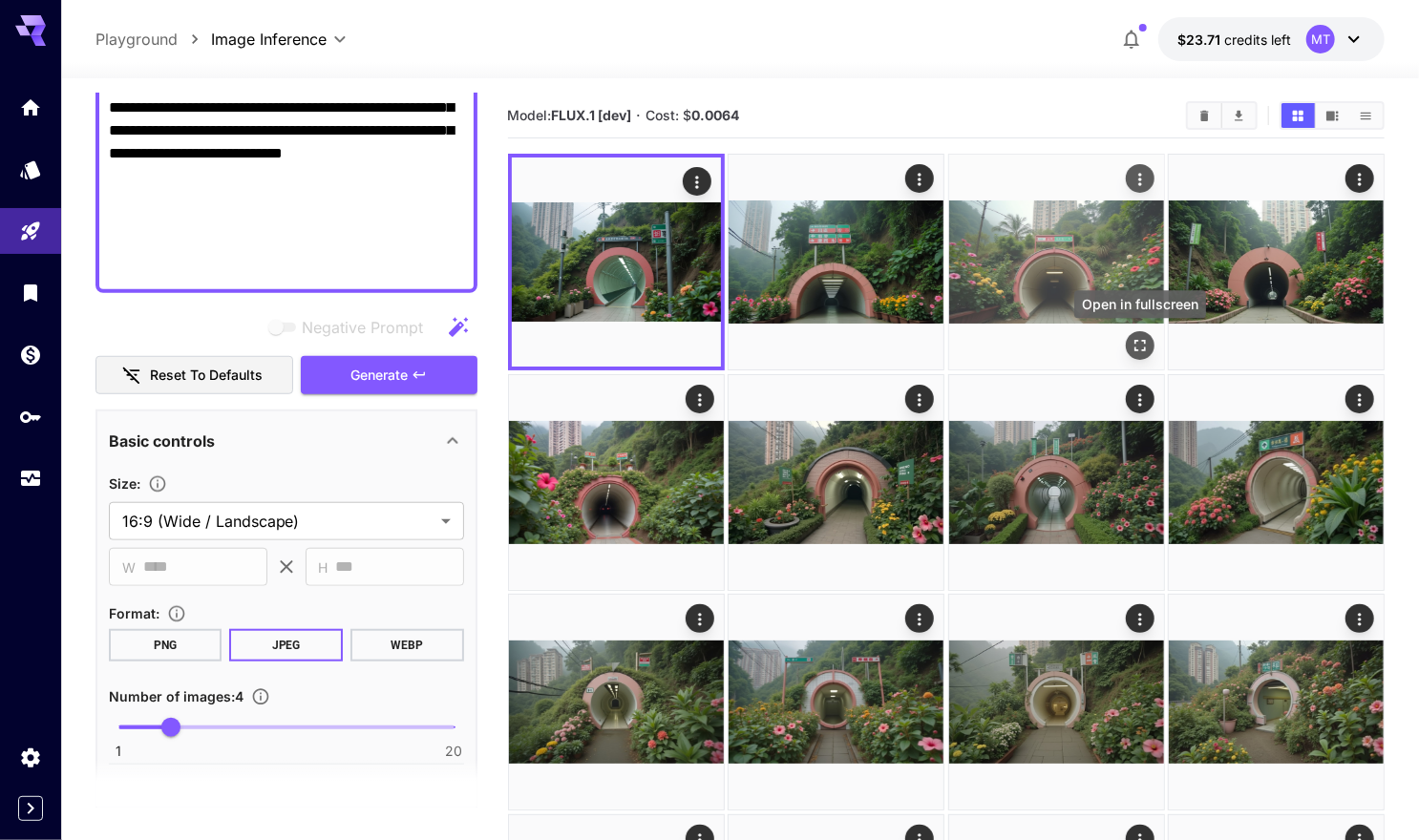
click at [1145, 342] on icon "Open in fullscreen" at bounding box center [1141, 346] width 12 height 12
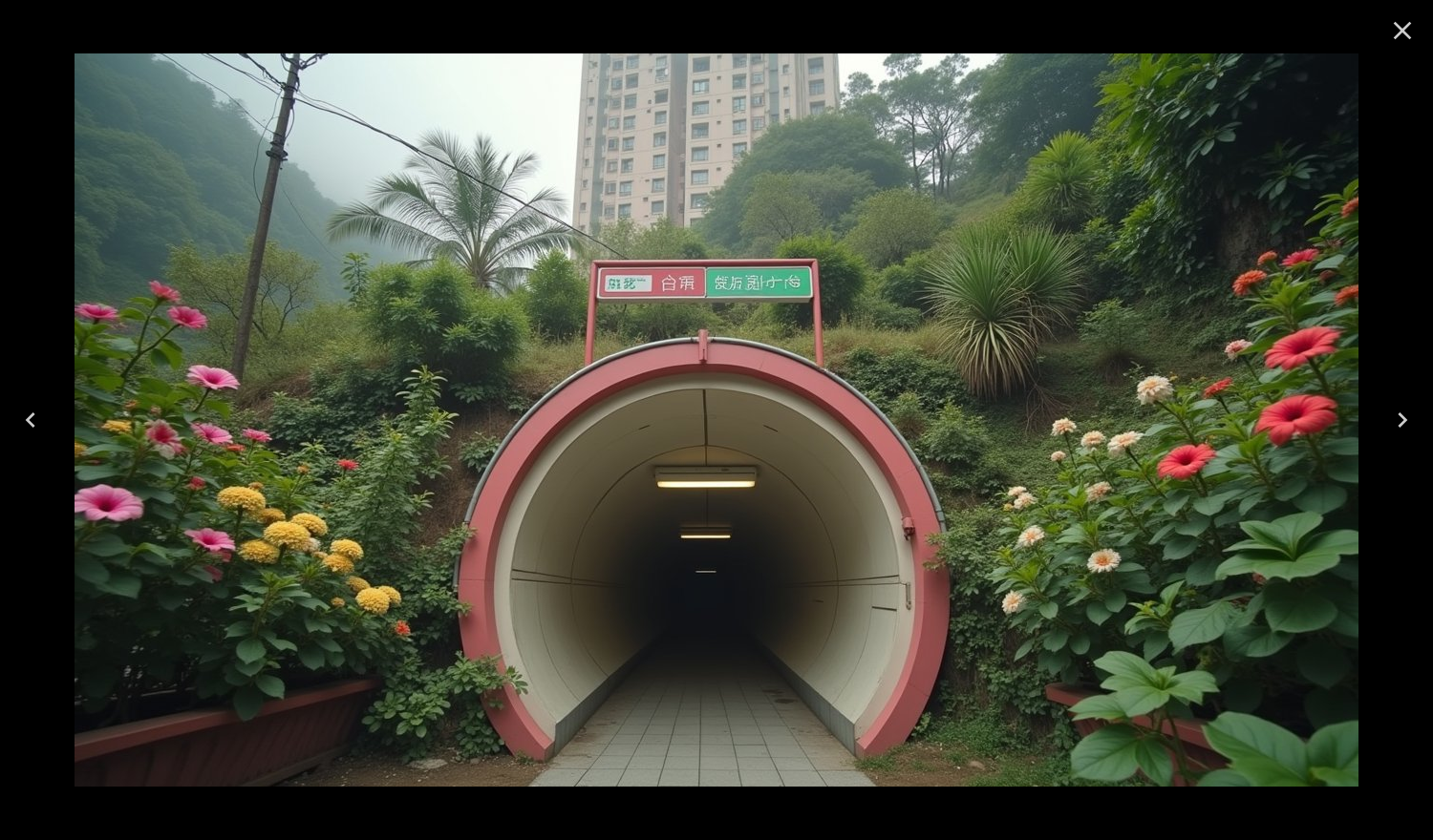
click at [1398, 36] on icon "Close" at bounding box center [1401, 30] width 31 height 31
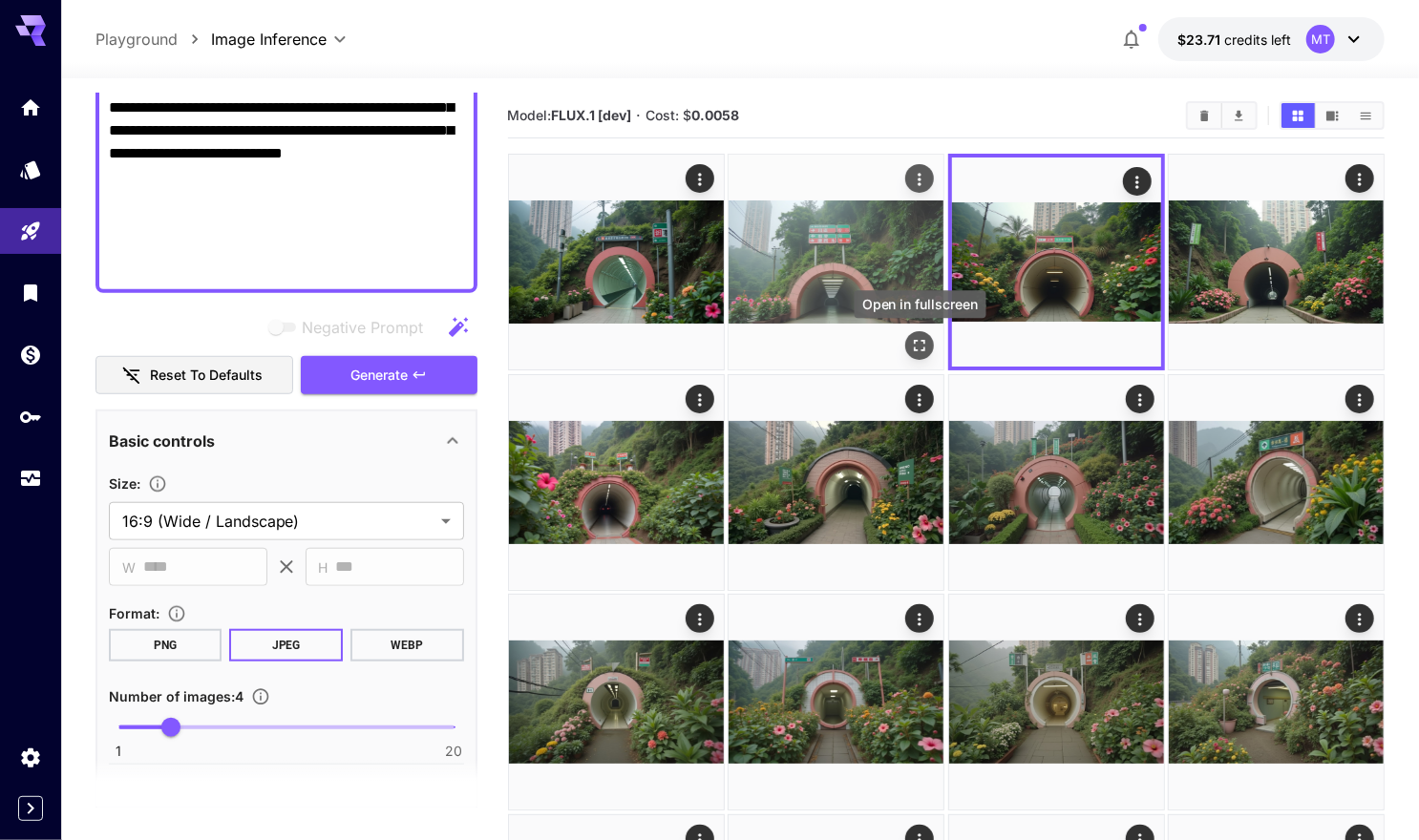
click at [915, 358] on button "Open in fullscreen" at bounding box center [920, 345] width 29 height 29
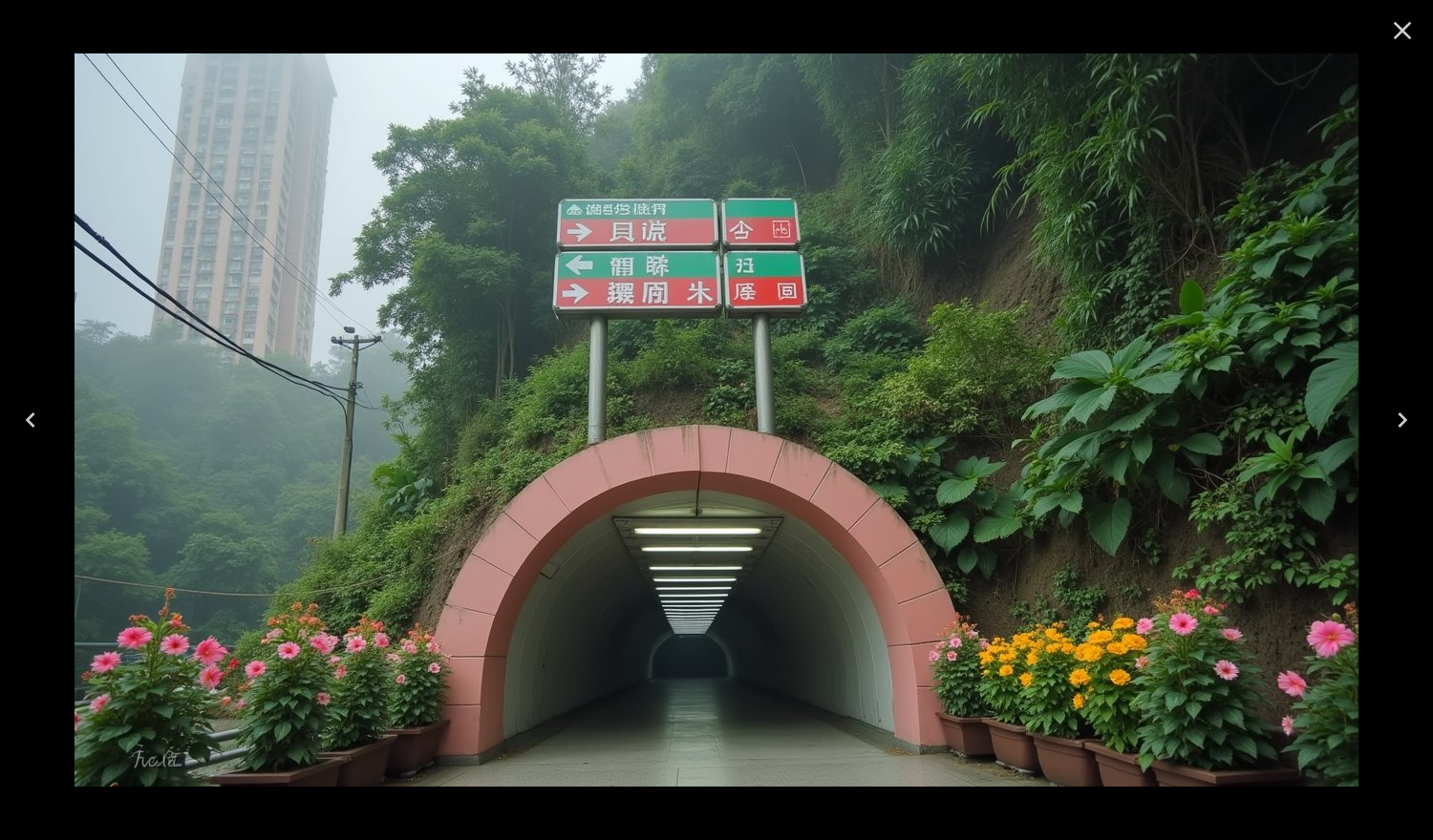
click at [1402, 29] on icon "Close" at bounding box center [1402, 31] width 18 height 18
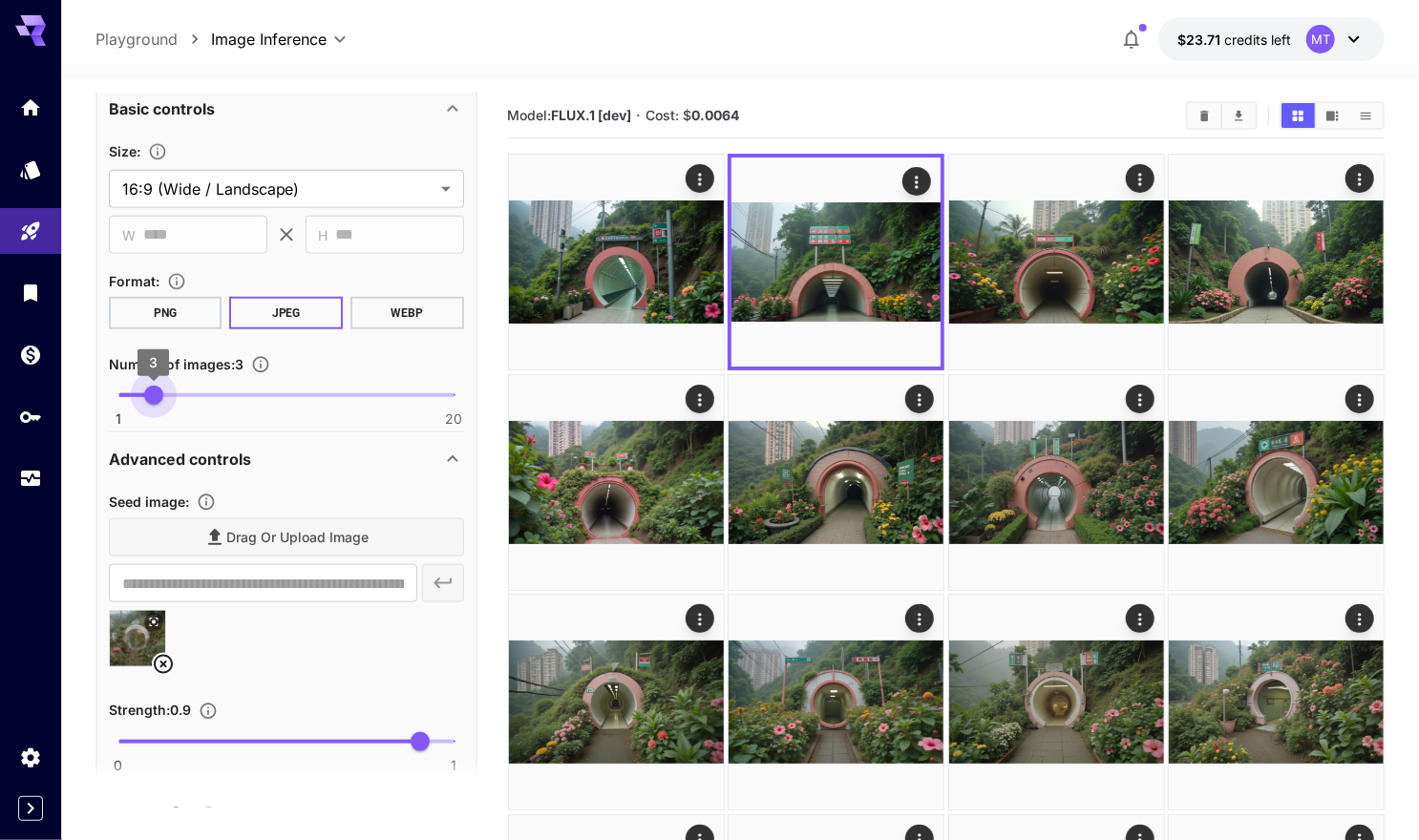
type input "*"
drag, startPoint x: 169, startPoint y: 394, endPoint x: 145, endPoint y: 394, distance: 24.0
click at [145, 394] on span "2" at bounding box center [135, 394] width 19 height 19
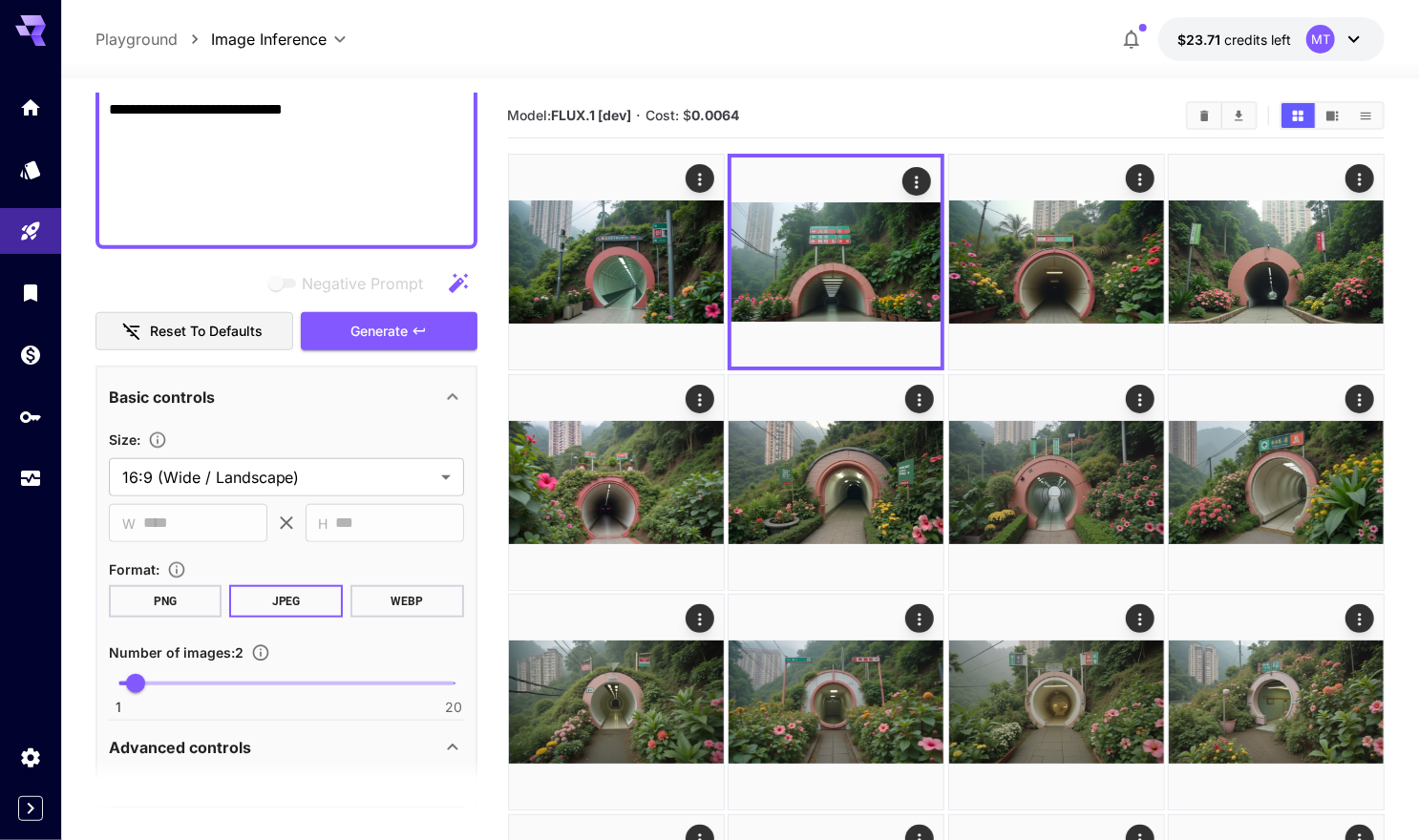
scroll to position [712, 0]
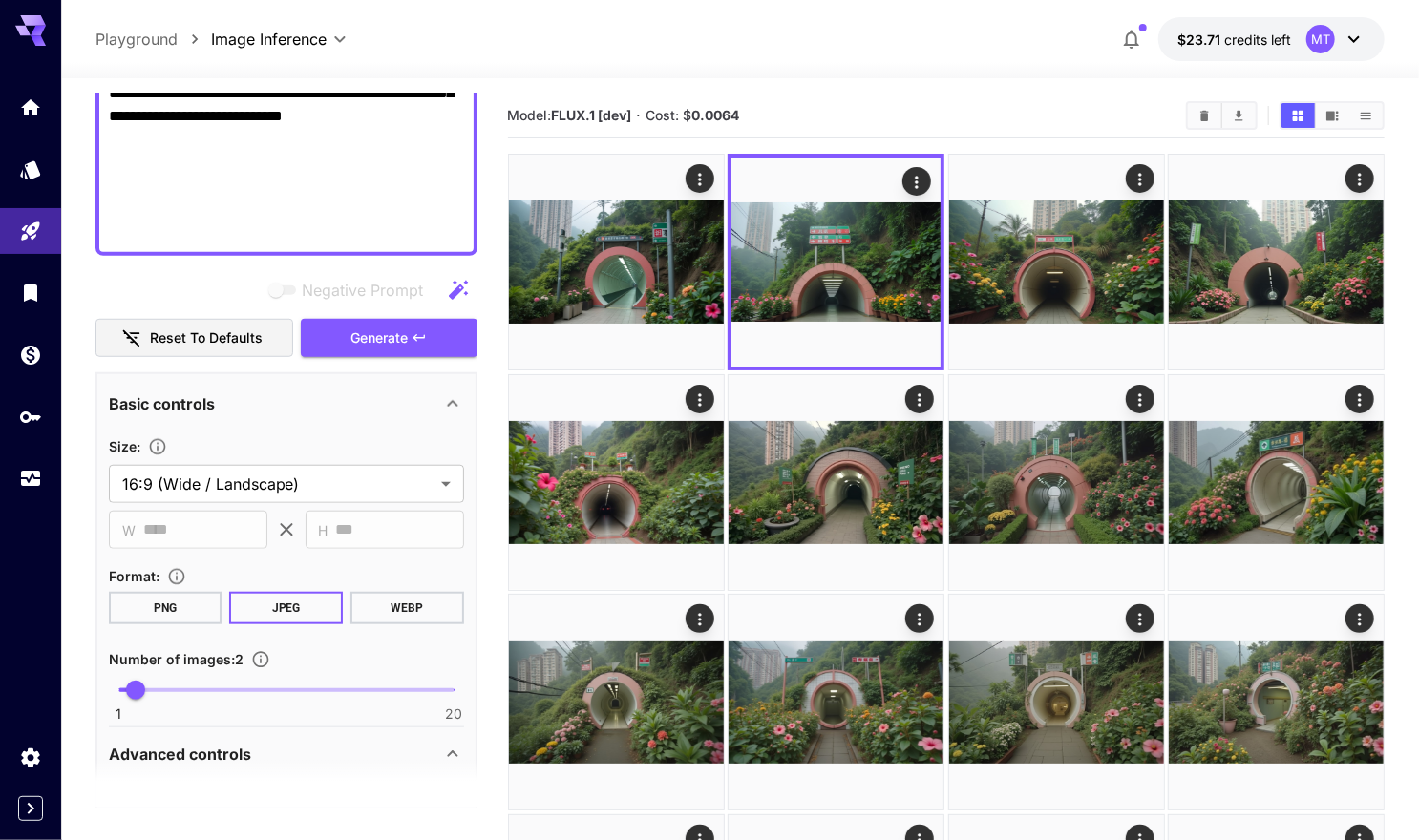
paste textarea "**********"
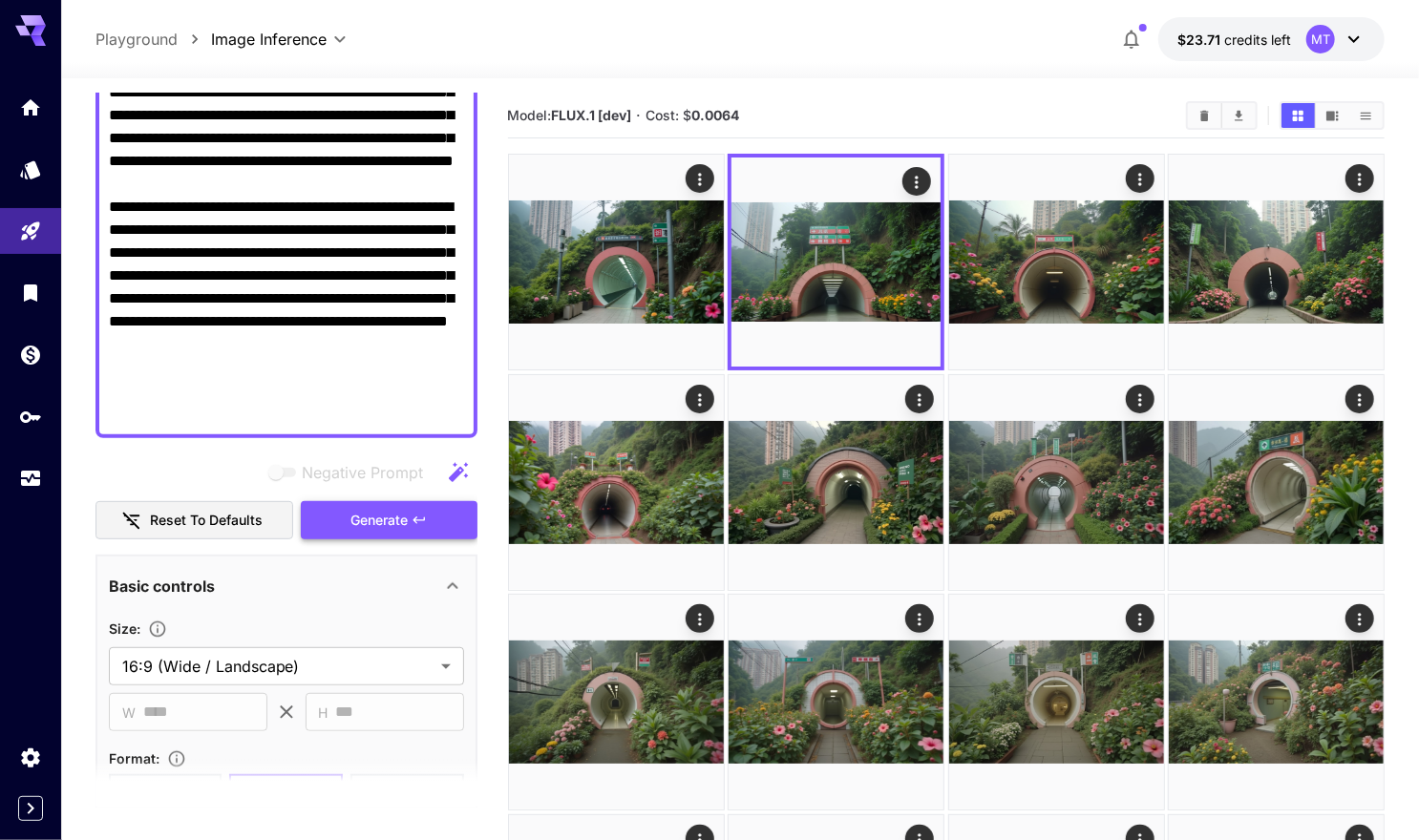
type textarea "**********"
click at [423, 528] on button "Generate" at bounding box center [388, 521] width 175 height 40
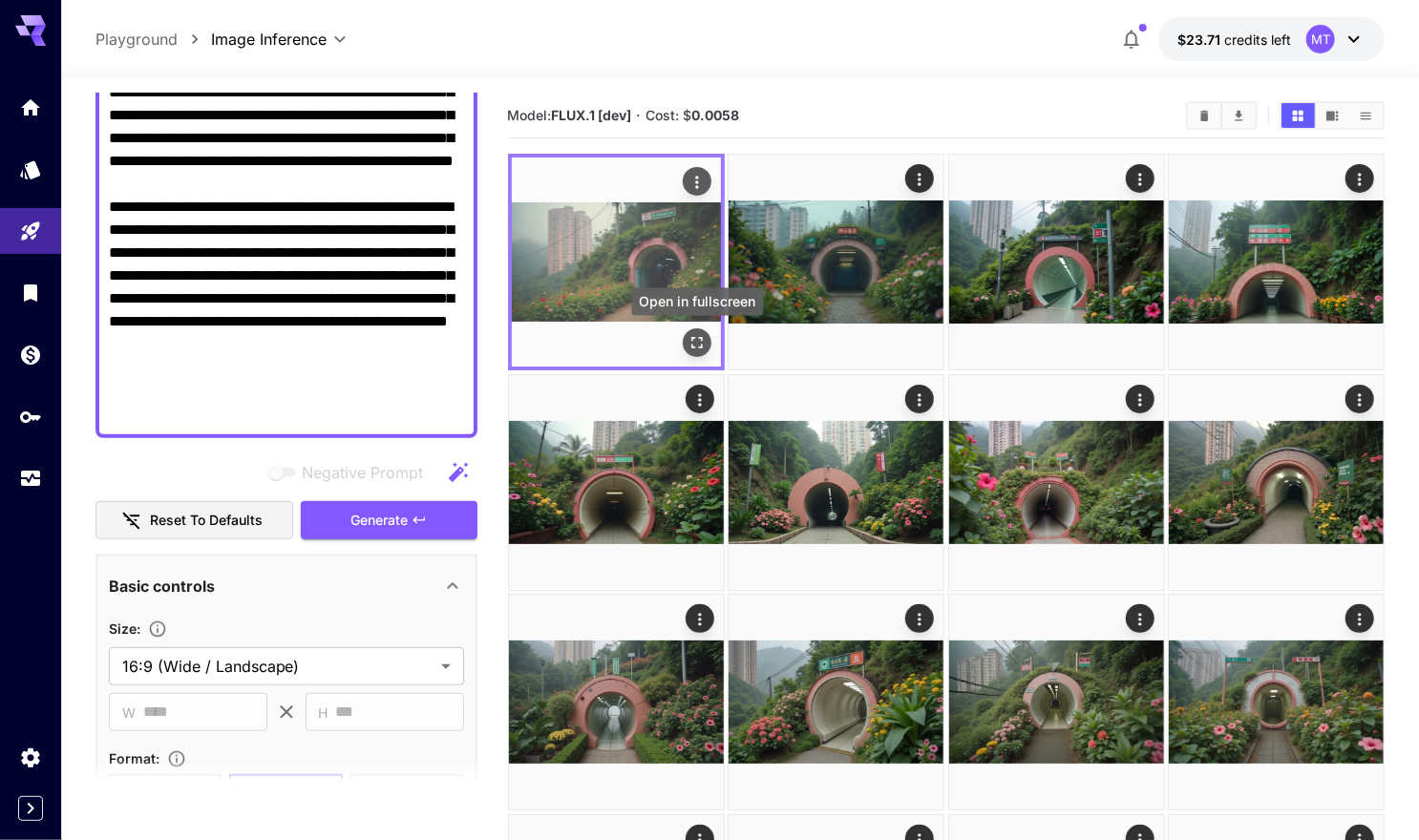
click at [694, 338] on icon "Open in fullscreen" at bounding box center [698, 343] width 12 height 12
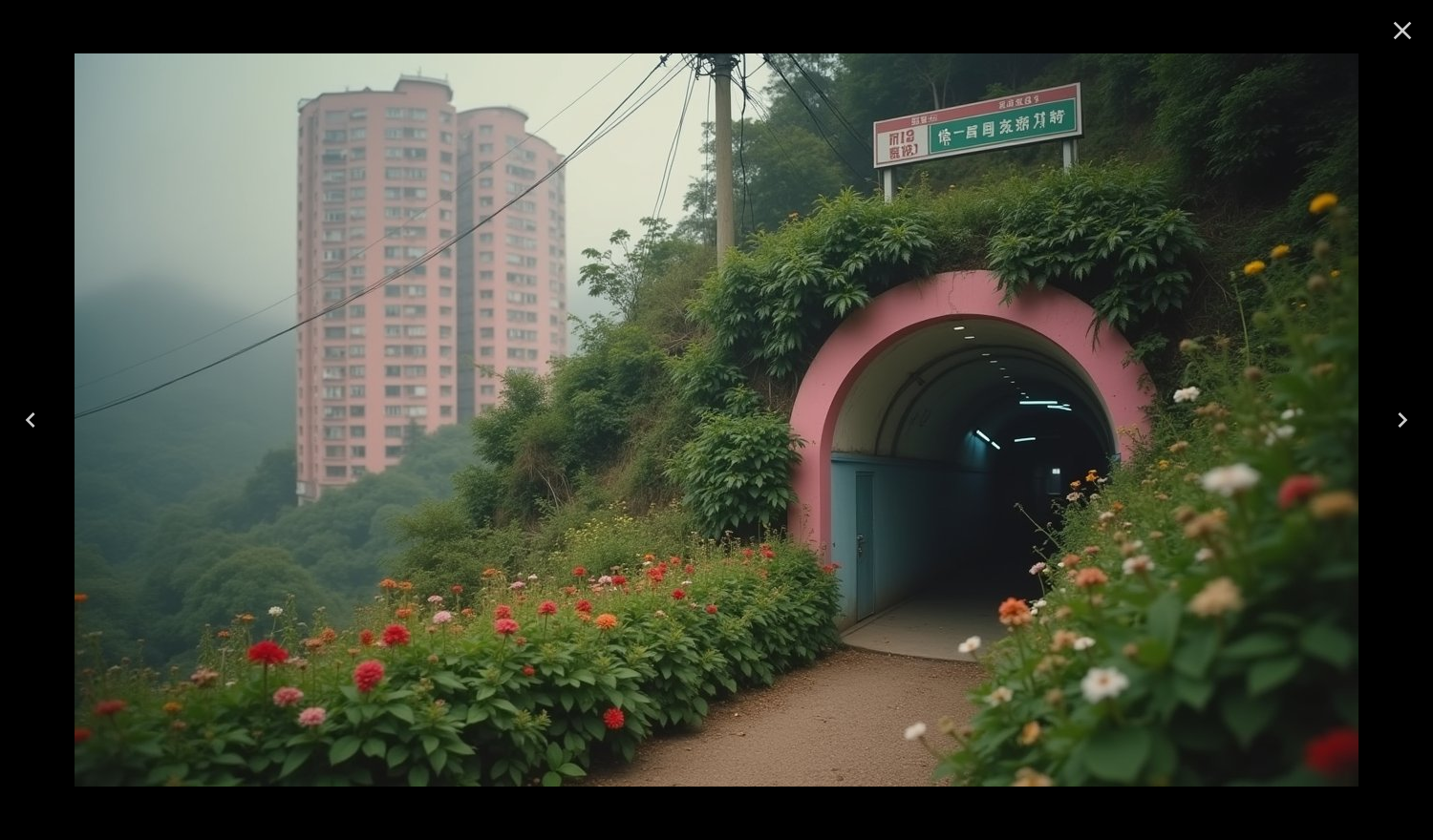
click at [1404, 33] on icon "Close" at bounding box center [1402, 31] width 18 height 18
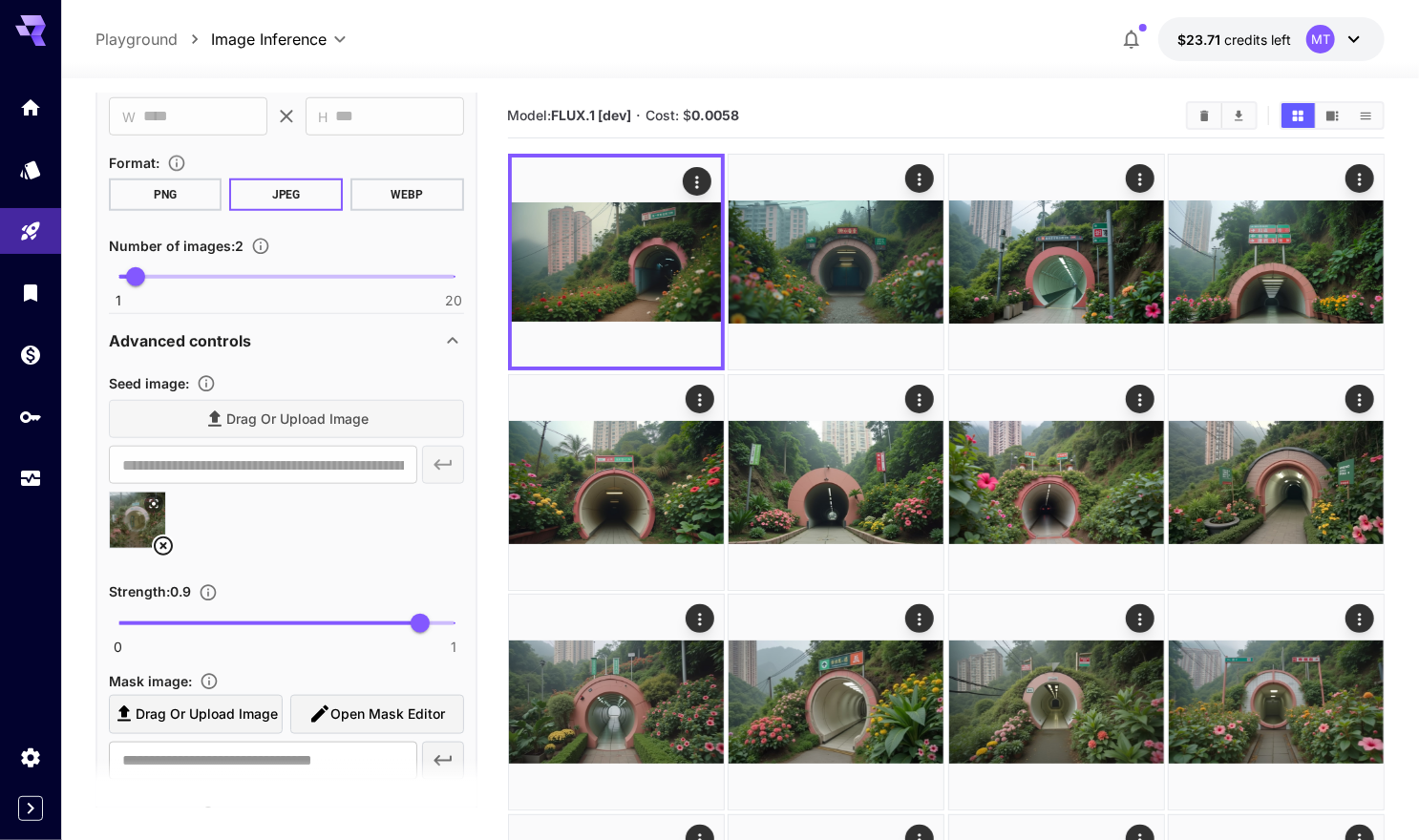
scroll to position [1038, 0]
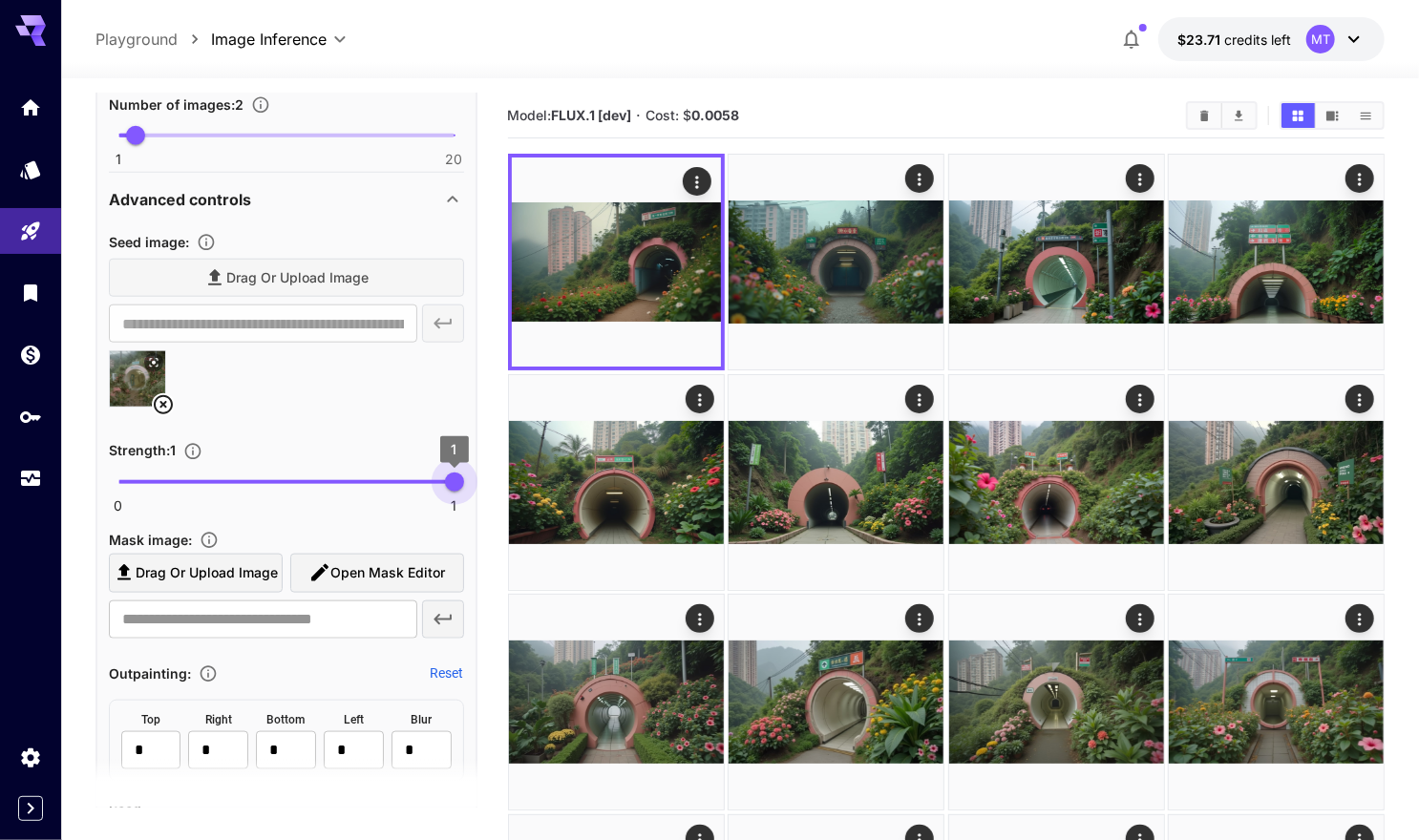
drag, startPoint x: 425, startPoint y: 478, endPoint x: 463, endPoint y: 478, distance: 38.0
click at [463, 478] on span "1" at bounding box center [454, 481] width 19 height 19
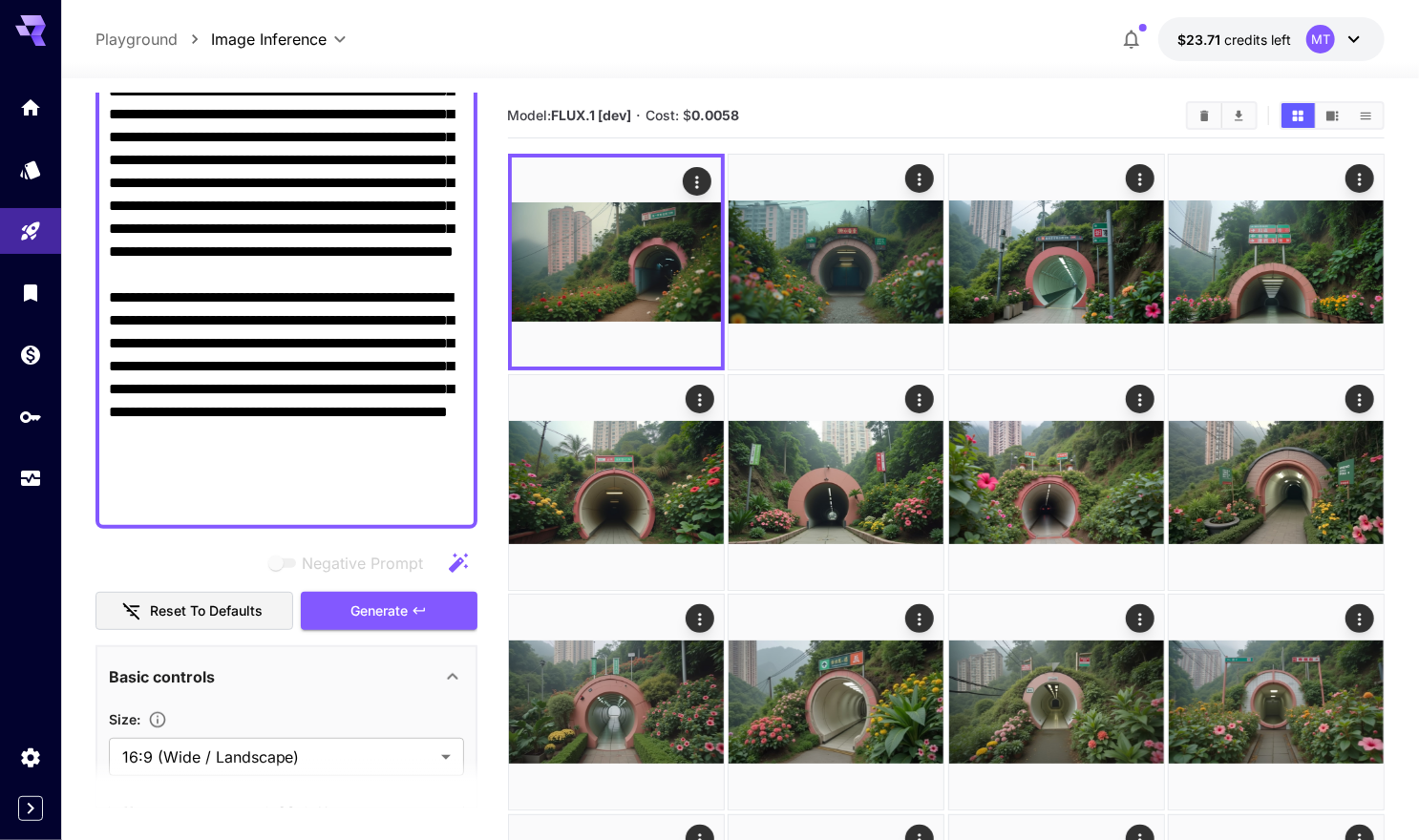
scroll to position [201, 0]
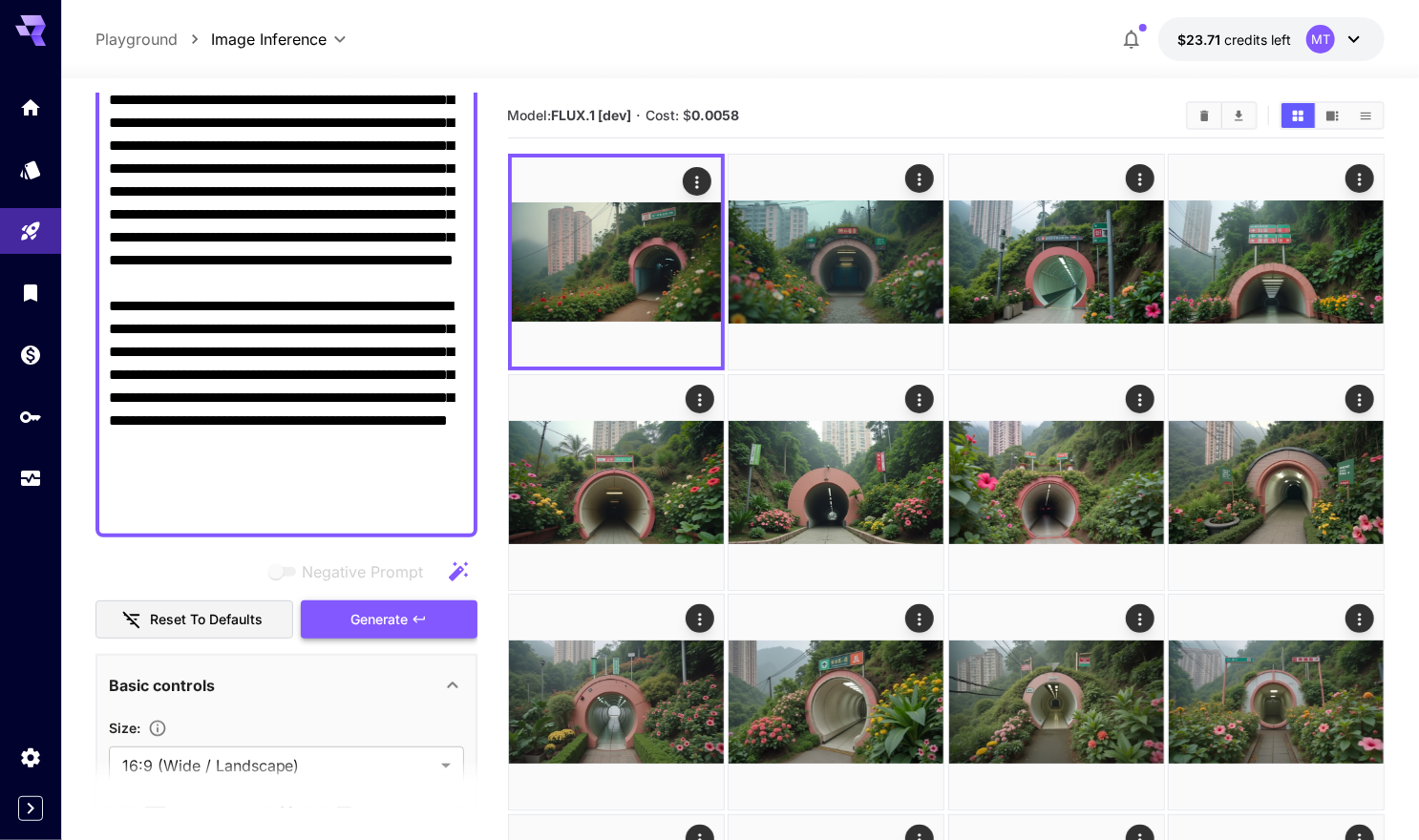
click at [385, 613] on span "Generate" at bounding box center [380, 620] width 57 height 24
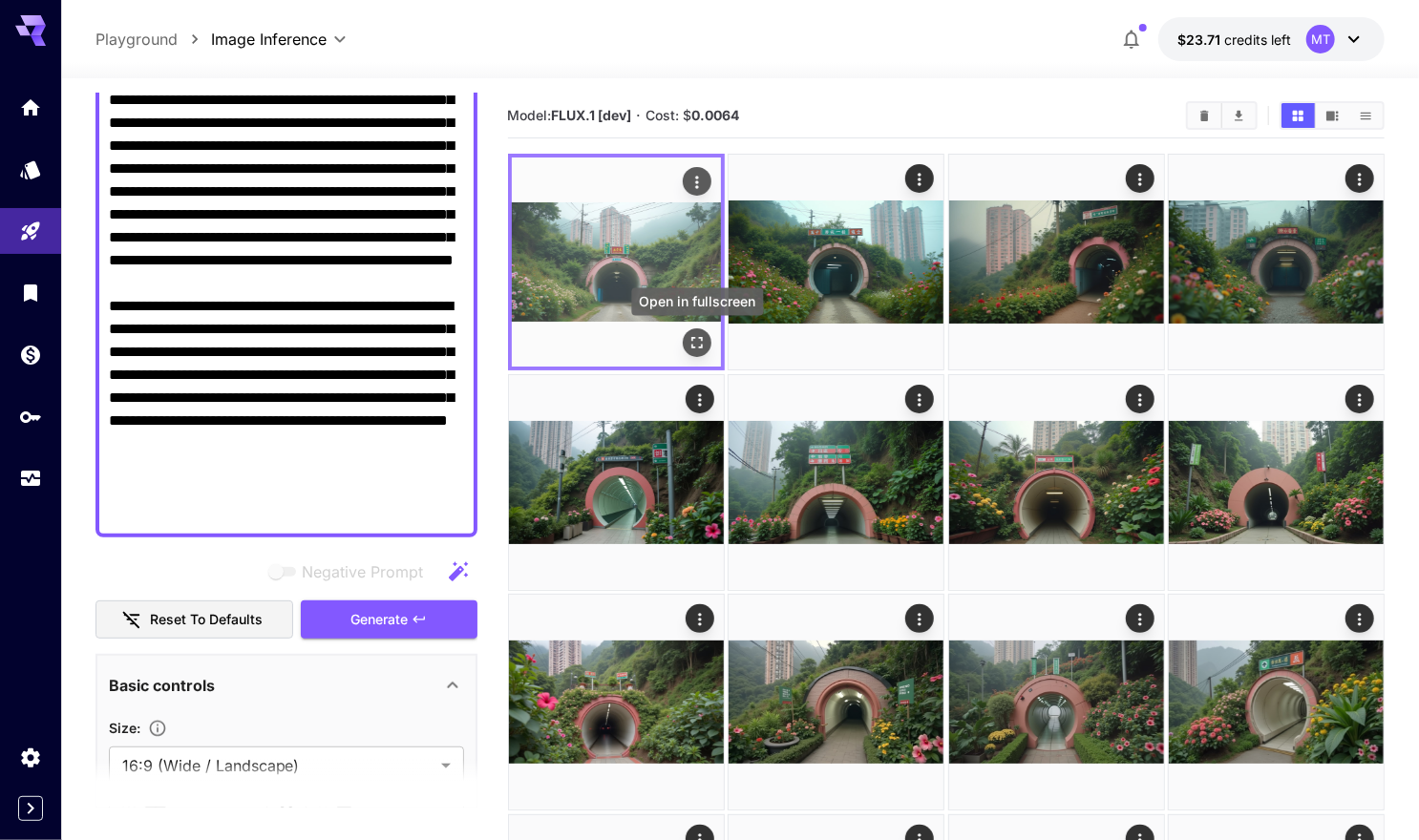
click at [698, 349] on icon "Open in fullscreen" at bounding box center [697, 342] width 19 height 19
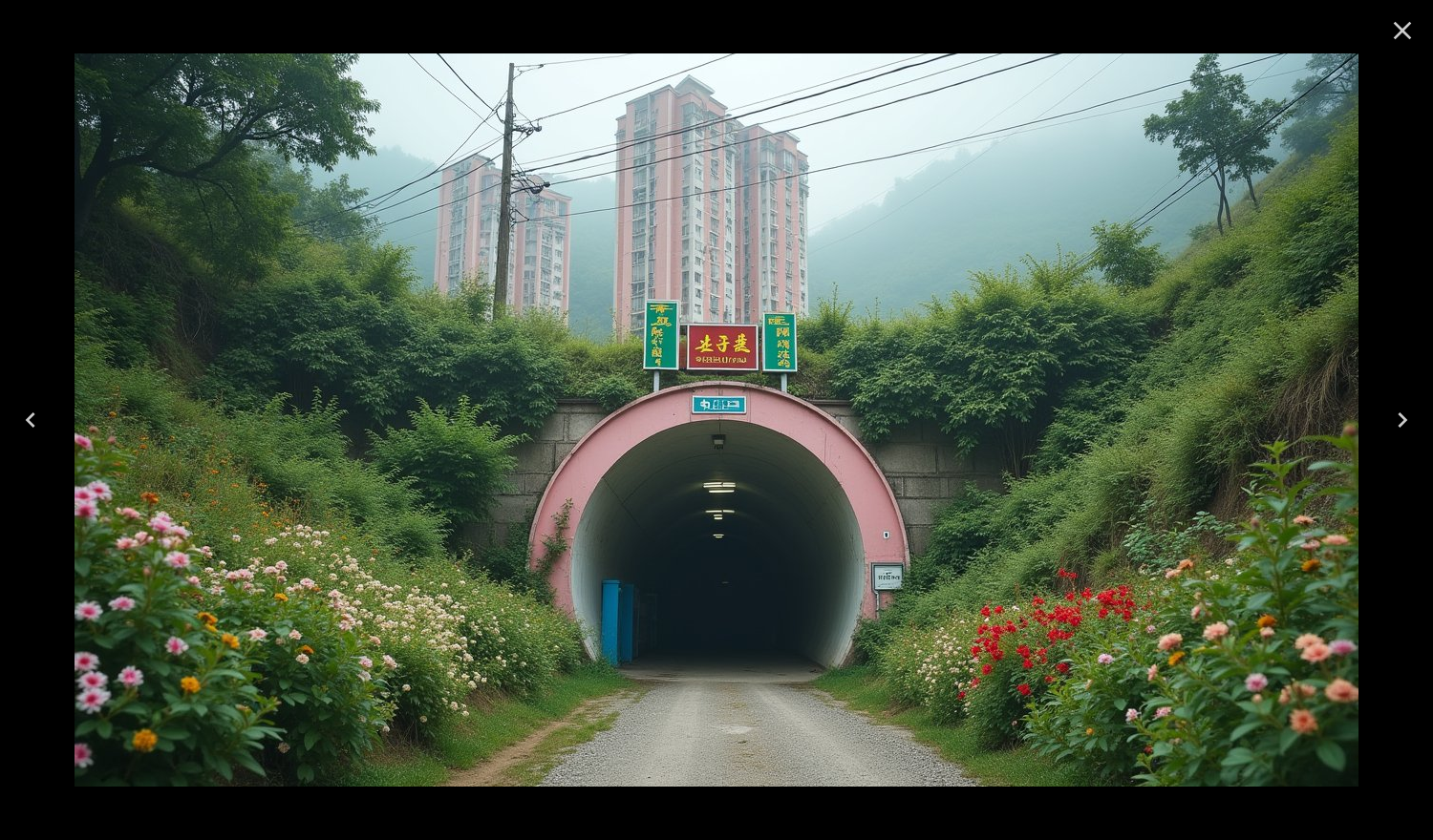
click at [1396, 423] on icon "Next" at bounding box center [1401, 420] width 31 height 31
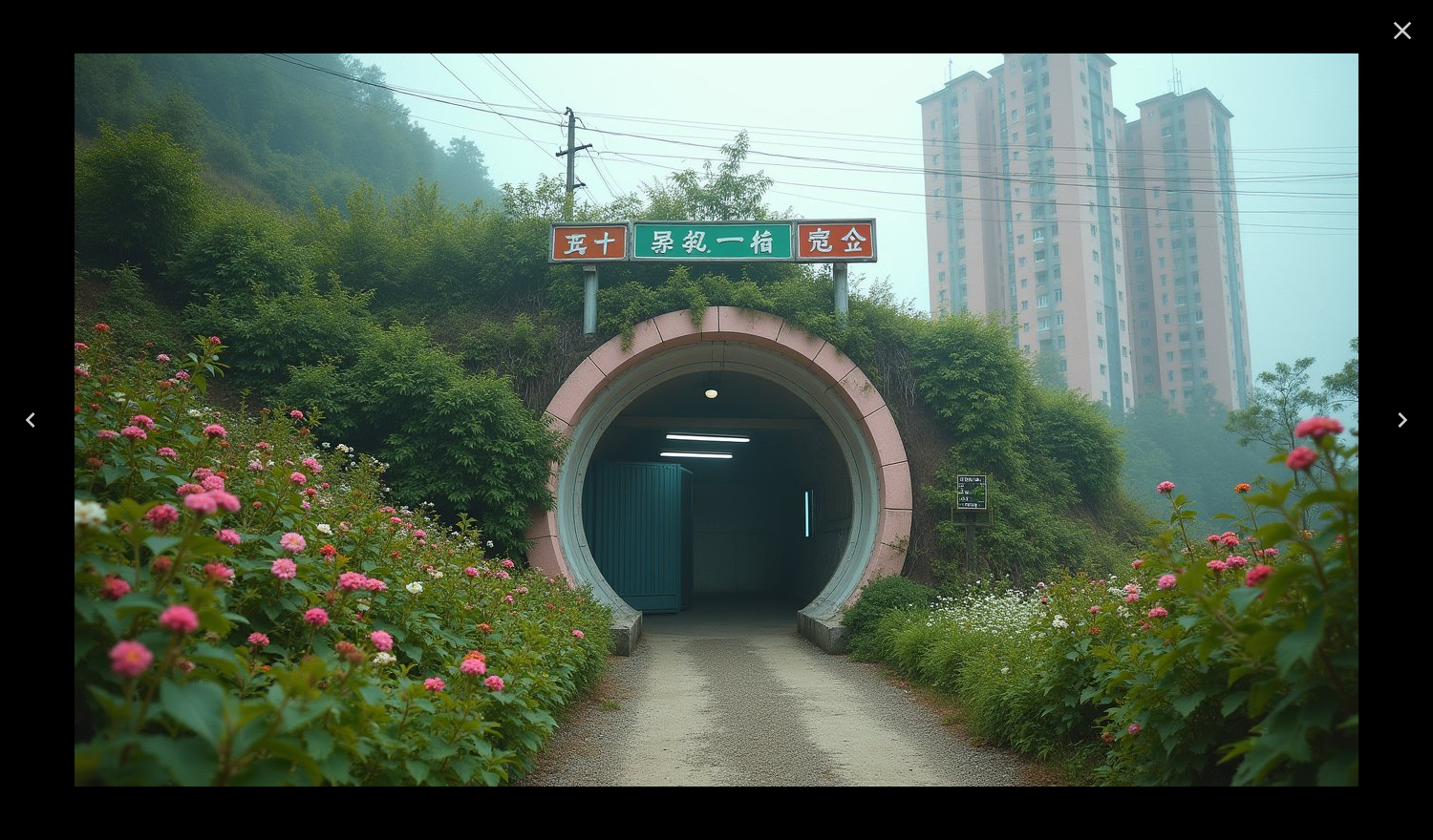
click at [1394, 21] on icon "Close" at bounding box center [1401, 30] width 31 height 31
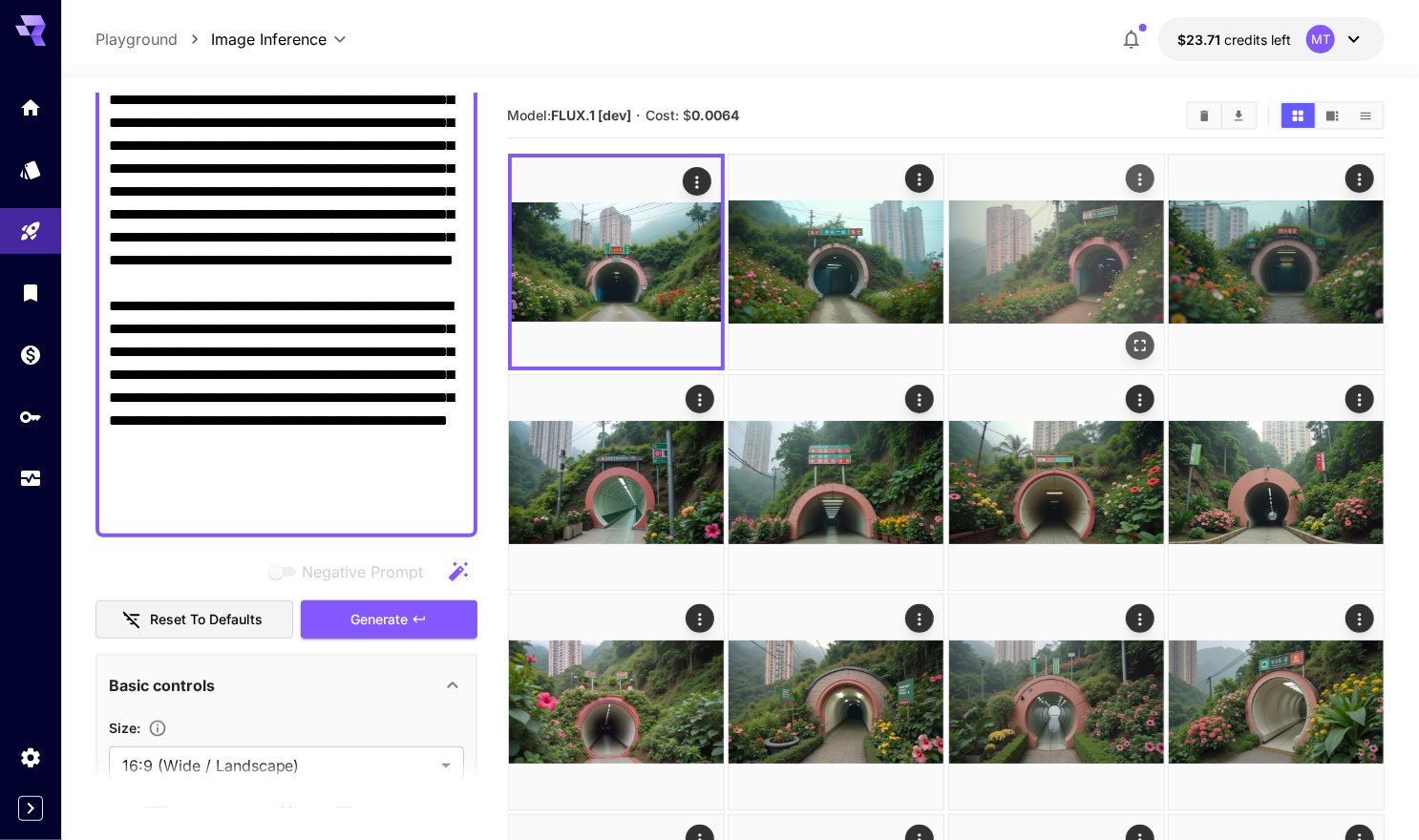
click at [1146, 342] on icon "Open in fullscreen" at bounding box center [1140, 345] width 19 height 19
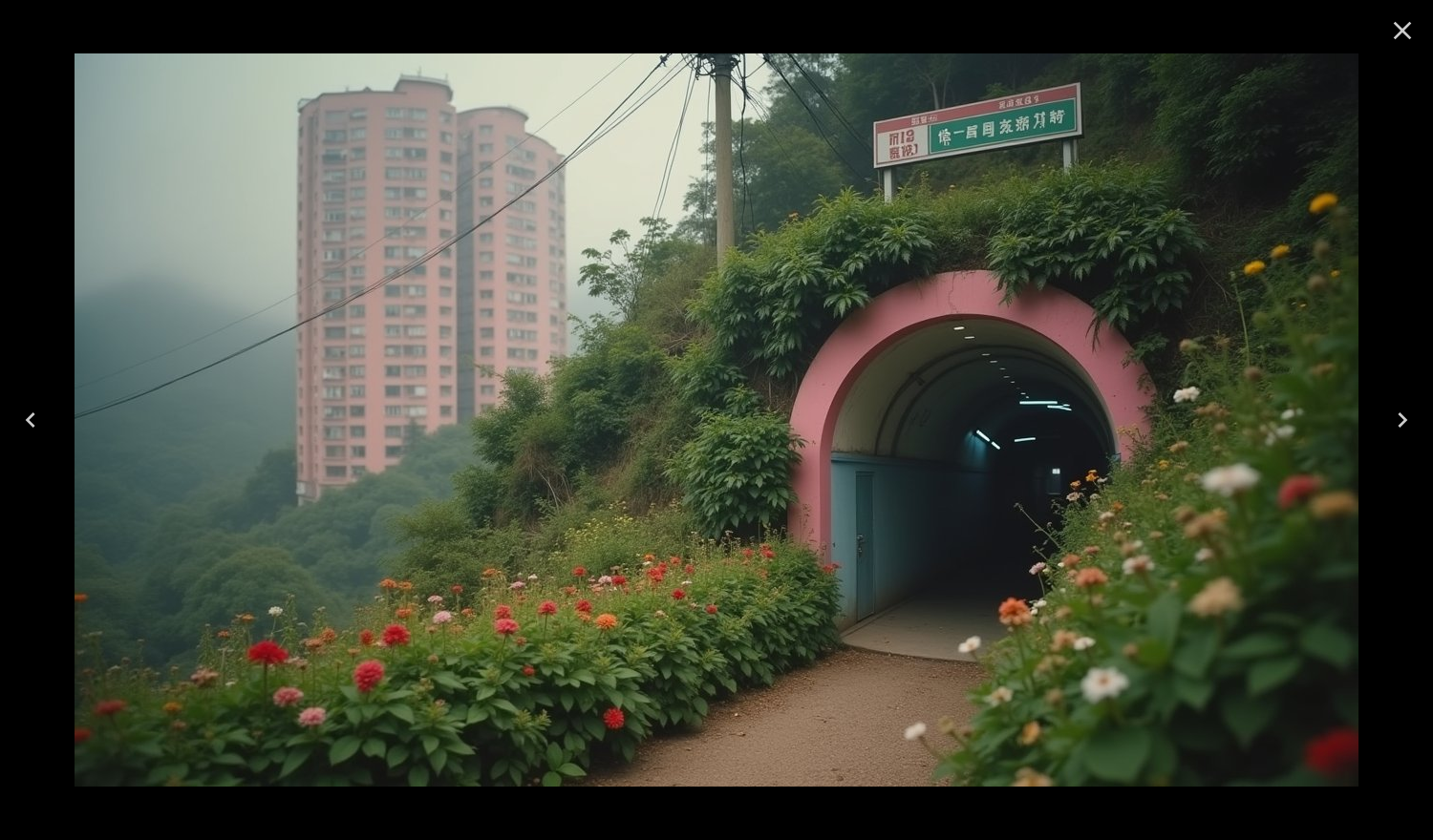
click at [1390, 46] on button "Close" at bounding box center [1402, 31] width 46 height 46
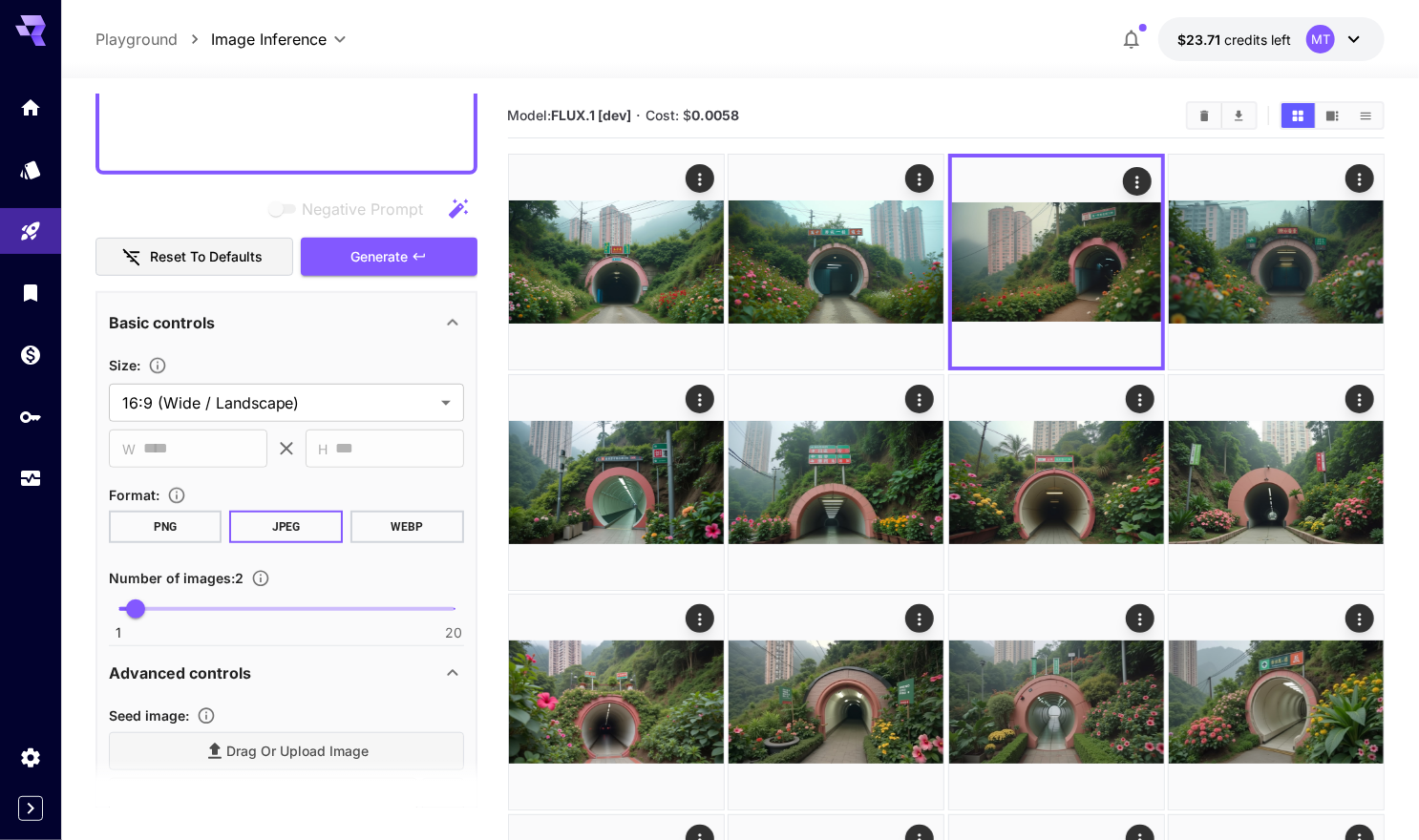
scroll to position [870, 0]
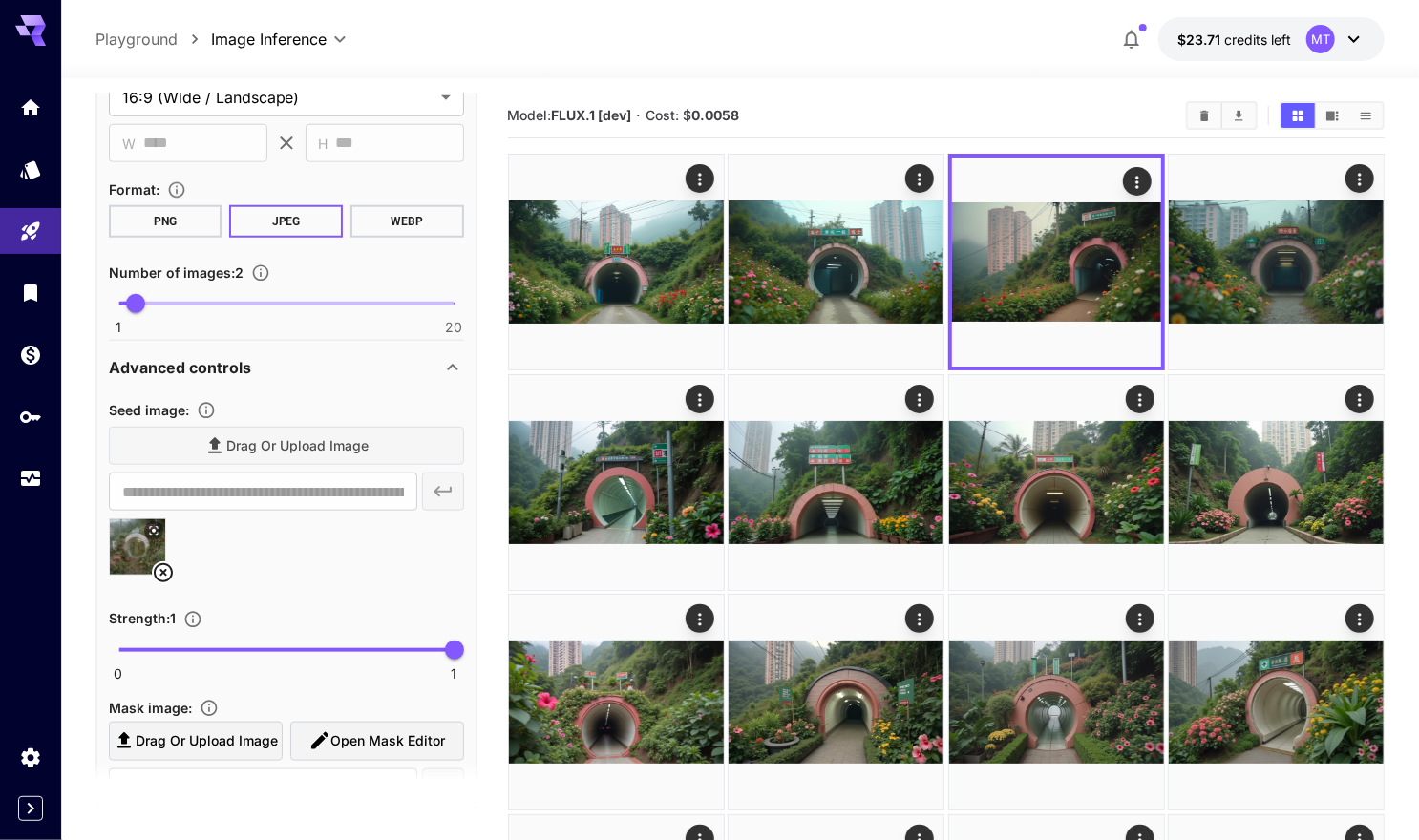
type input "****"
click at [429, 646] on span "0 1 1" at bounding box center [286, 650] width 336 height 29
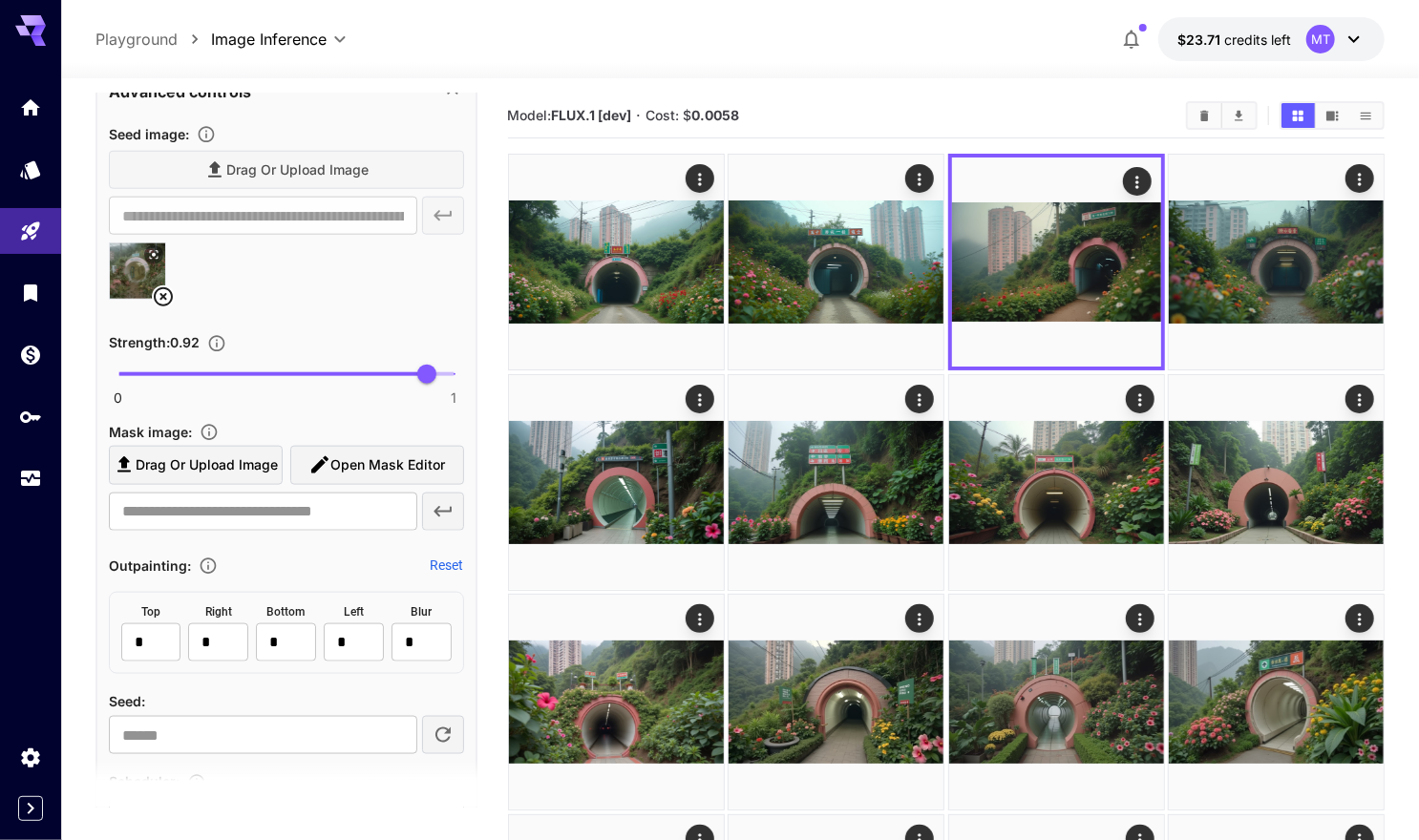
scroll to position [1089, 0]
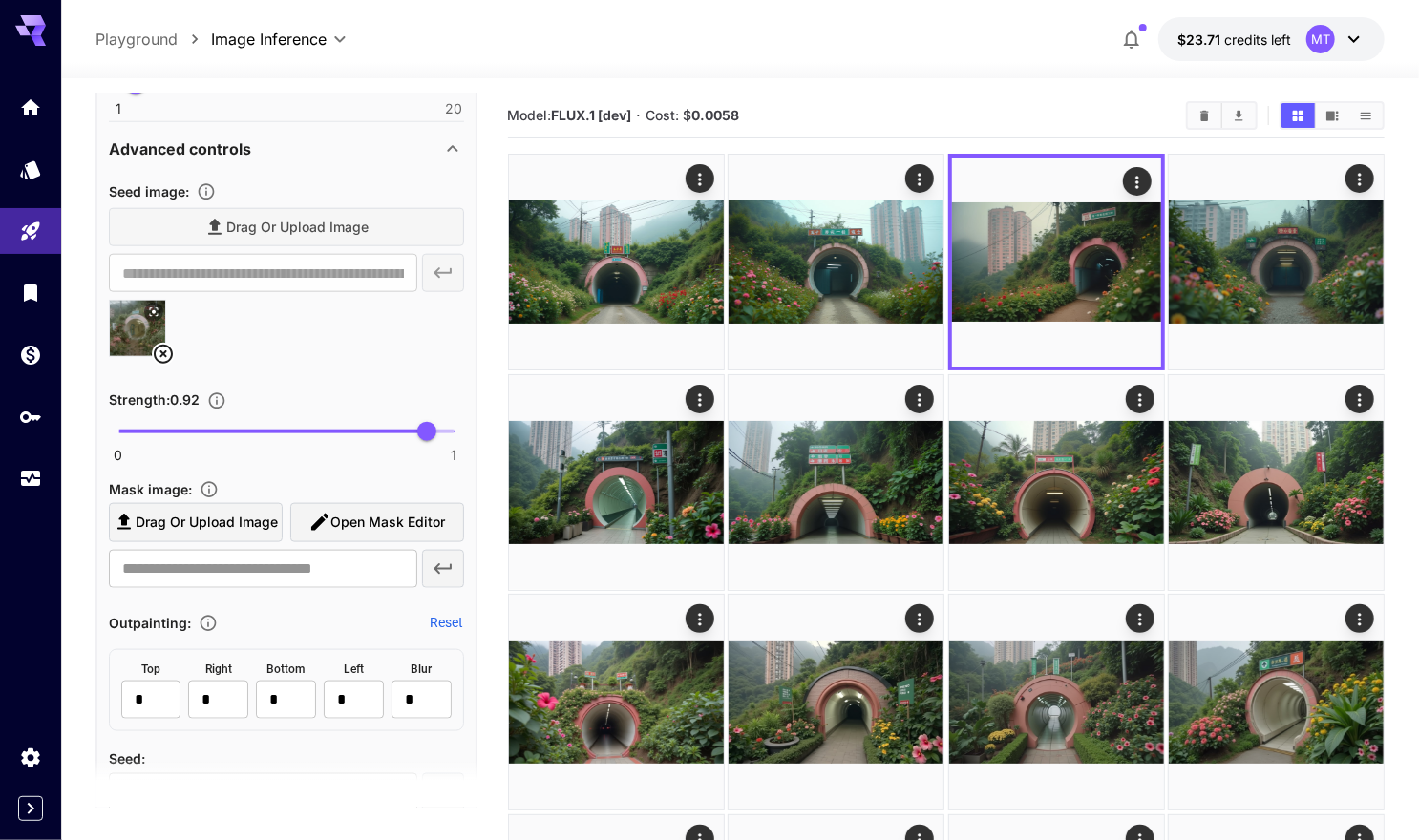
click at [165, 354] on icon at bounding box center [163, 354] width 19 height 19
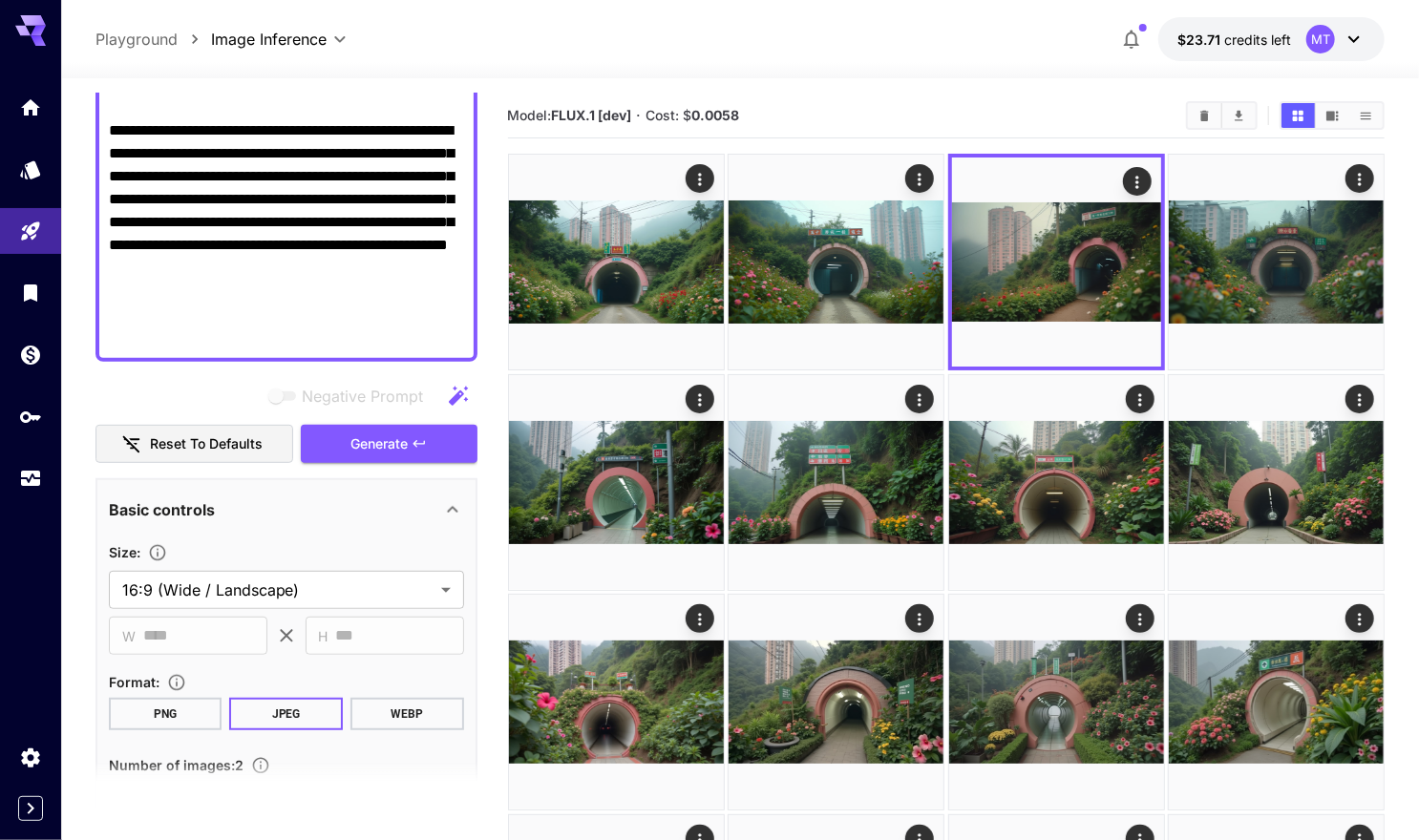
scroll to position [327, 0]
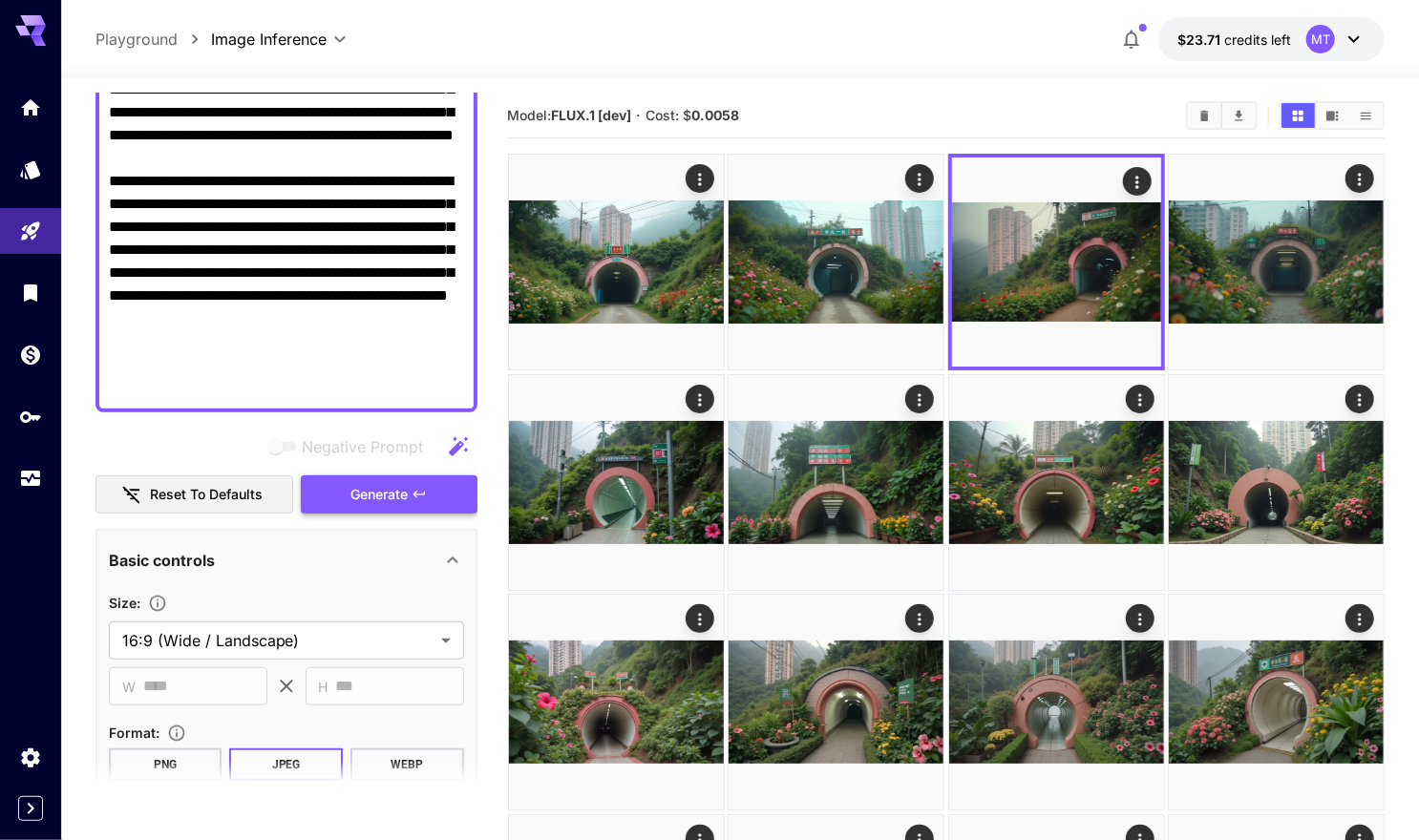
click at [392, 491] on span "Generate" at bounding box center [380, 495] width 57 height 24
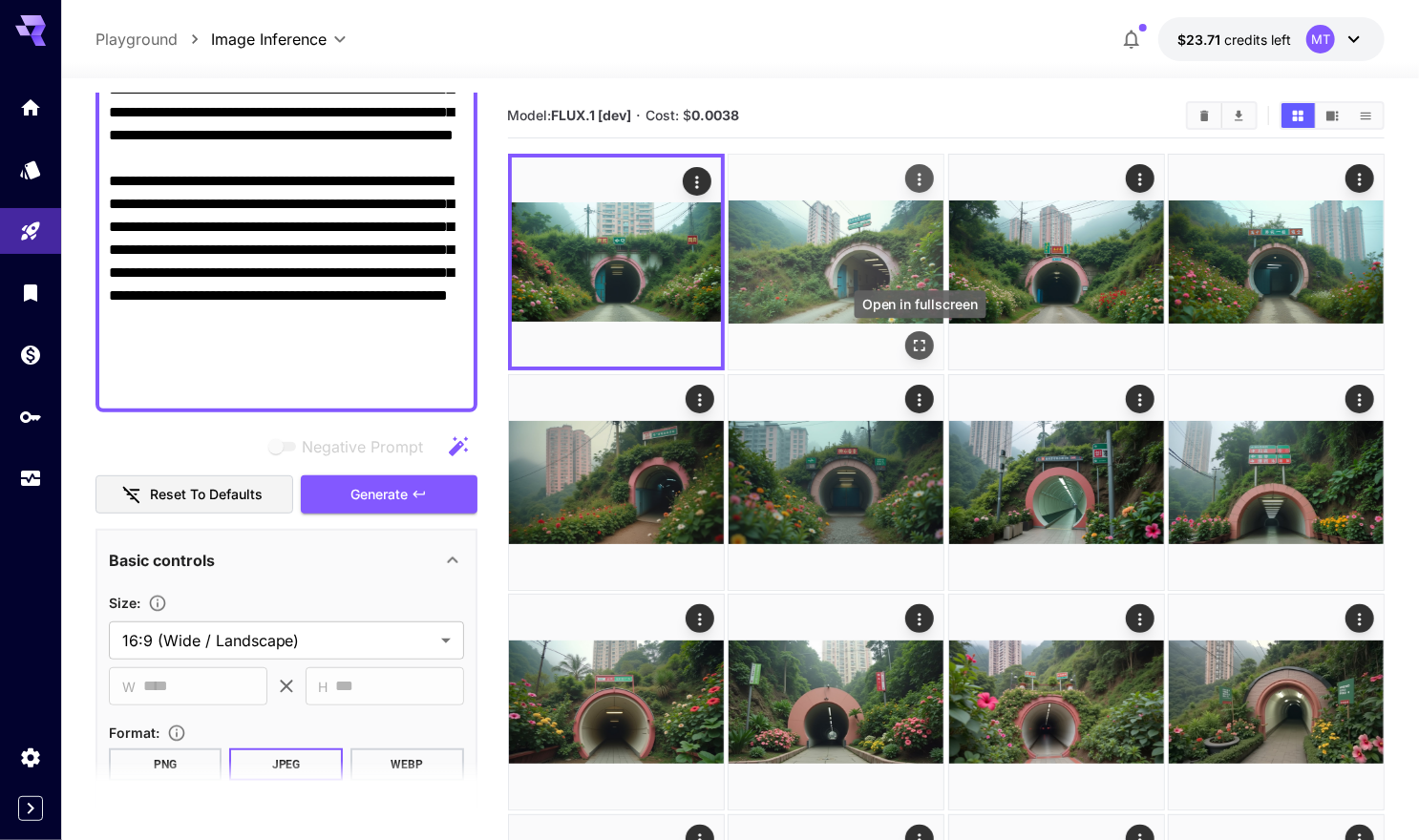
click at [921, 339] on icon "Open in fullscreen" at bounding box center [919, 345] width 19 height 19
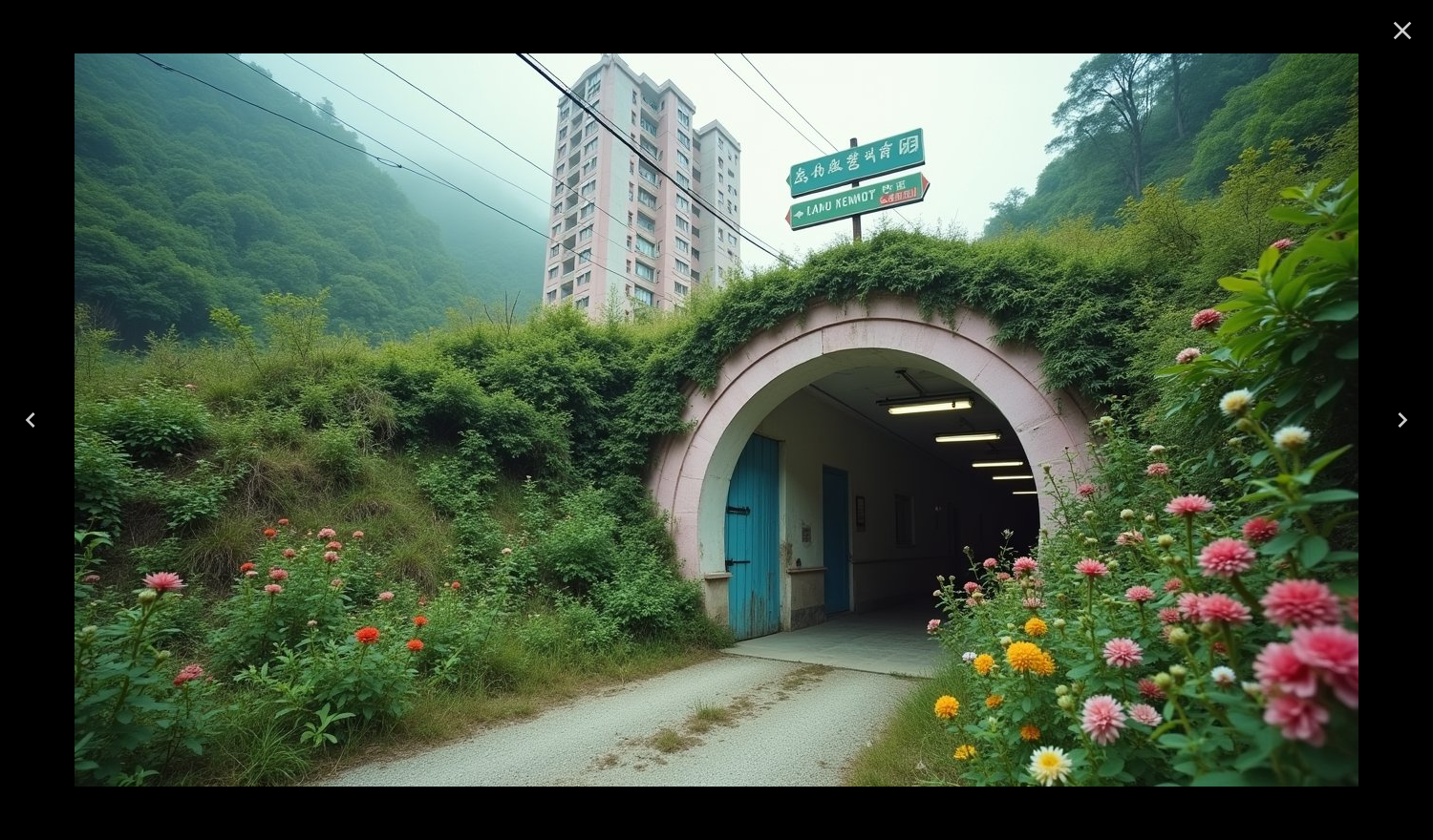
click at [1396, 36] on icon "Close" at bounding box center [1402, 31] width 18 height 18
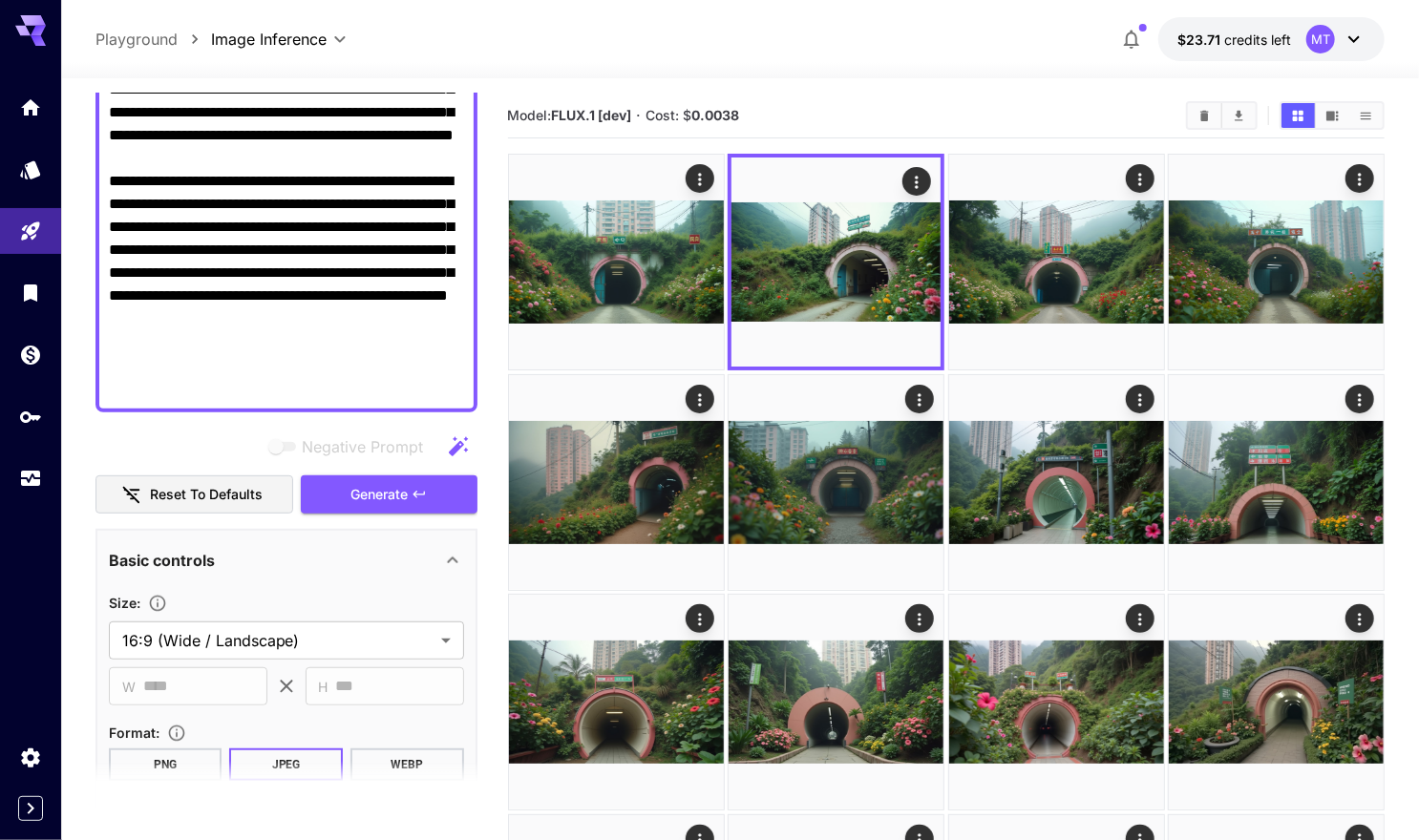
click at [370, 324] on textarea "**********" at bounding box center [286, 169] width 356 height 459
paste textarea "**********"
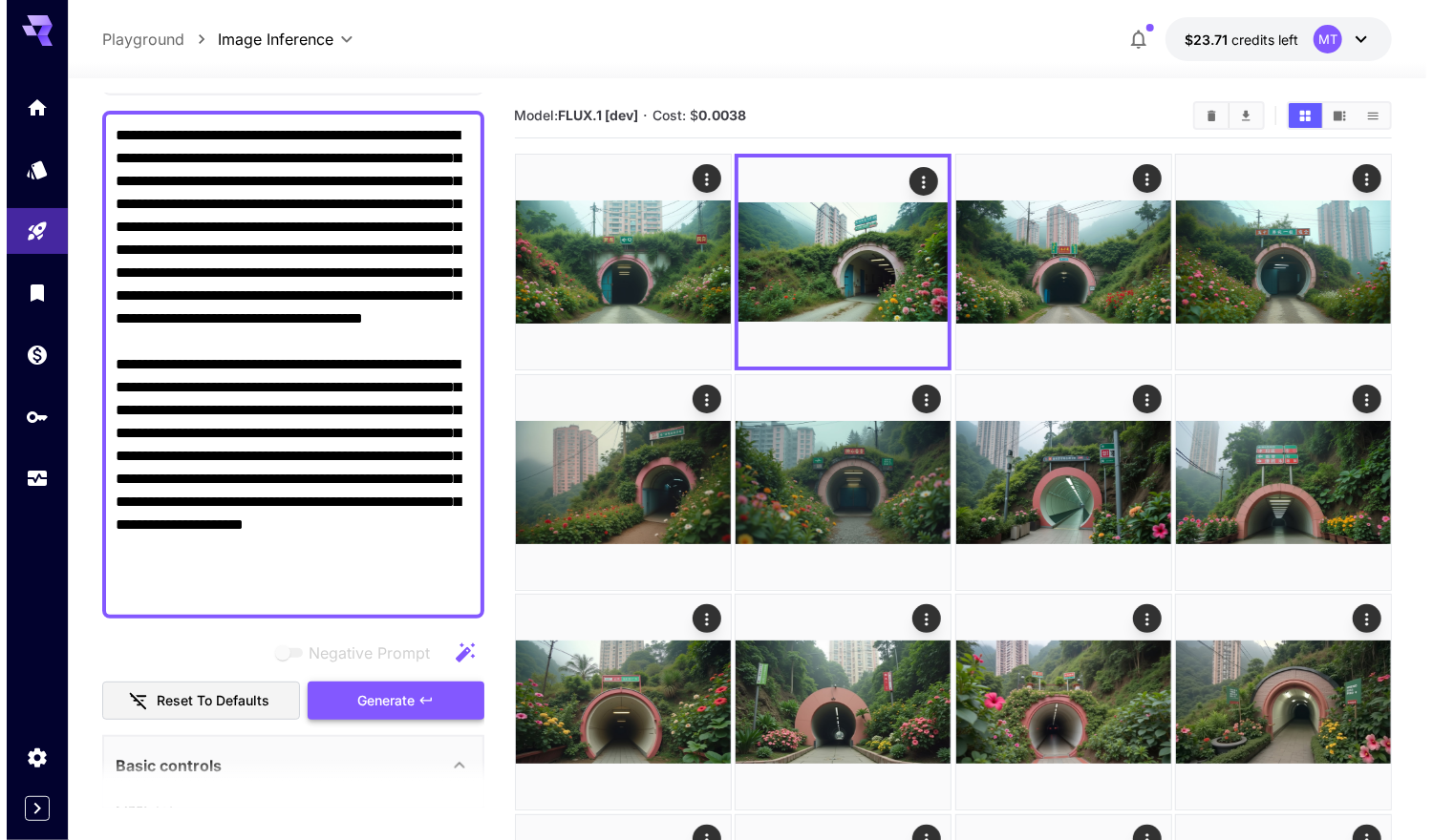
scroll to position [222, 0]
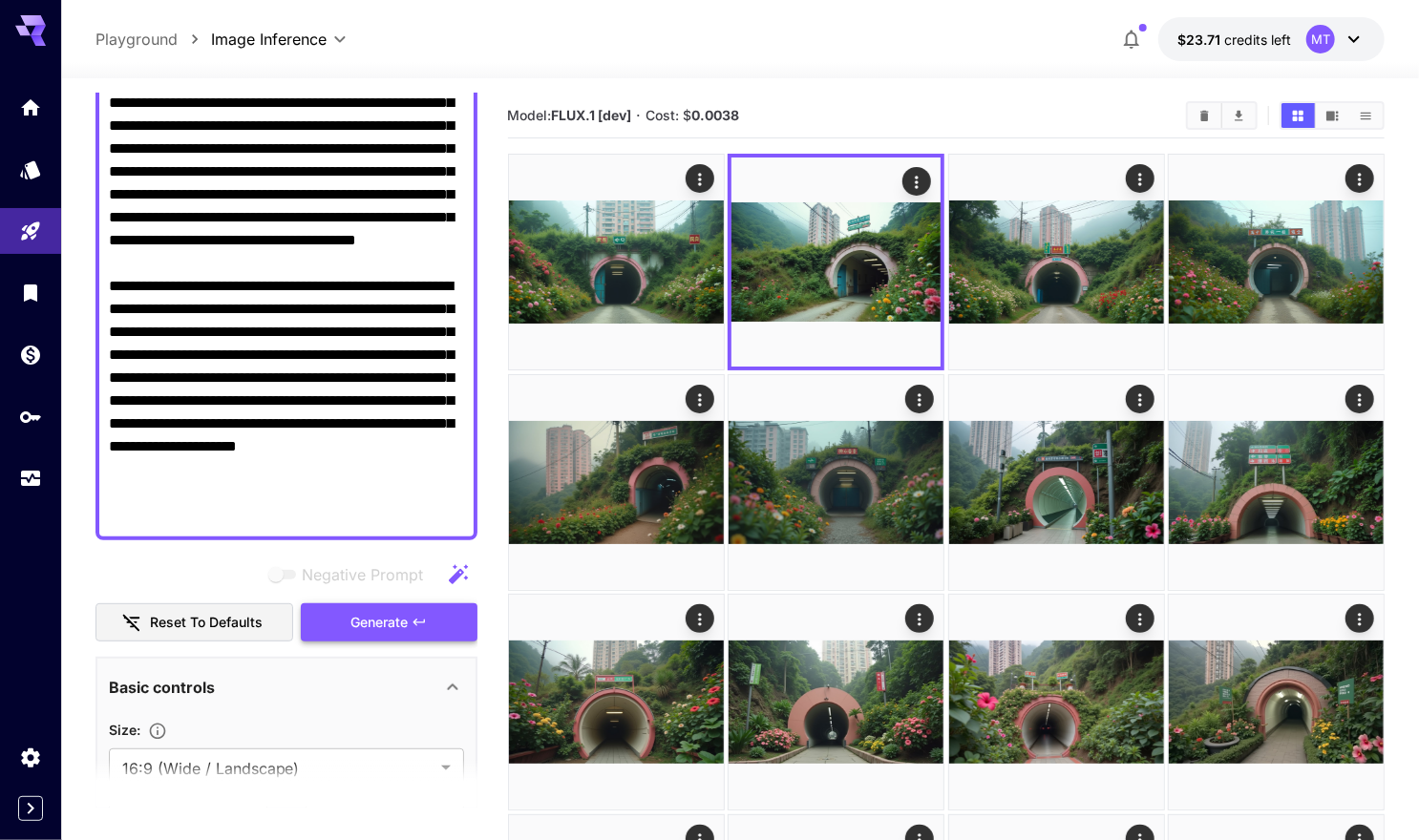
type textarea "**********"
click at [420, 626] on icon "button" at bounding box center [418, 622] width 15 height 15
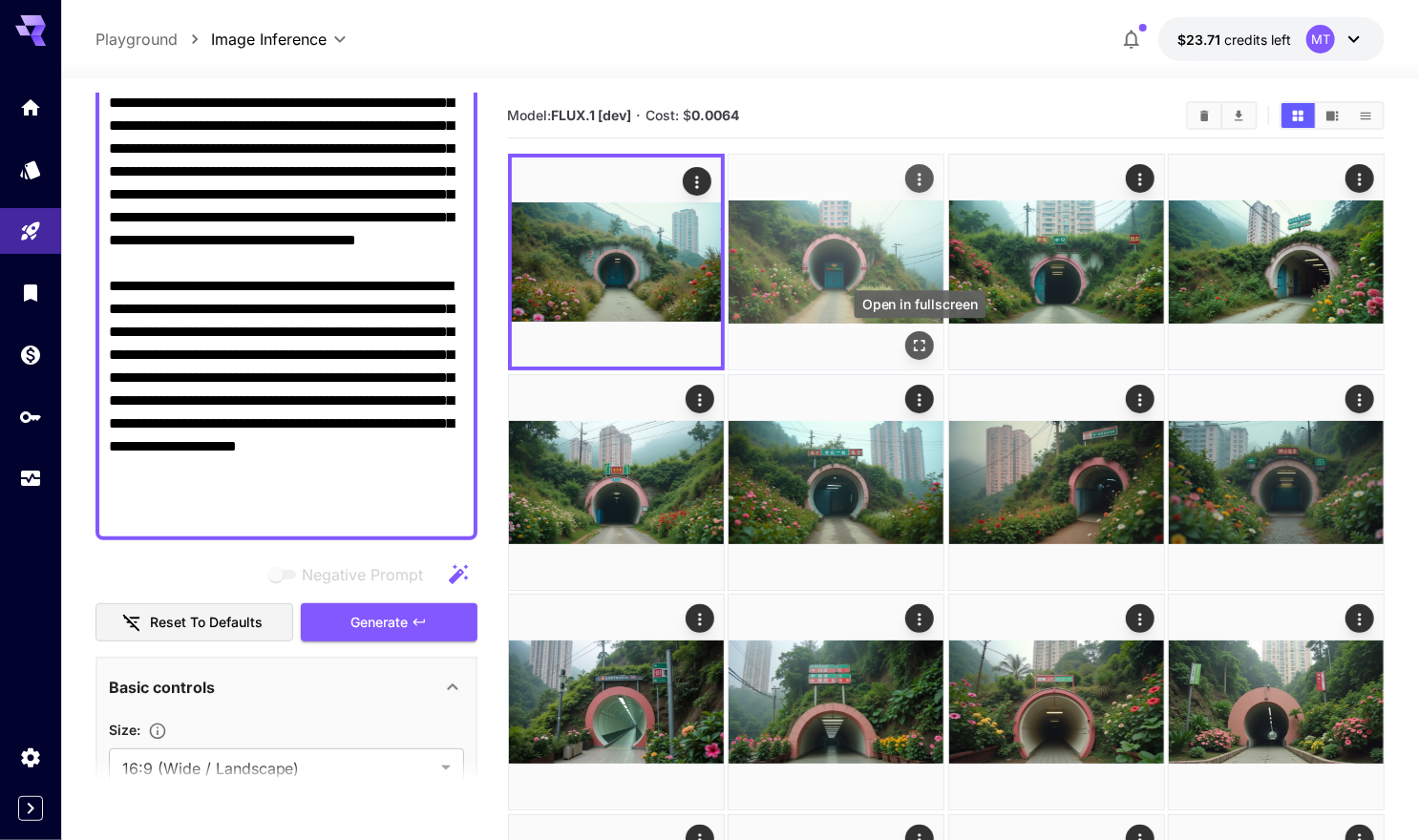
click at [916, 340] on icon "Open in fullscreen" at bounding box center [919, 345] width 19 height 19
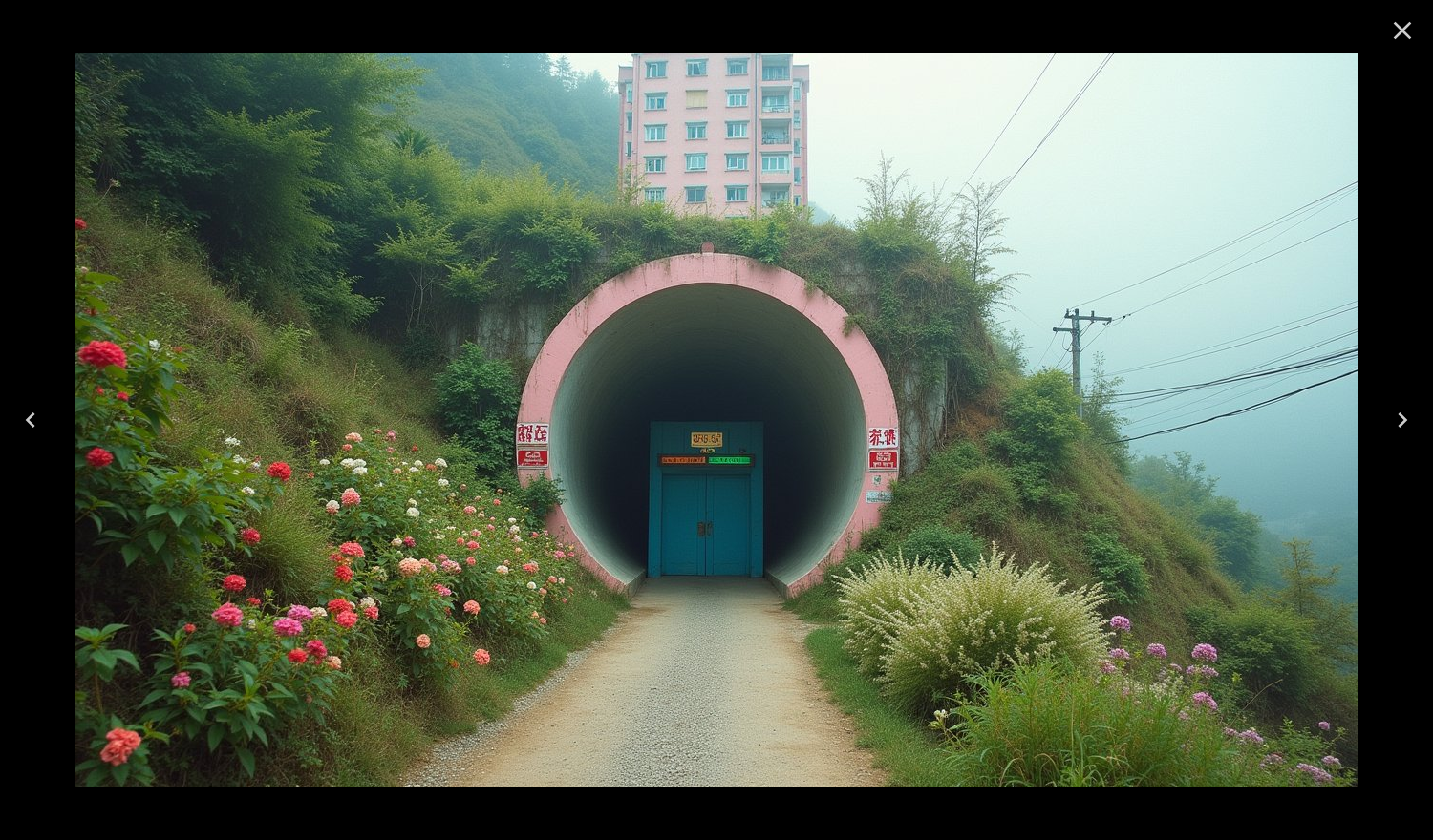
click at [1403, 36] on icon "Close" at bounding box center [1401, 30] width 31 height 31
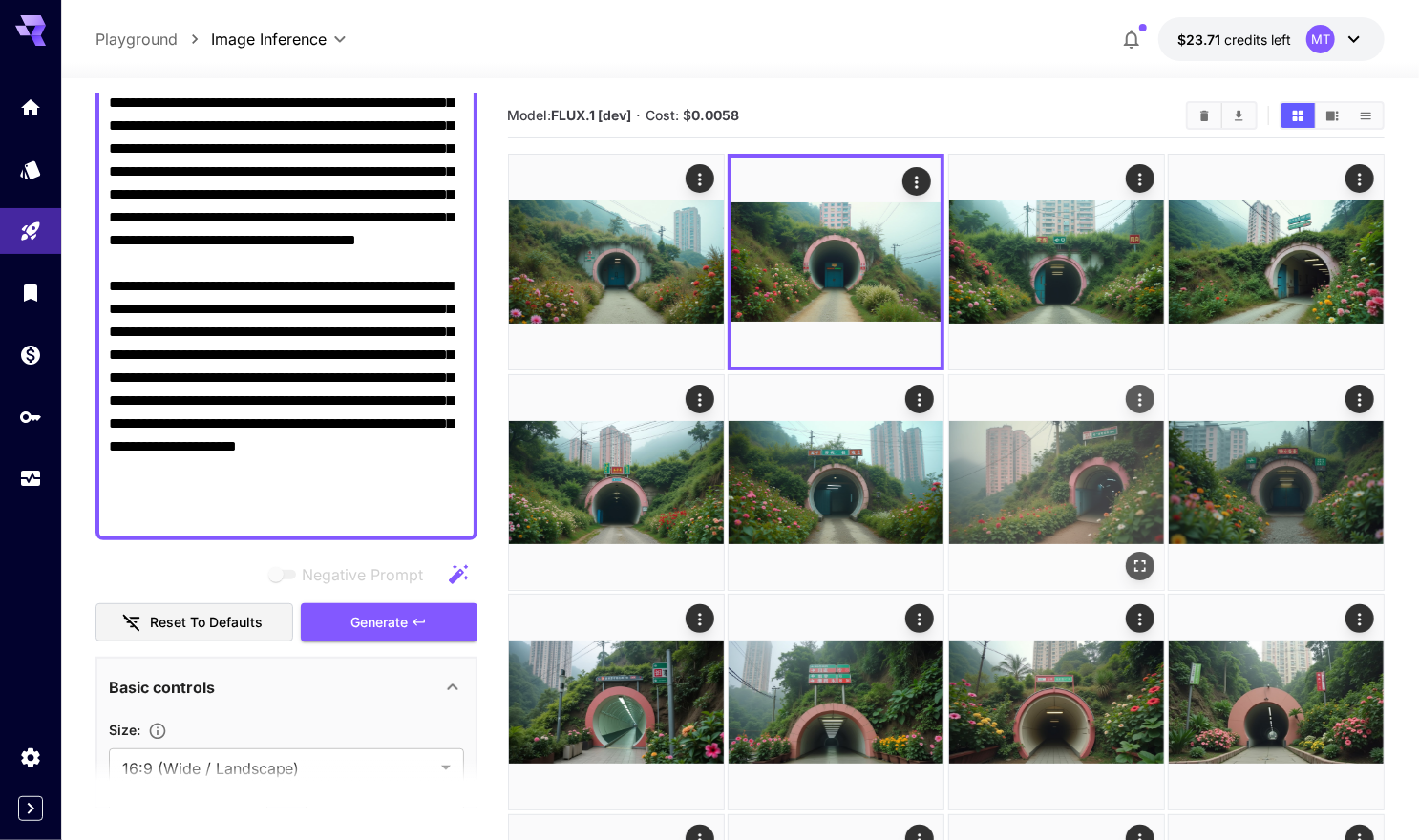
click at [1142, 563] on icon "Open in fullscreen" at bounding box center [1140, 566] width 19 height 19
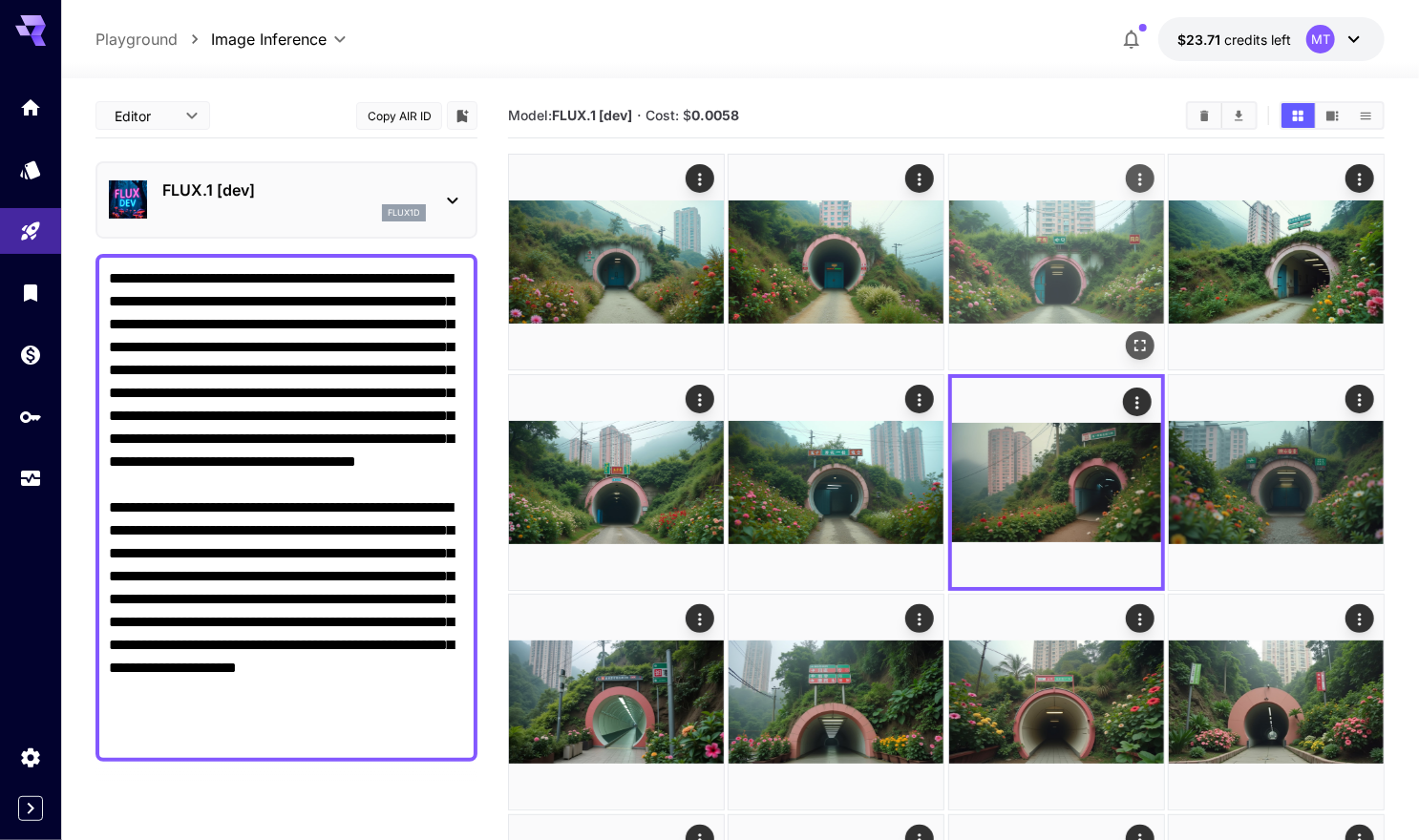
scroll to position [222, 0]
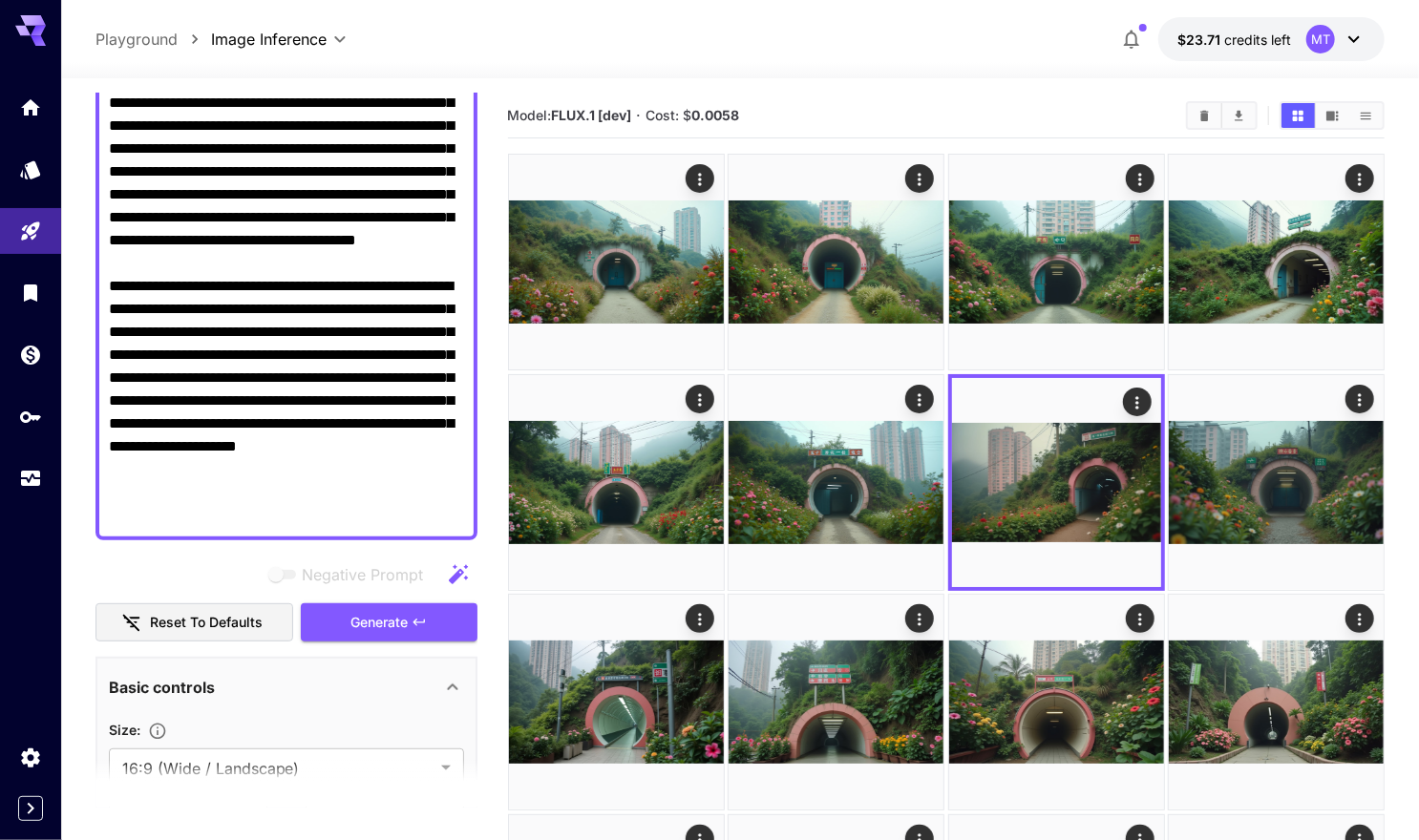
click at [421, 457] on textarea "**********" at bounding box center [286, 286] width 356 height 481
paste textarea "**********"
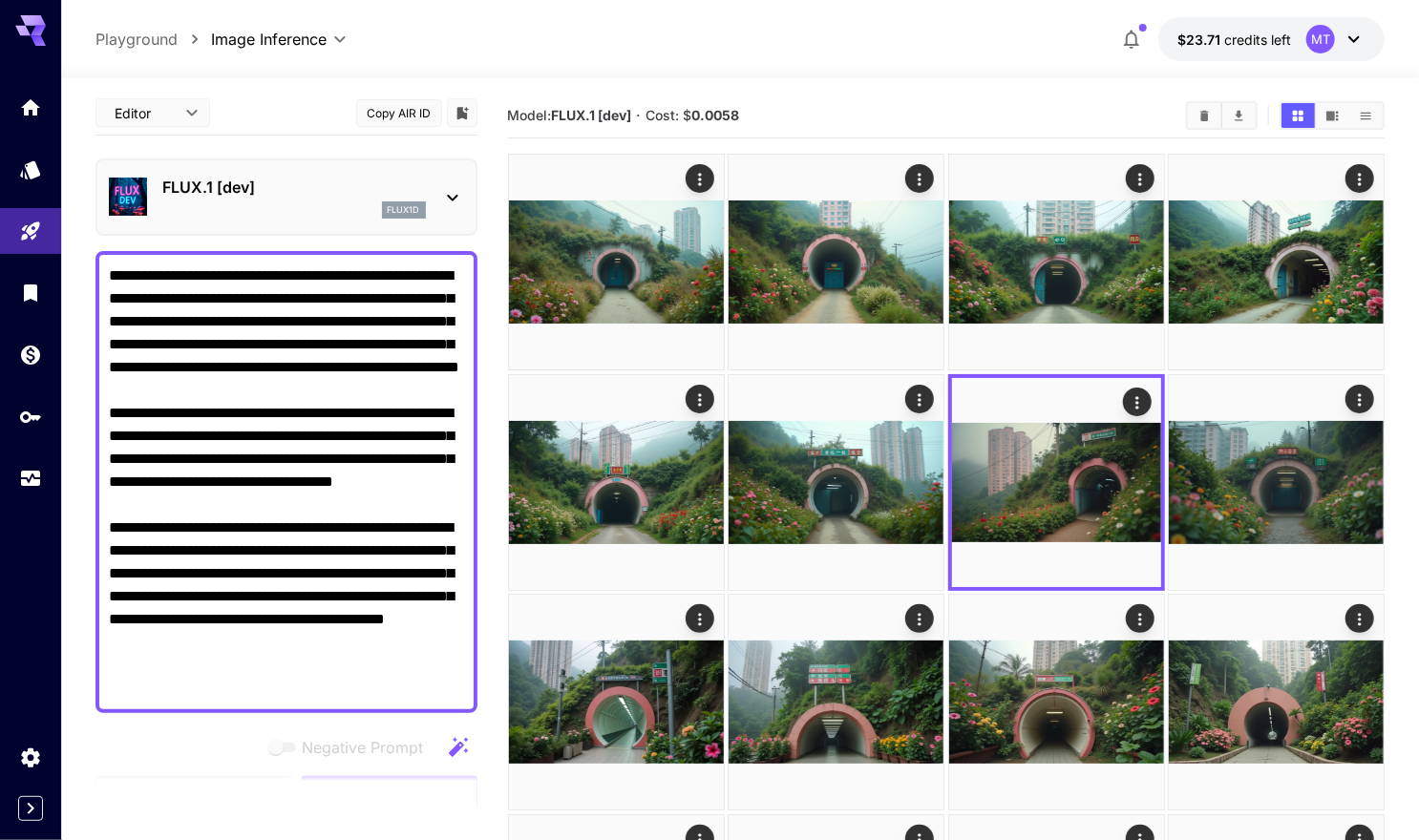
scroll to position [176, 0]
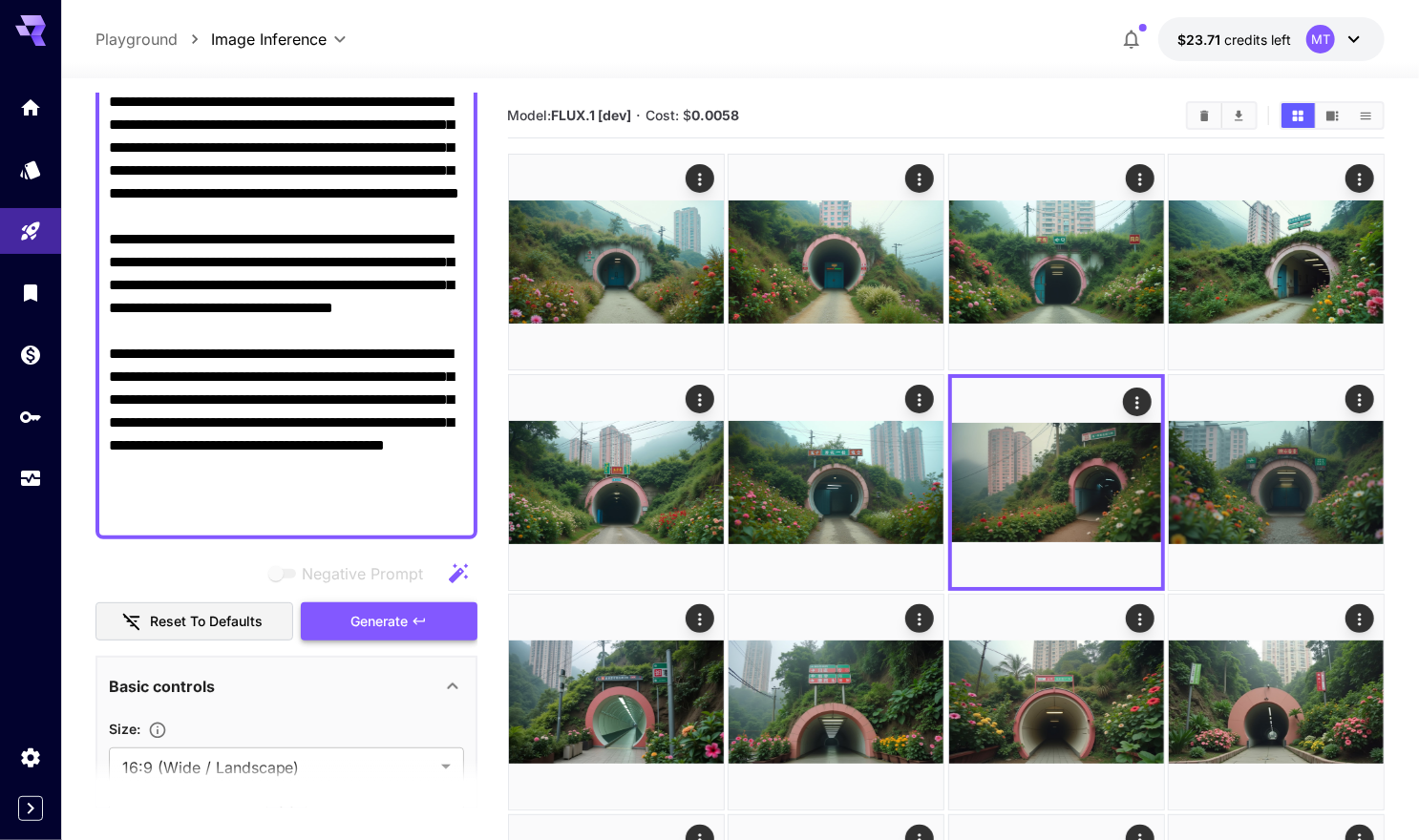
type textarea "**********"
click at [391, 612] on span "Generate" at bounding box center [380, 622] width 57 height 24
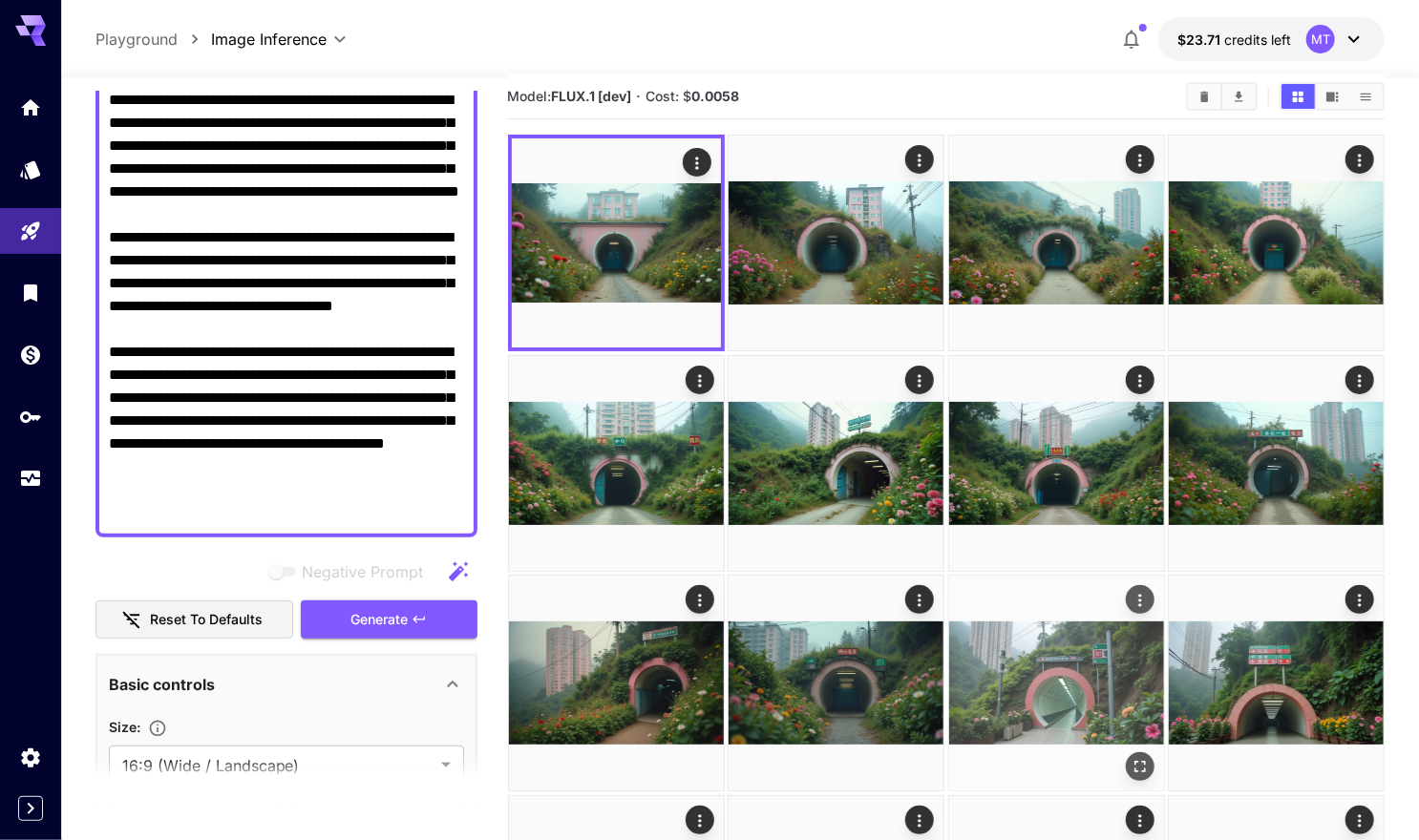
scroll to position [133, 0]
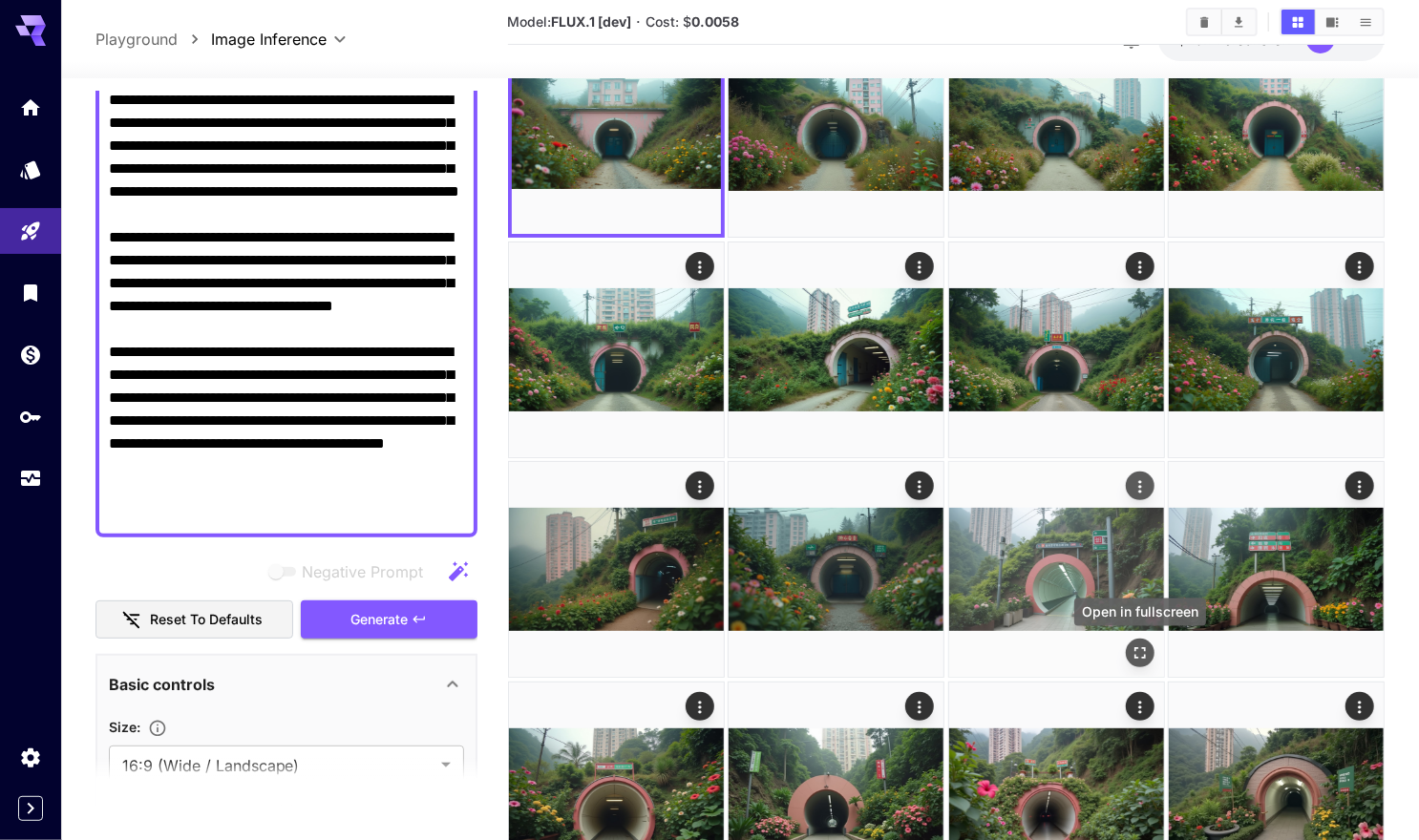
click at [1140, 645] on icon "Open in fullscreen" at bounding box center [1140, 653] width 19 height 19
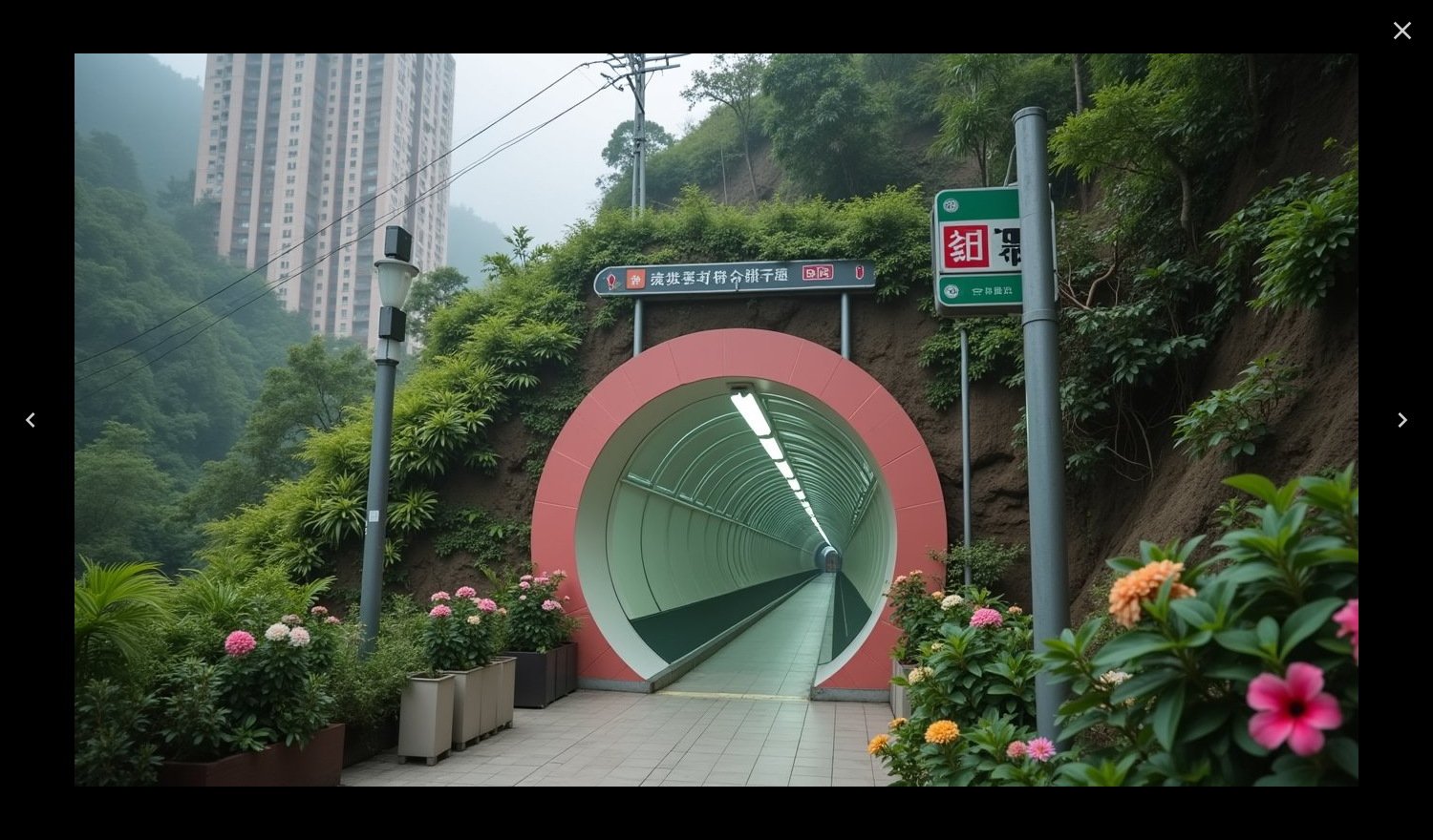
click at [1395, 32] on icon "Close" at bounding box center [1401, 30] width 31 height 31
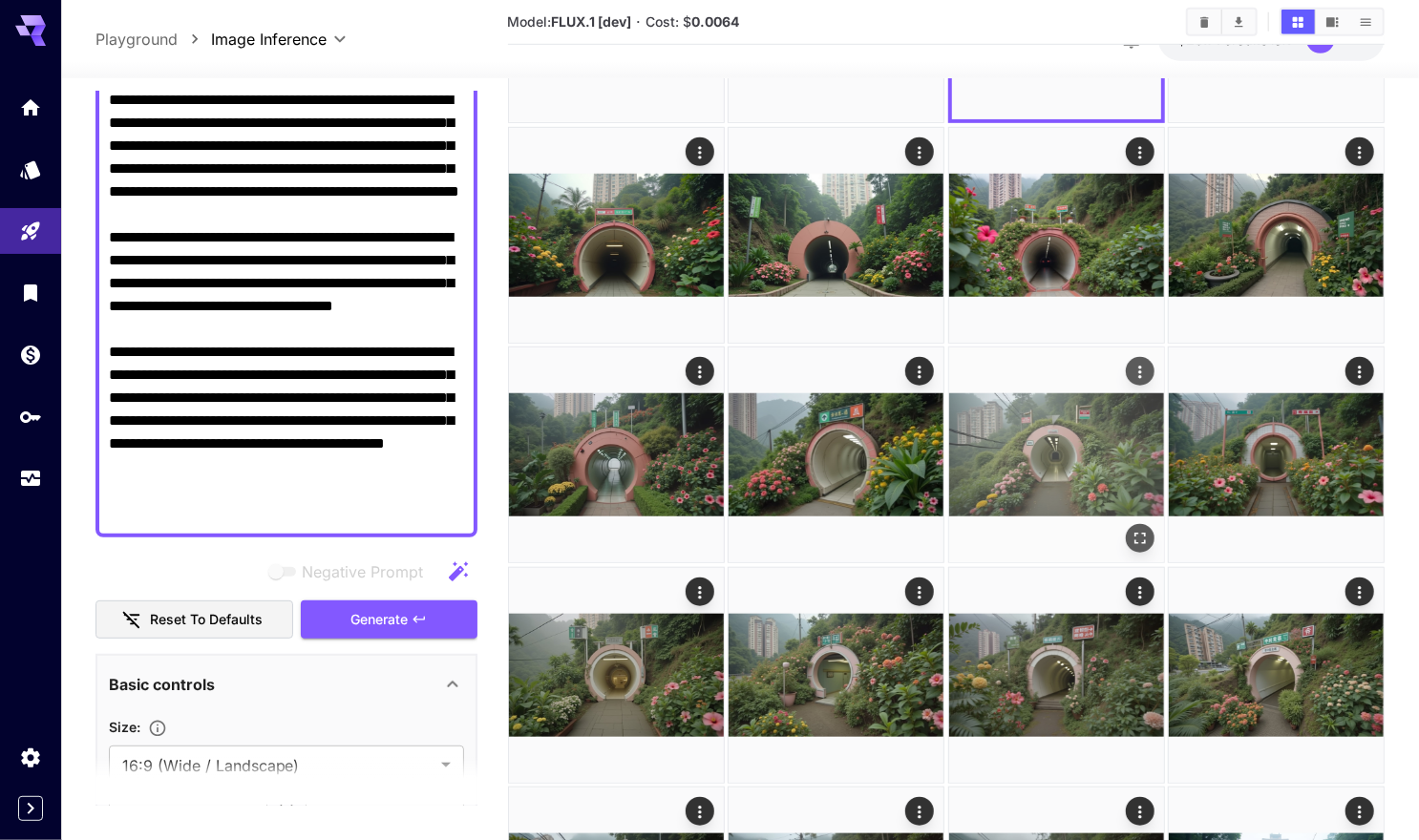
scroll to position [1016, 0]
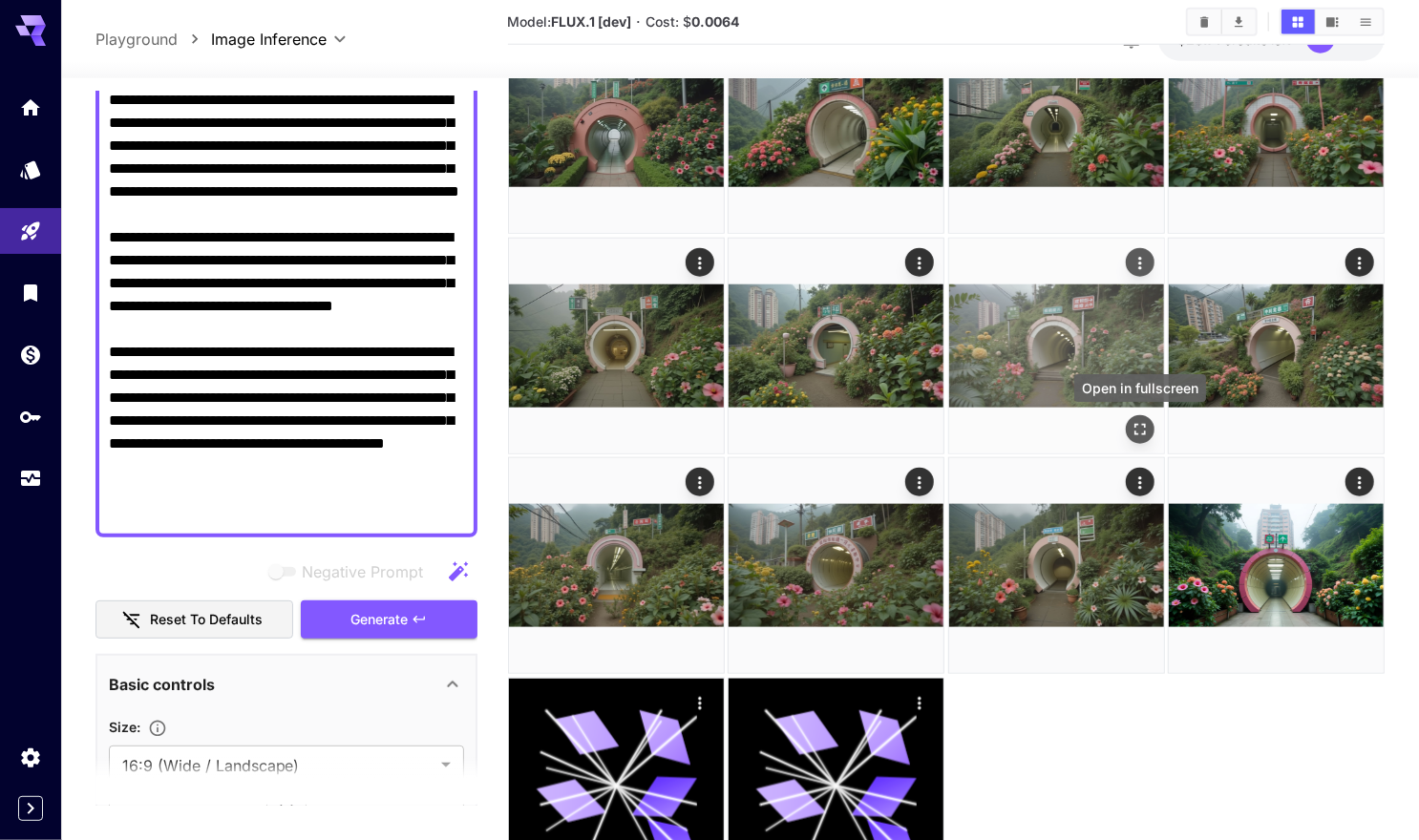
click at [1140, 430] on icon "Open in fullscreen" at bounding box center [1140, 429] width 19 height 19
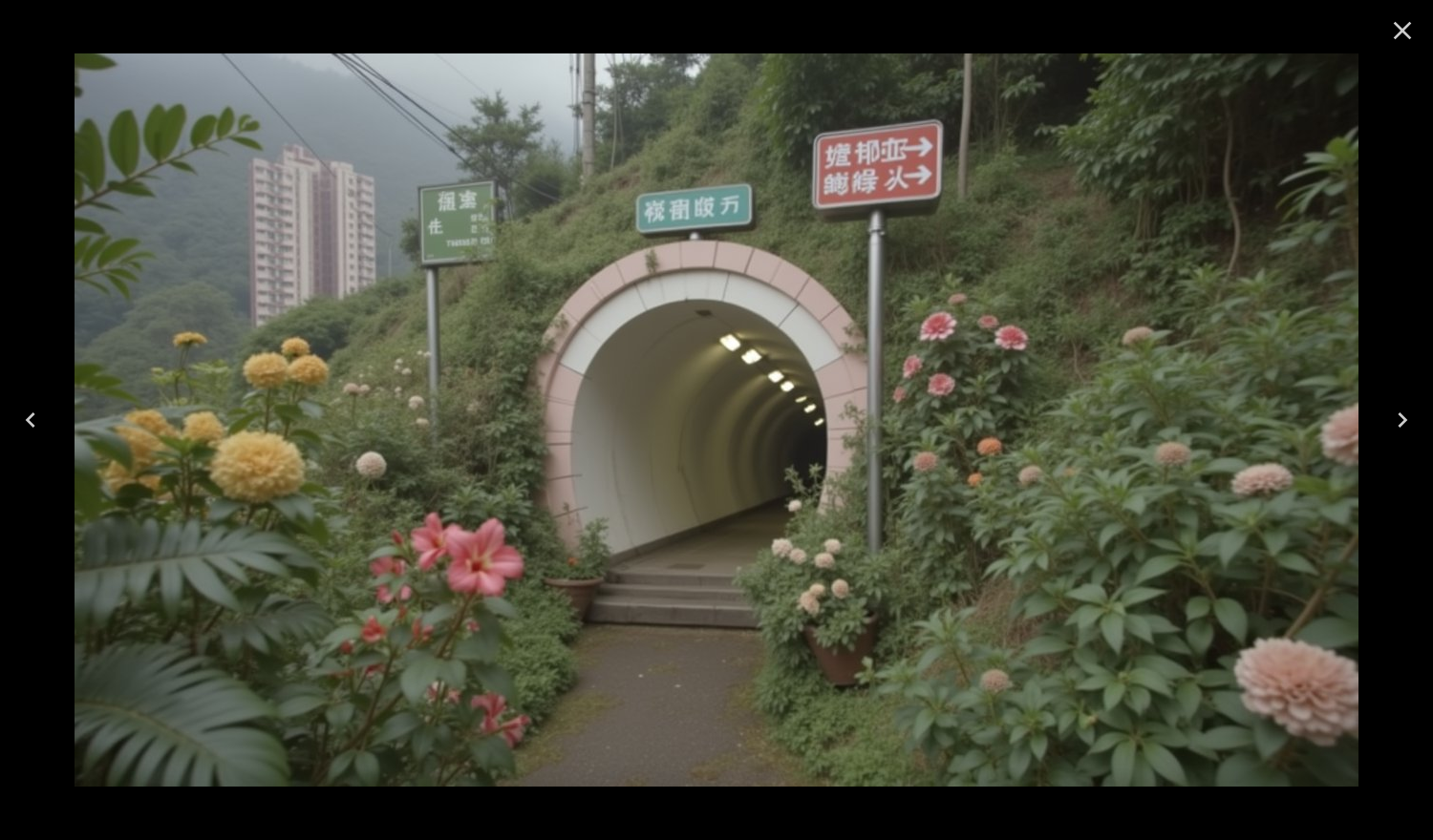
click at [1409, 31] on icon "Close" at bounding box center [1401, 30] width 31 height 31
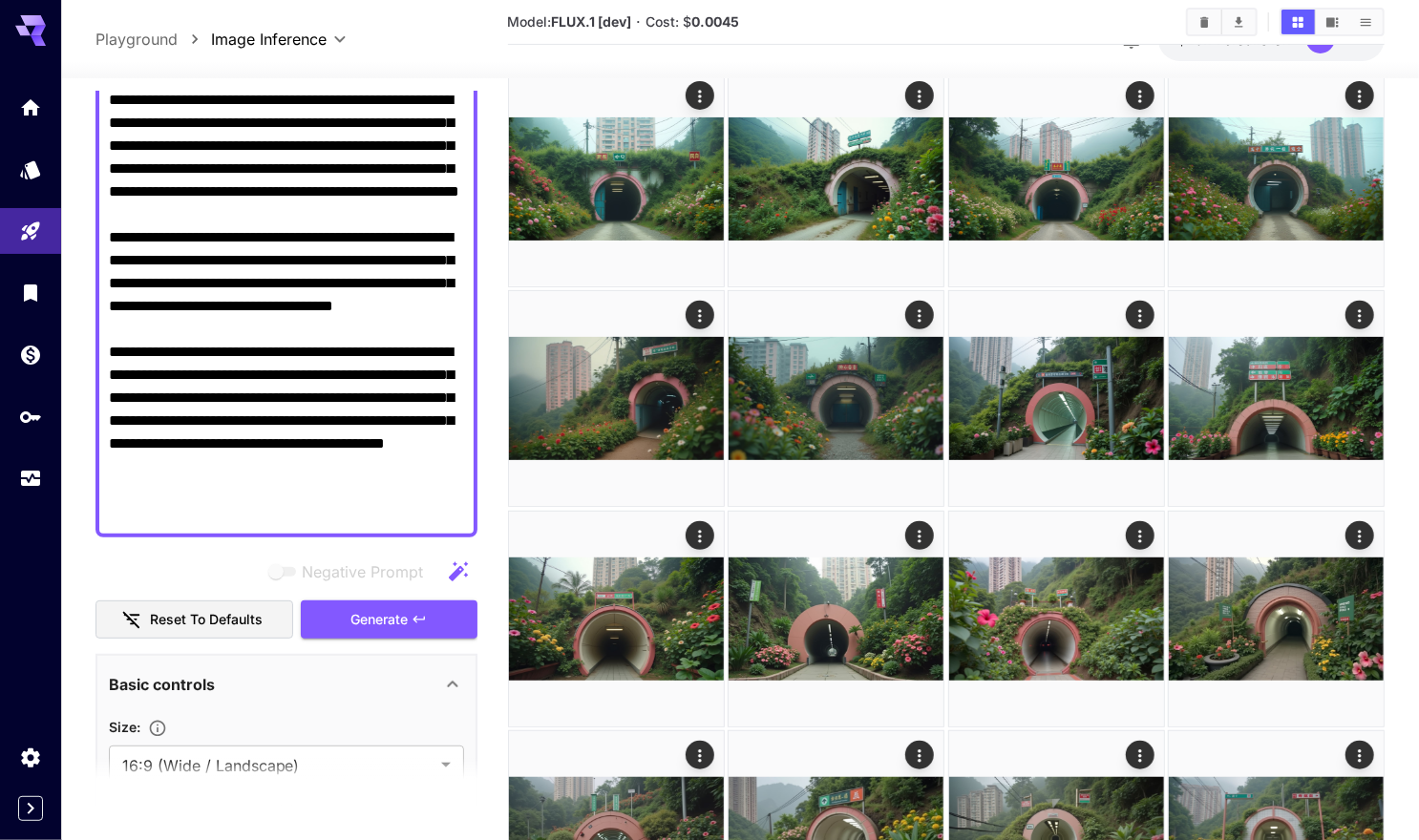
scroll to position [0, 0]
